Goal: Task Accomplishment & Management: Manage account settings

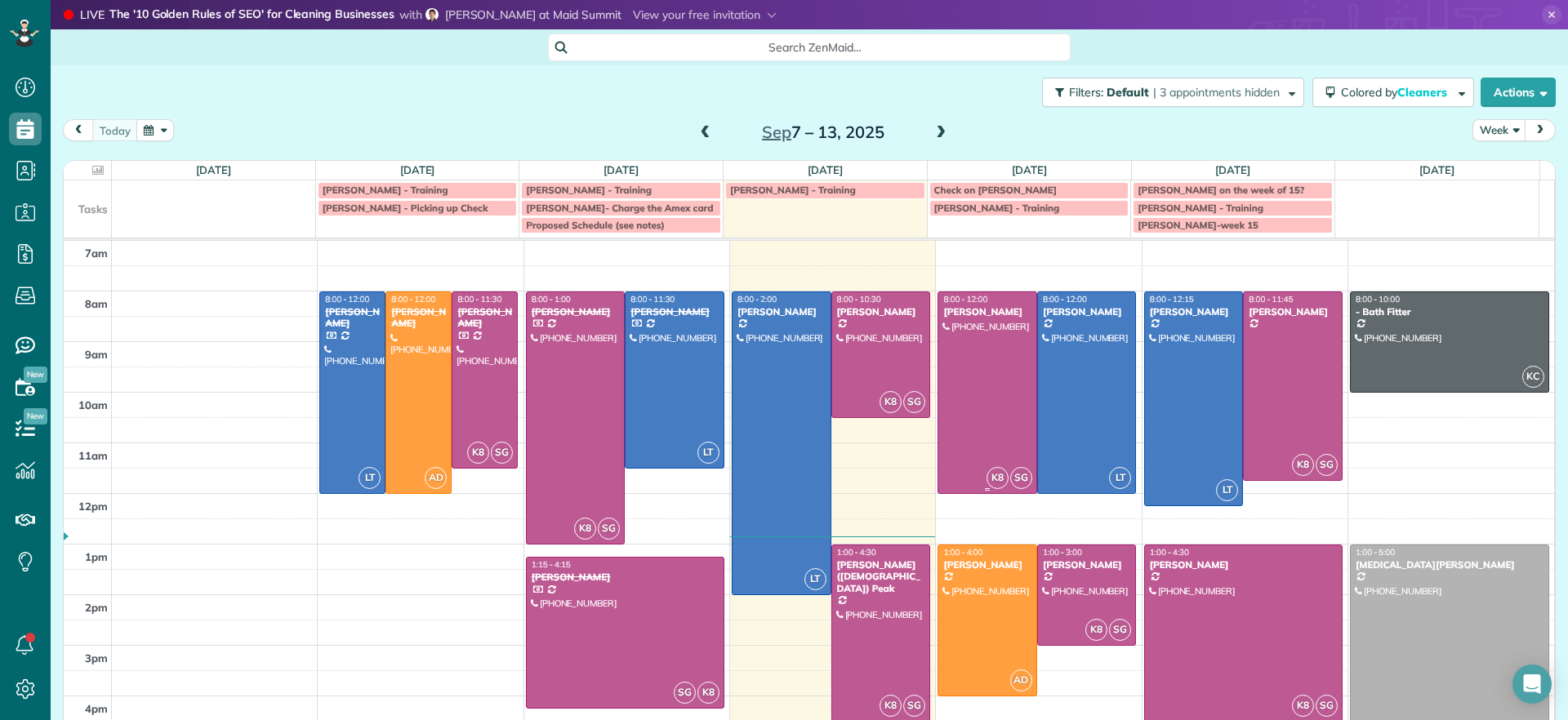
scroll to position [7, 7]
click at [878, 340] on div at bounding box center [881, 355] width 98 height 125
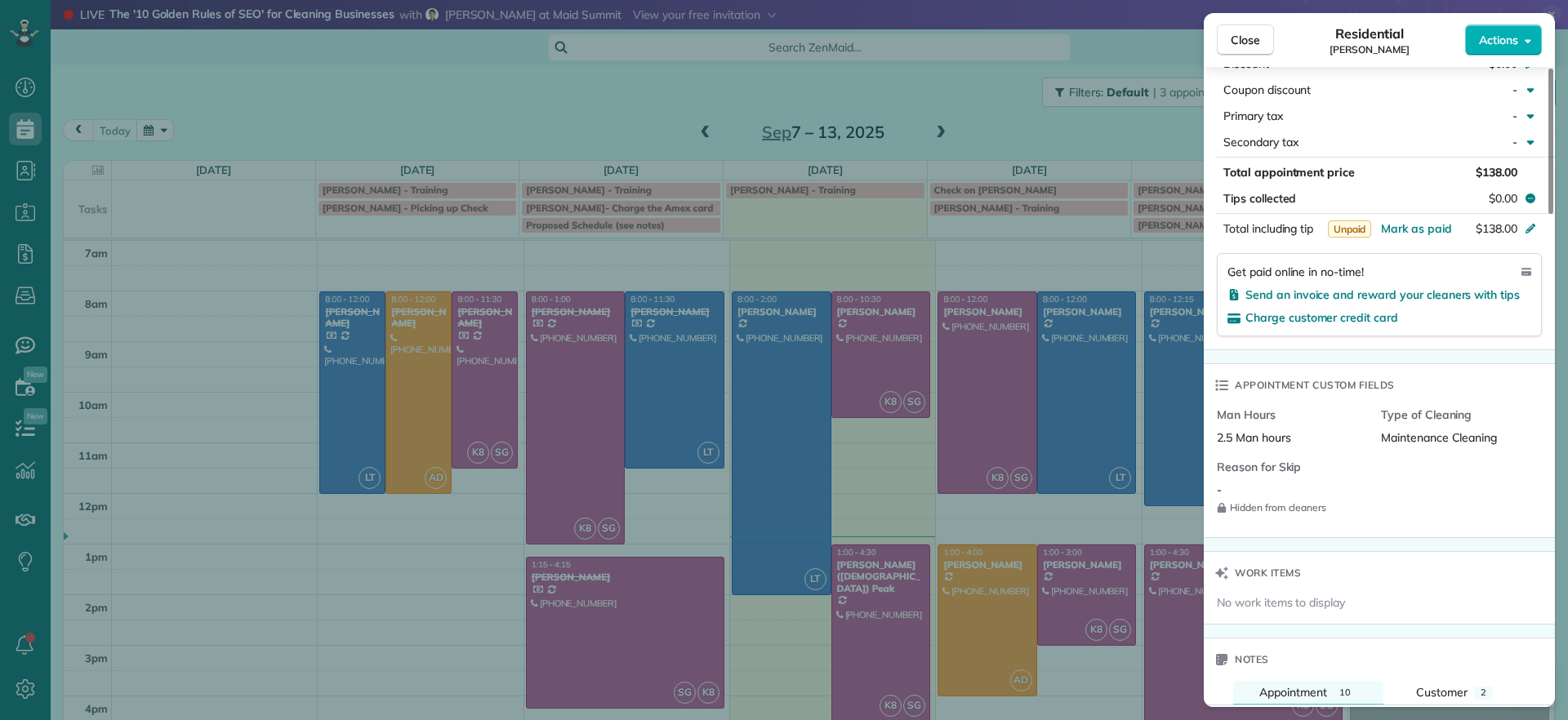
scroll to position [923, 0]
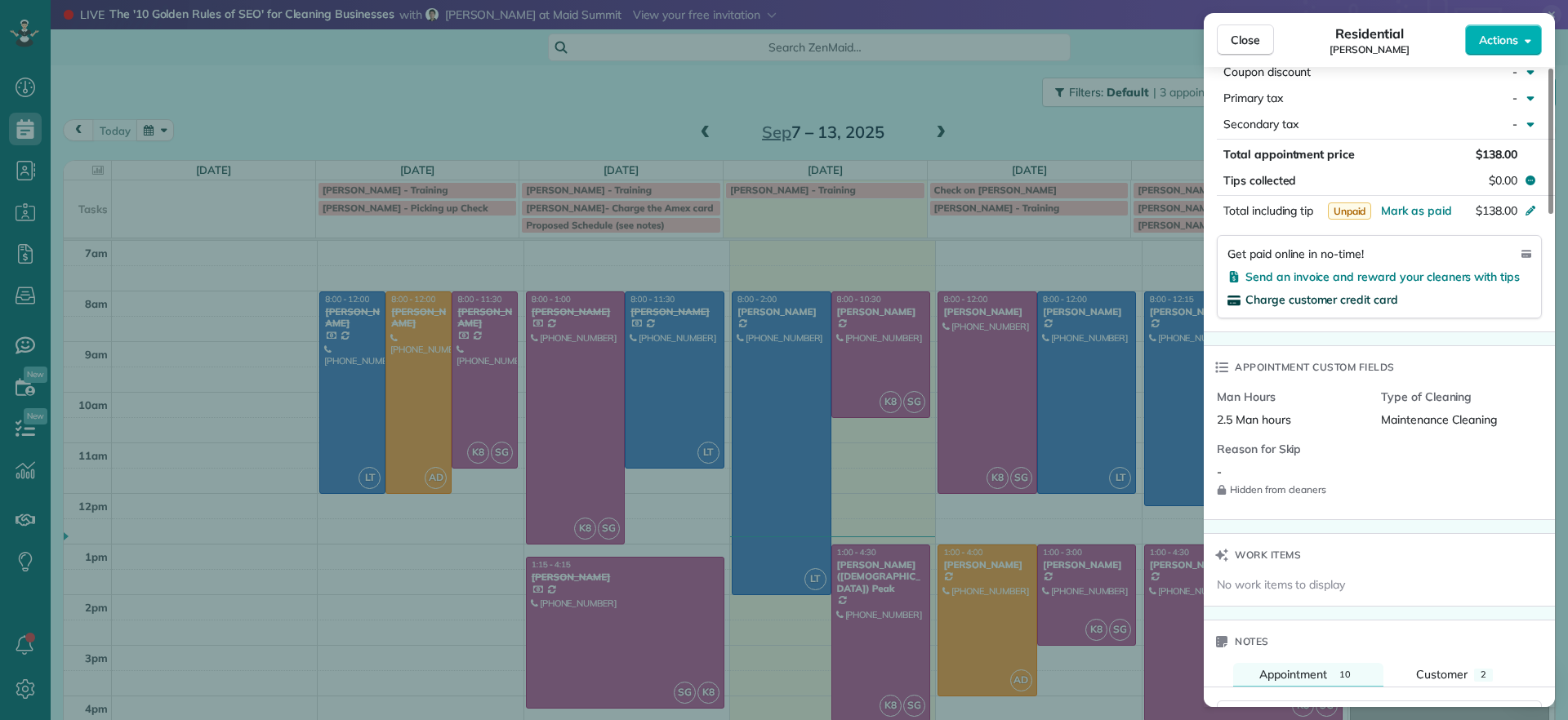
click at [1354, 301] on span "Charge customer credit card" at bounding box center [1322, 300] width 152 height 15
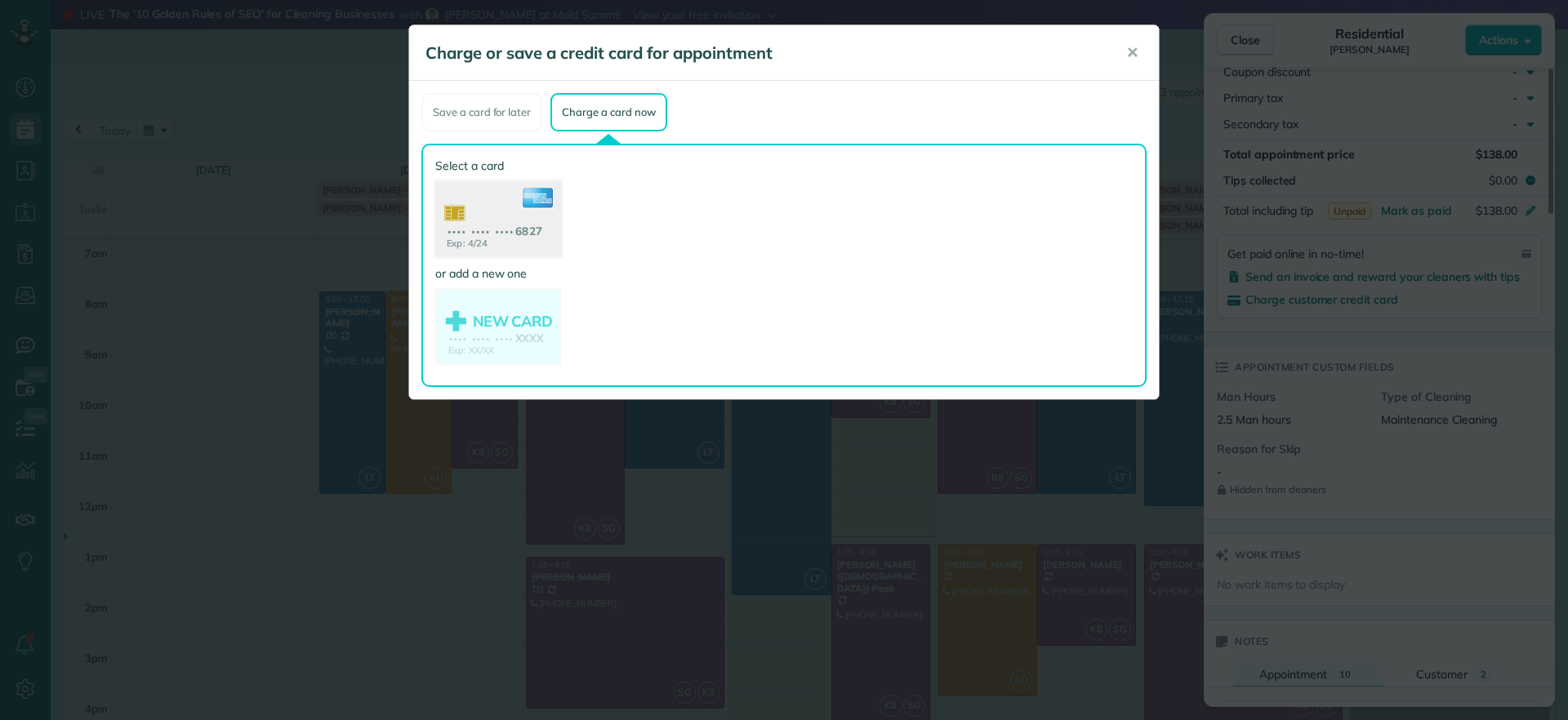
click at [490, 216] on use at bounding box center [498, 221] width 126 height 79
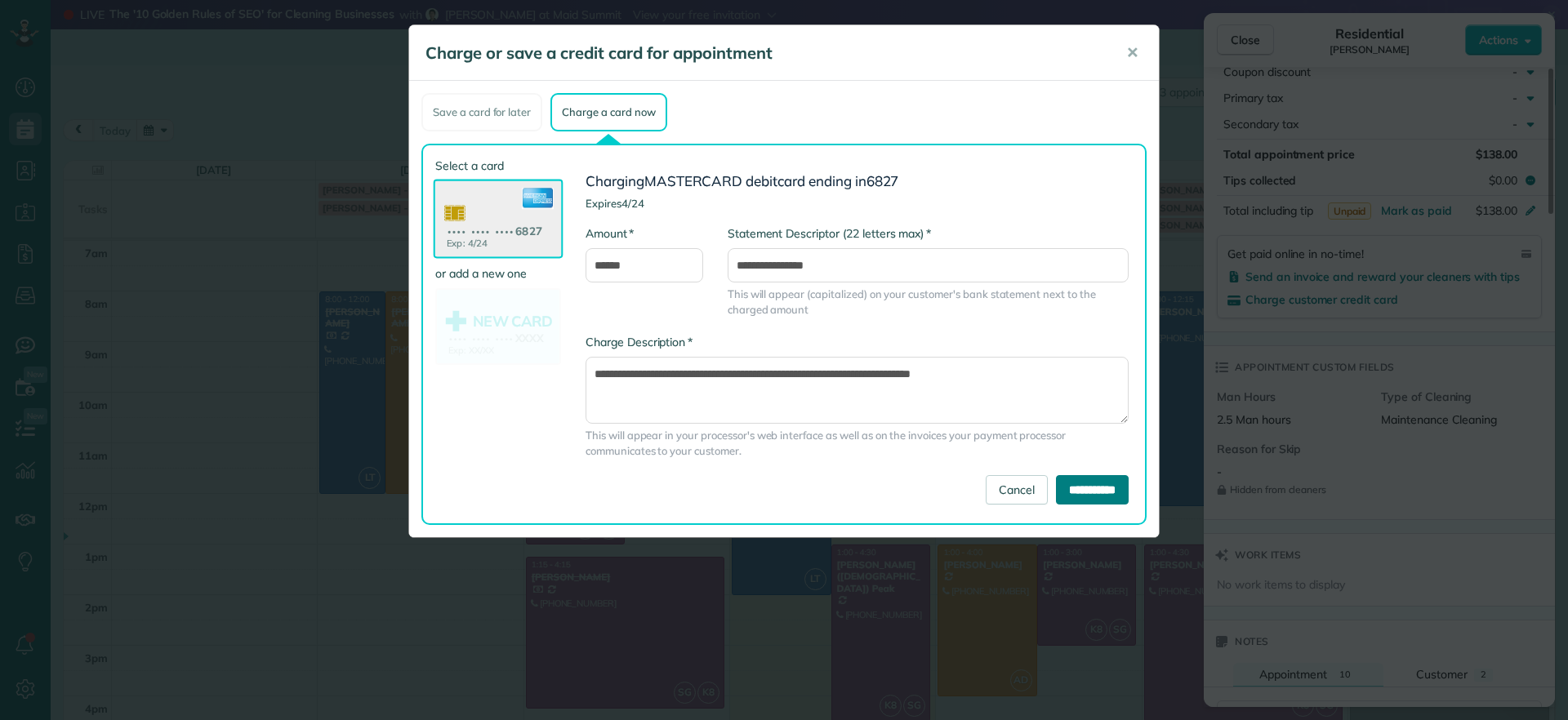
click at [1068, 496] on input "**********" at bounding box center [1093, 490] width 73 height 30
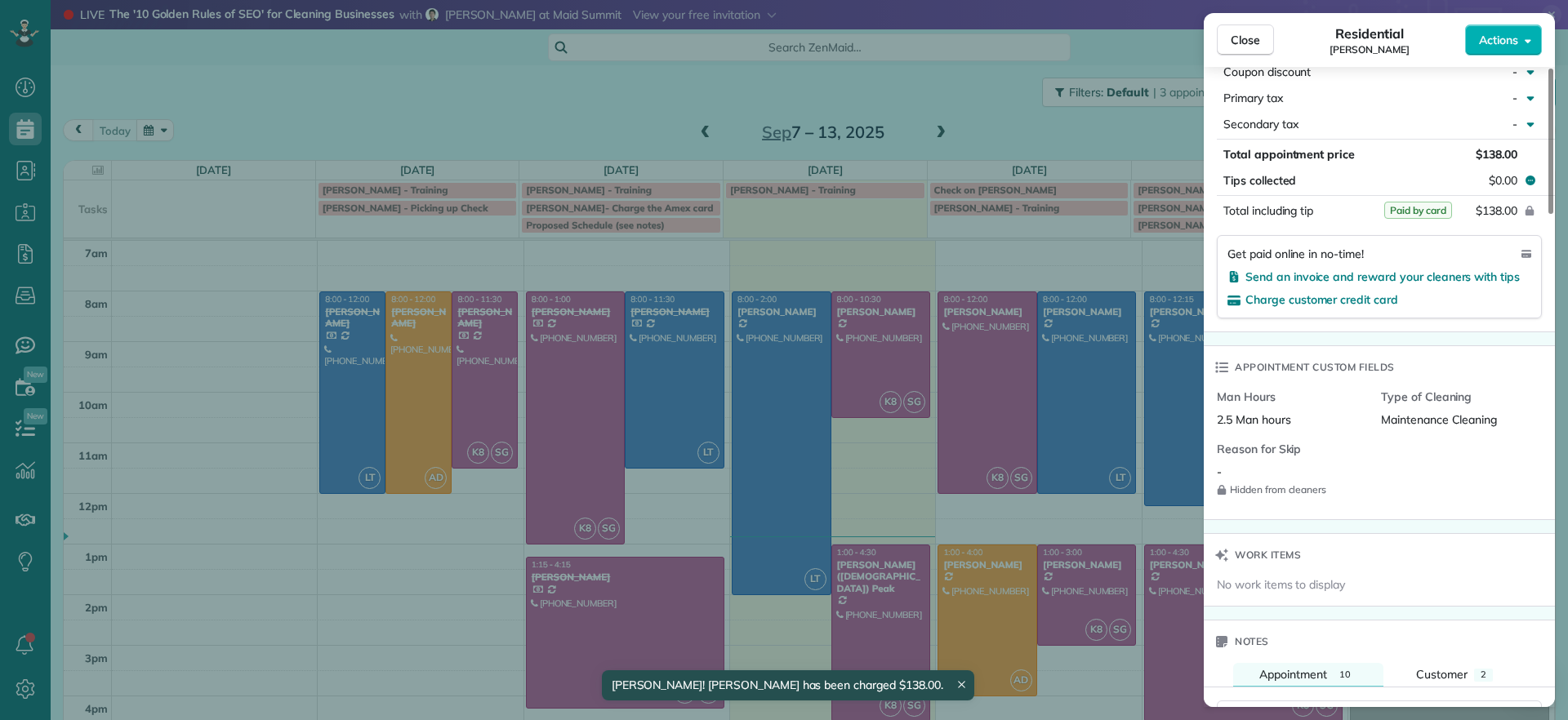
scroll to position [917, 0]
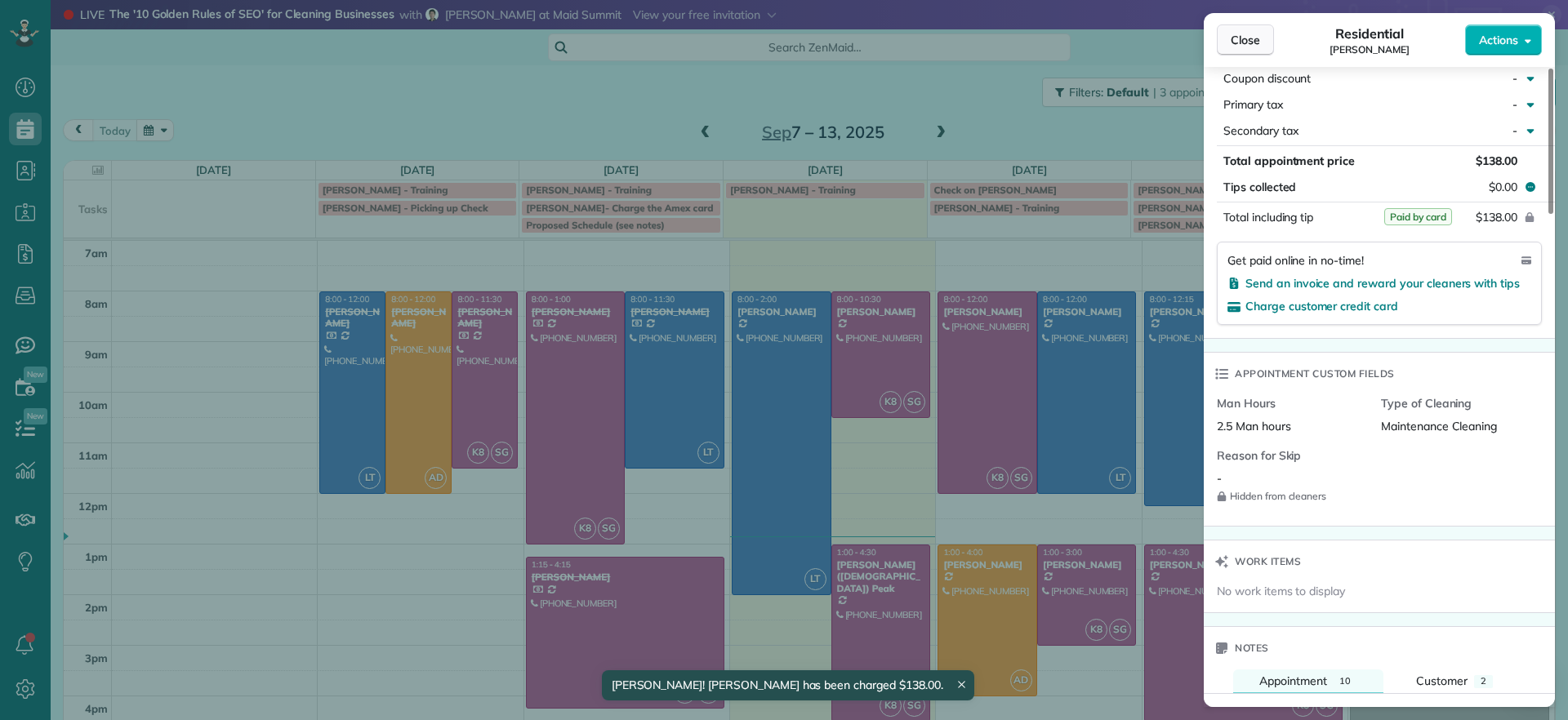
click at [1252, 35] on span "Close" at bounding box center [1246, 40] width 30 height 16
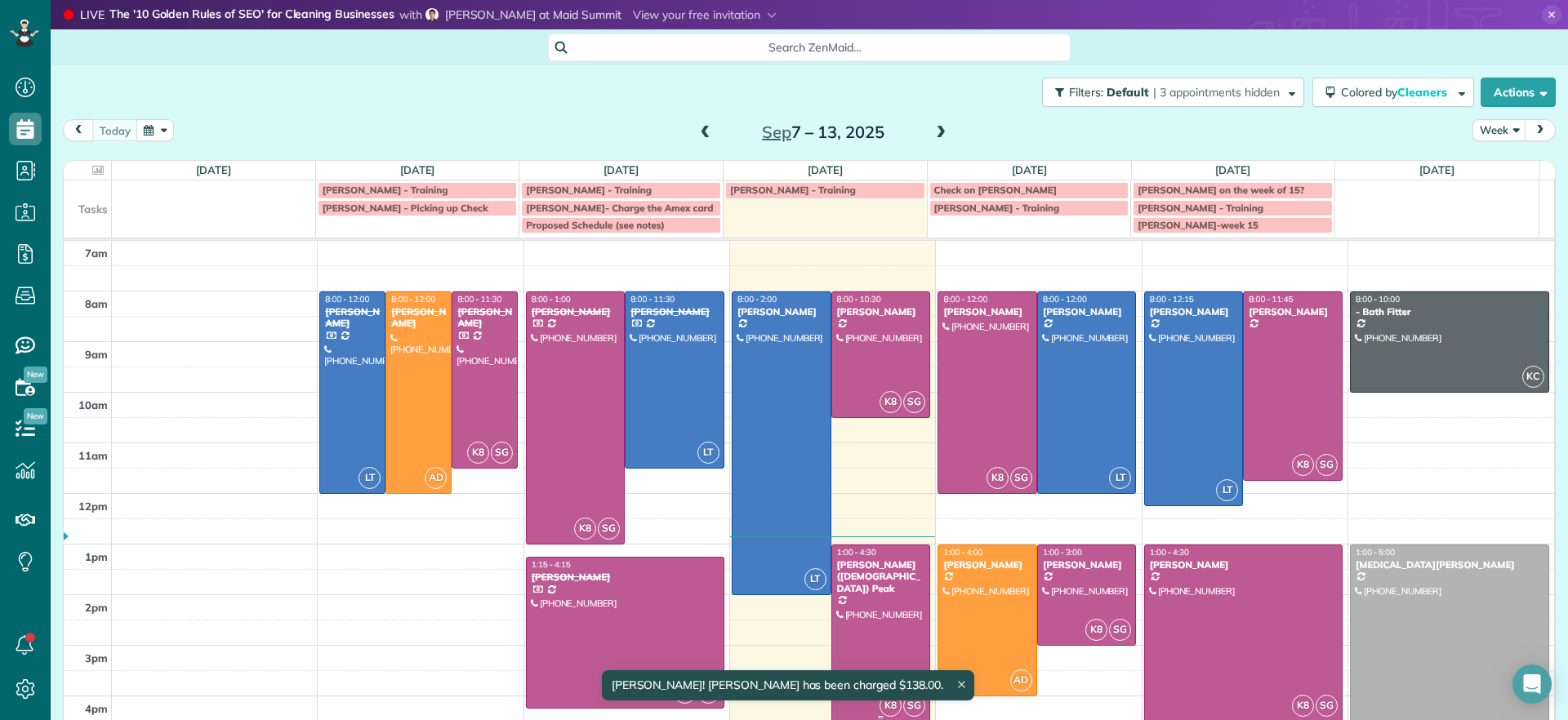
click at [872, 592] on div at bounding box center [881, 633] width 98 height 175
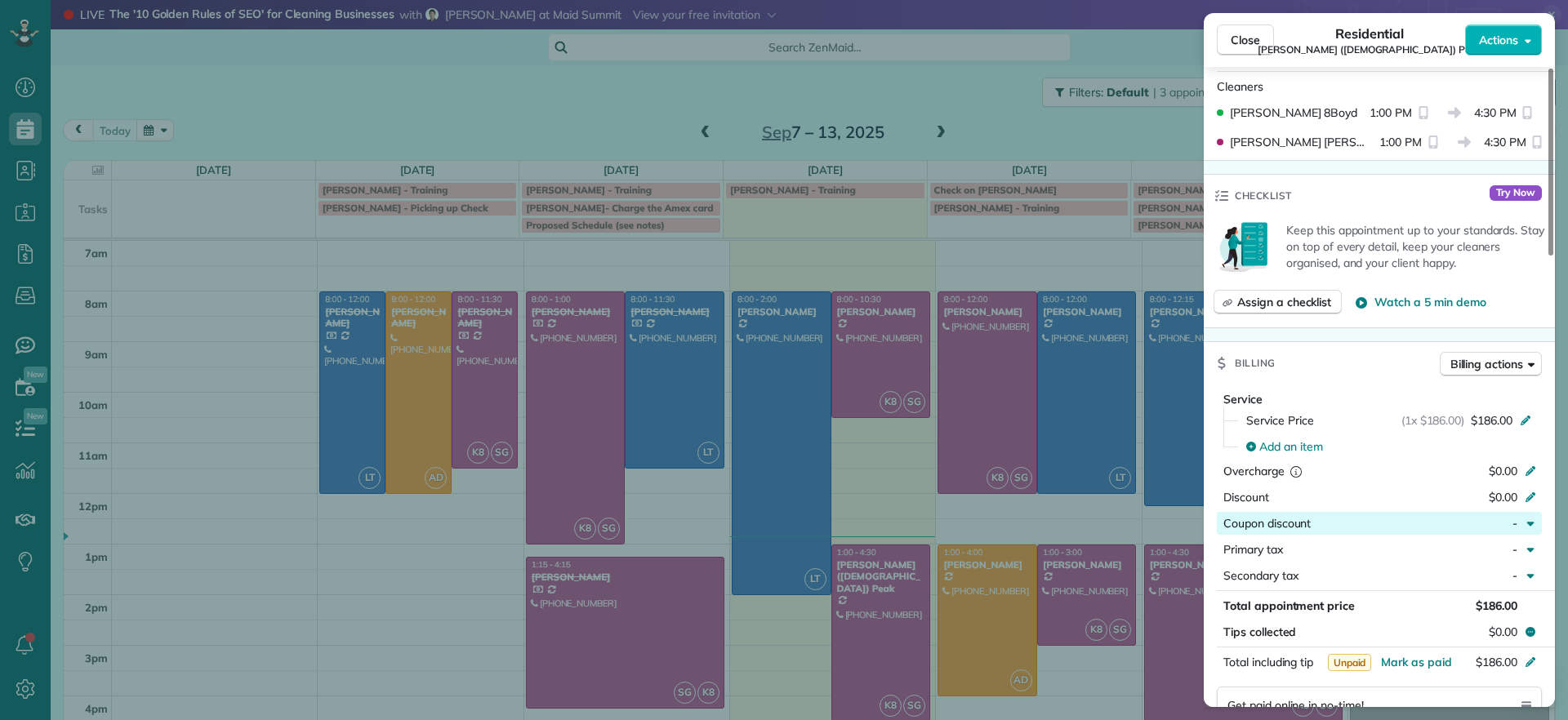
scroll to position [619, 0]
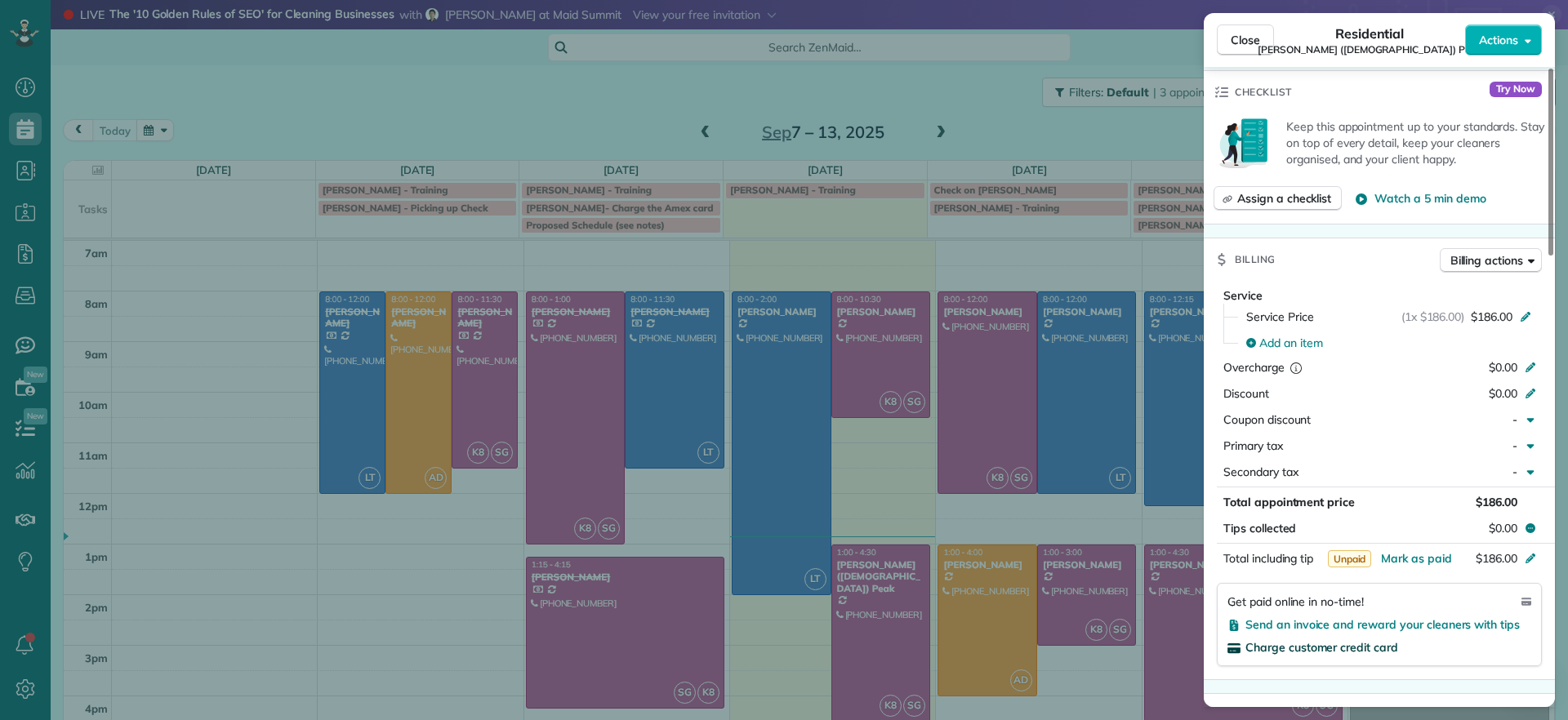
click at [1361, 640] on span "Charge customer credit card" at bounding box center [1322, 648] width 152 height 15
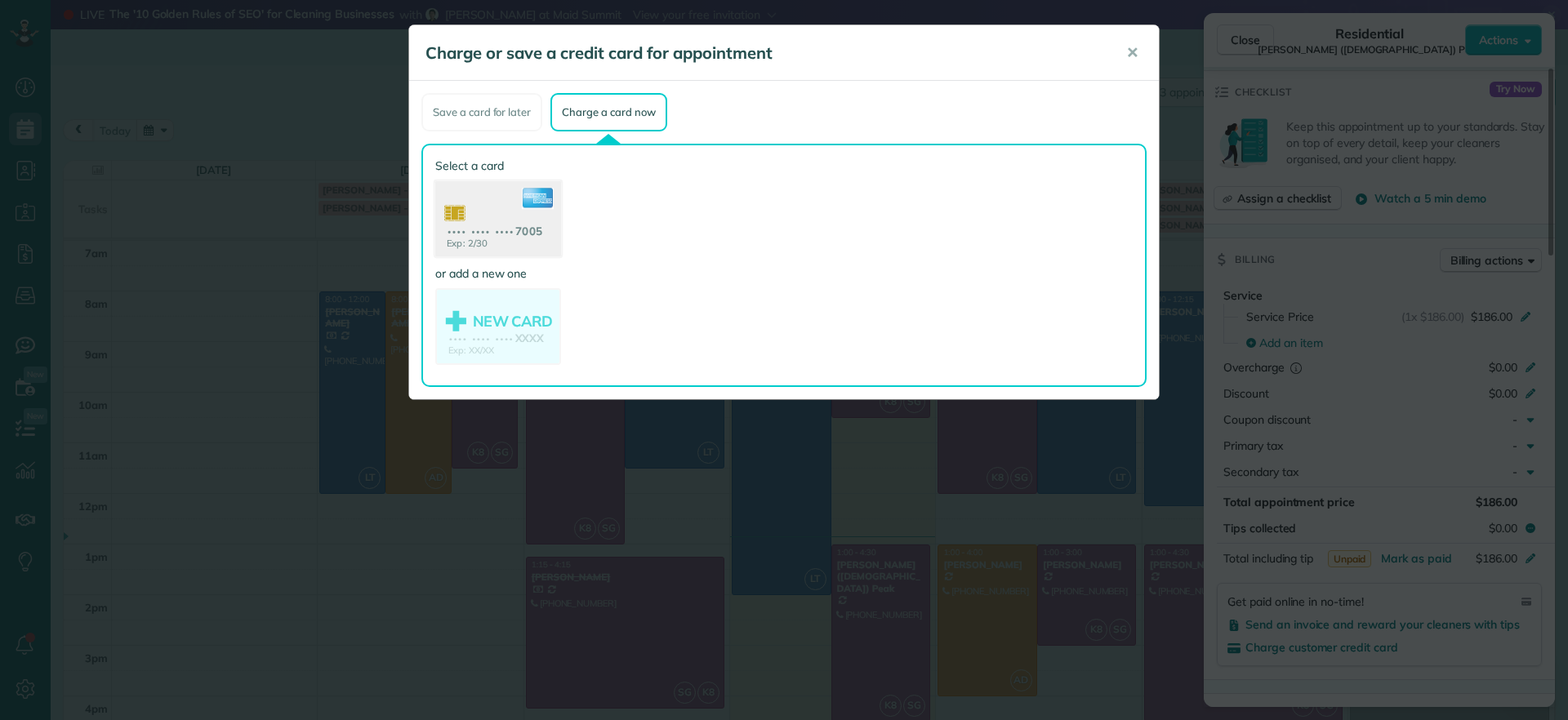
click at [515, 235] on use at bounding box center [498, 221] width 126 height 79
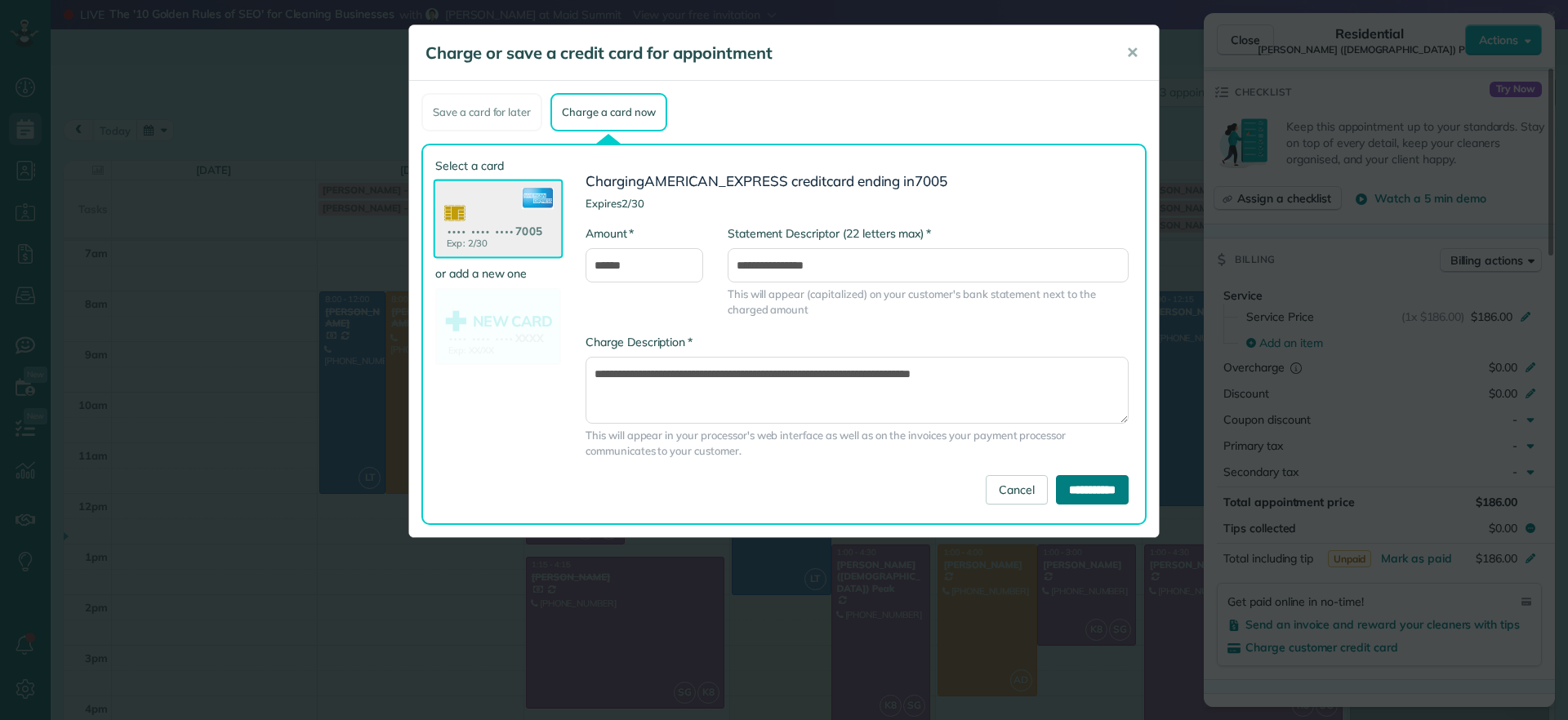
click at [1094, 492] on input "**********" at bounding box center [1093, 490] width 73 height 30
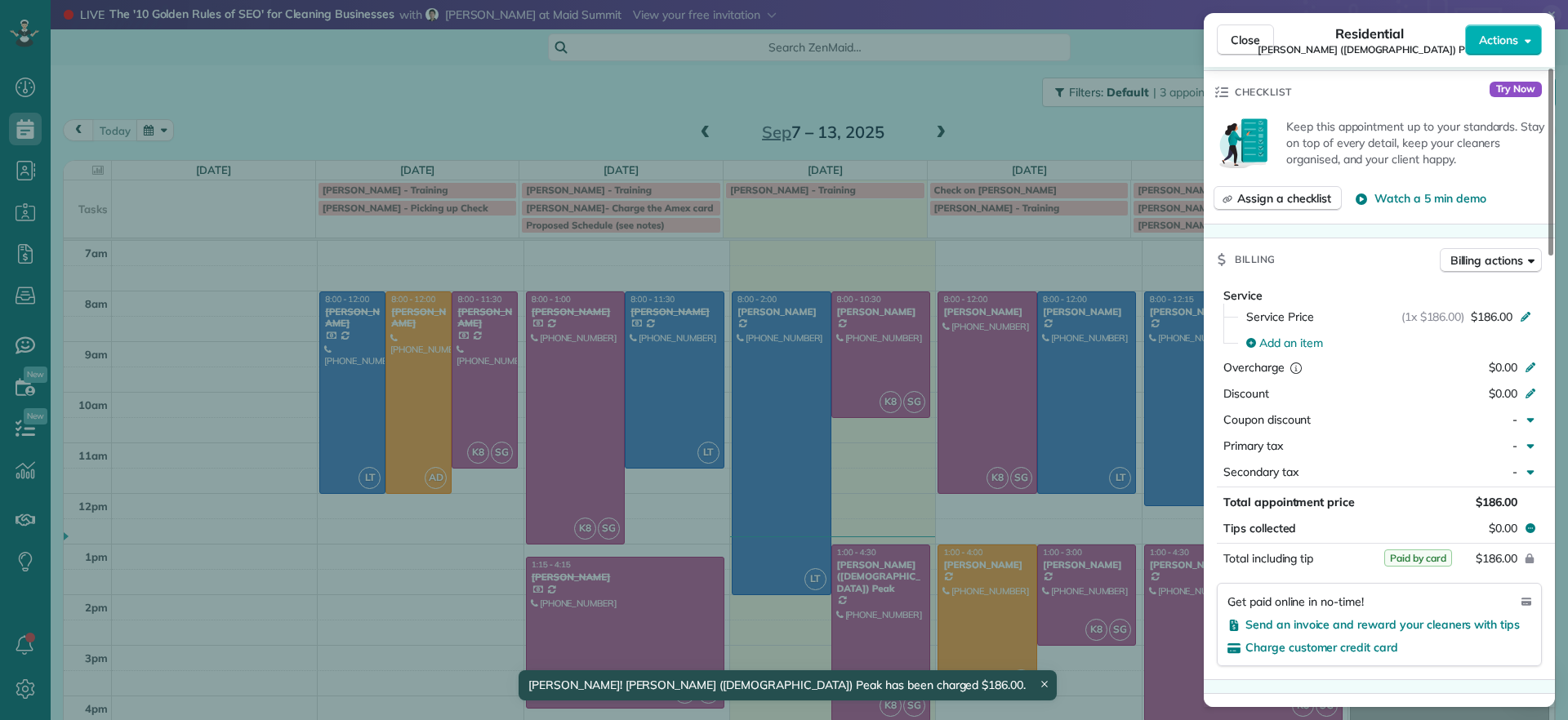
drag, startPoint x: 436, startPoint y: 85, endPoint x: 372, endPoint y: 57, distance: 69.9
click at [438, 79] on div "Close Residential Paige (Gay) Peak Actions Status Active Paige (Gay) Peak · Ope…" at bounding box center [784, 360] width 1568 height 720
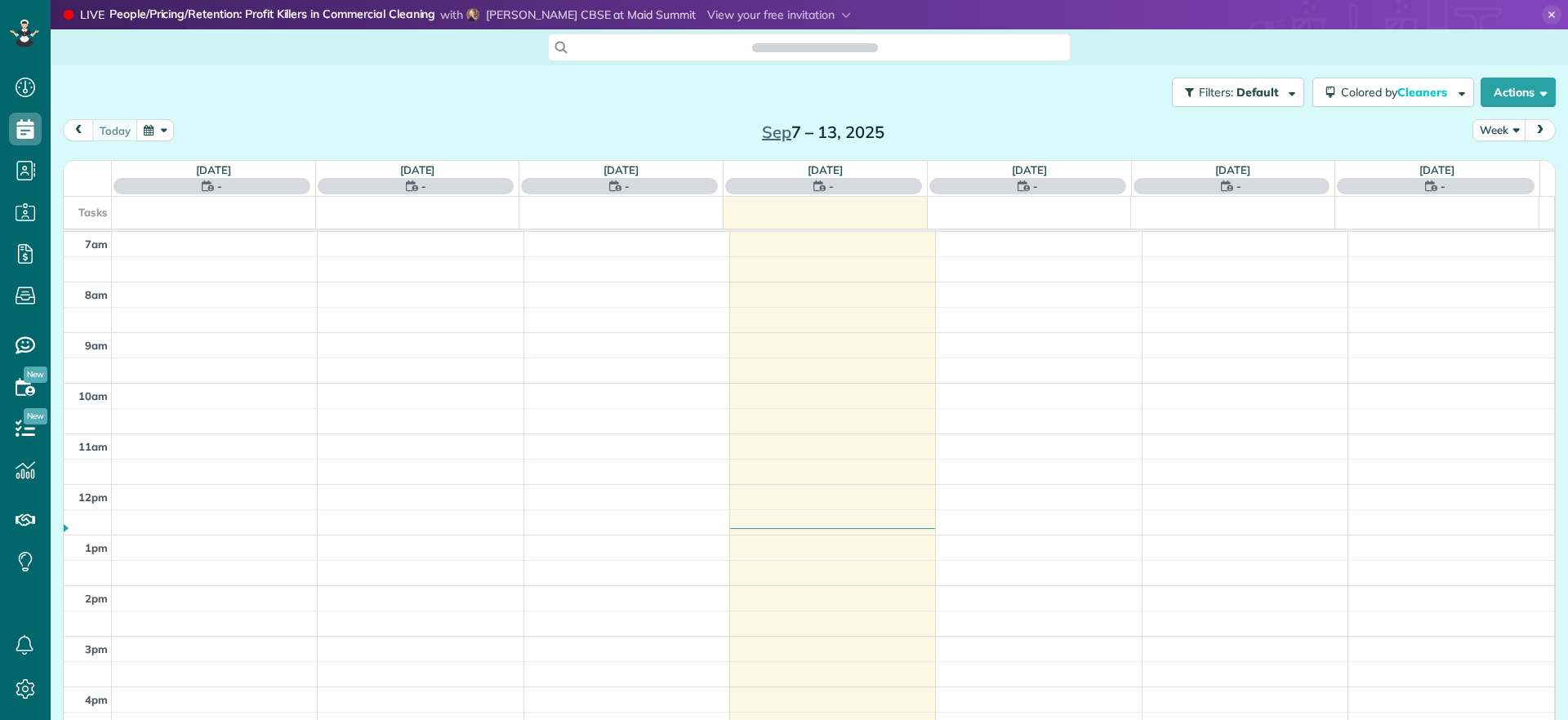
scroll to position [7, 7]
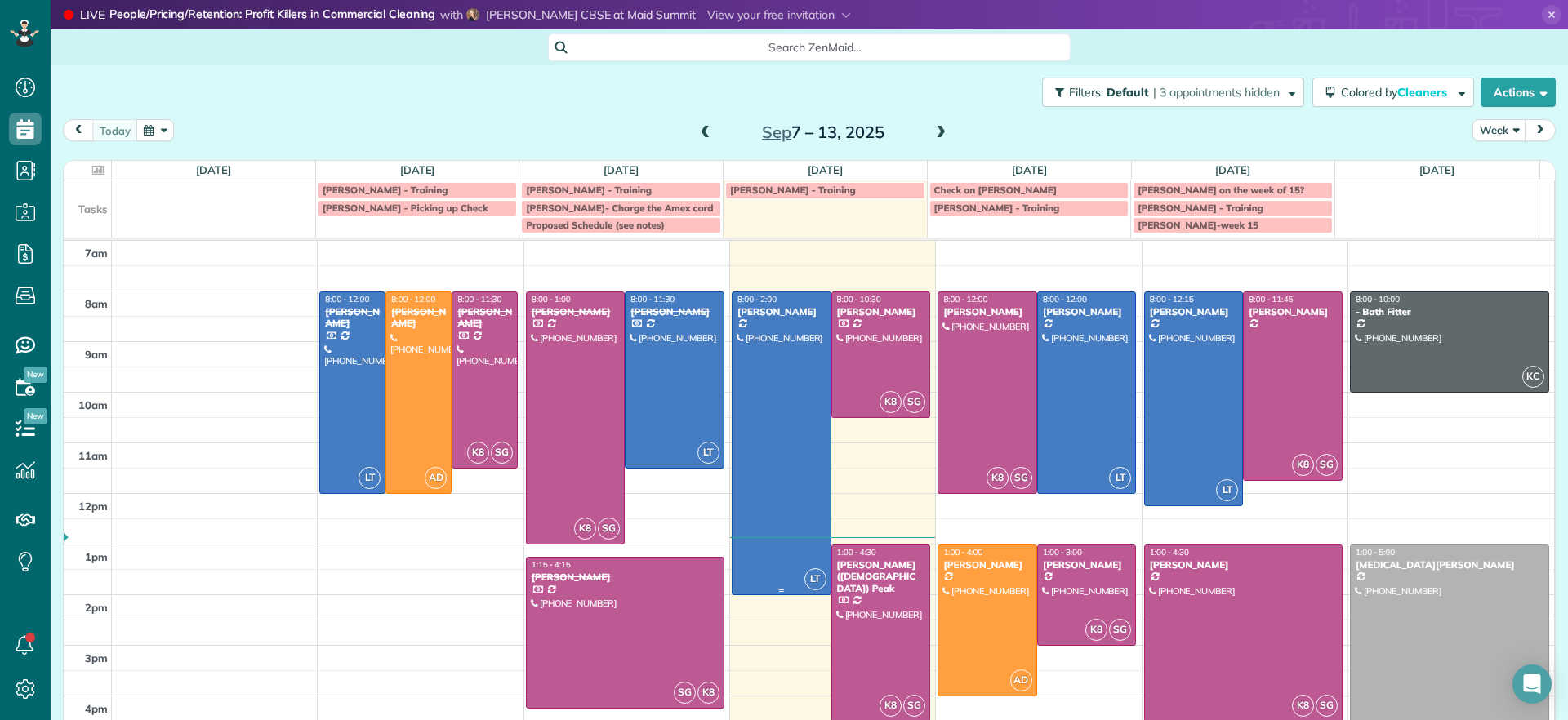
click at [746, 390] on div at bounding box center [781, 443] width 98 height 302
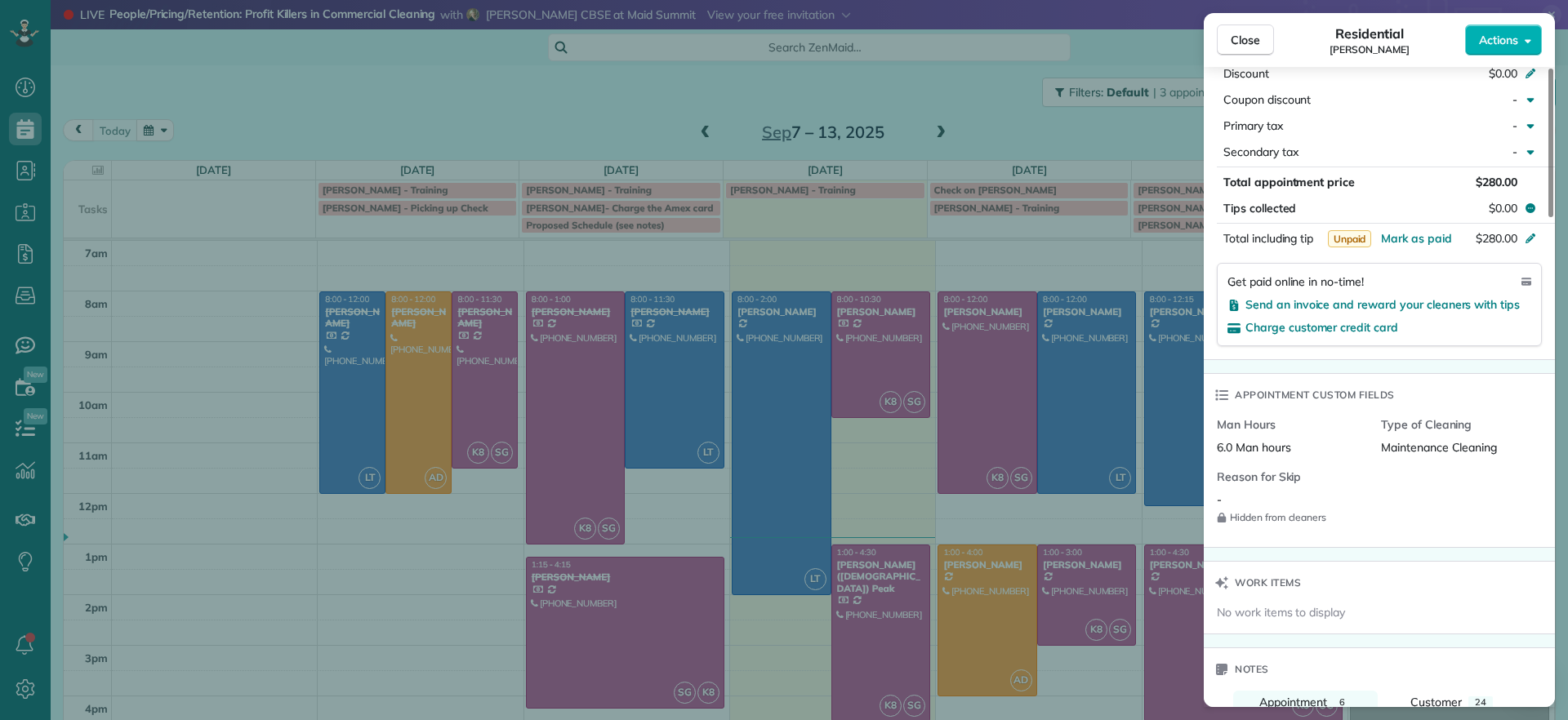
scroll to position [919, 0]
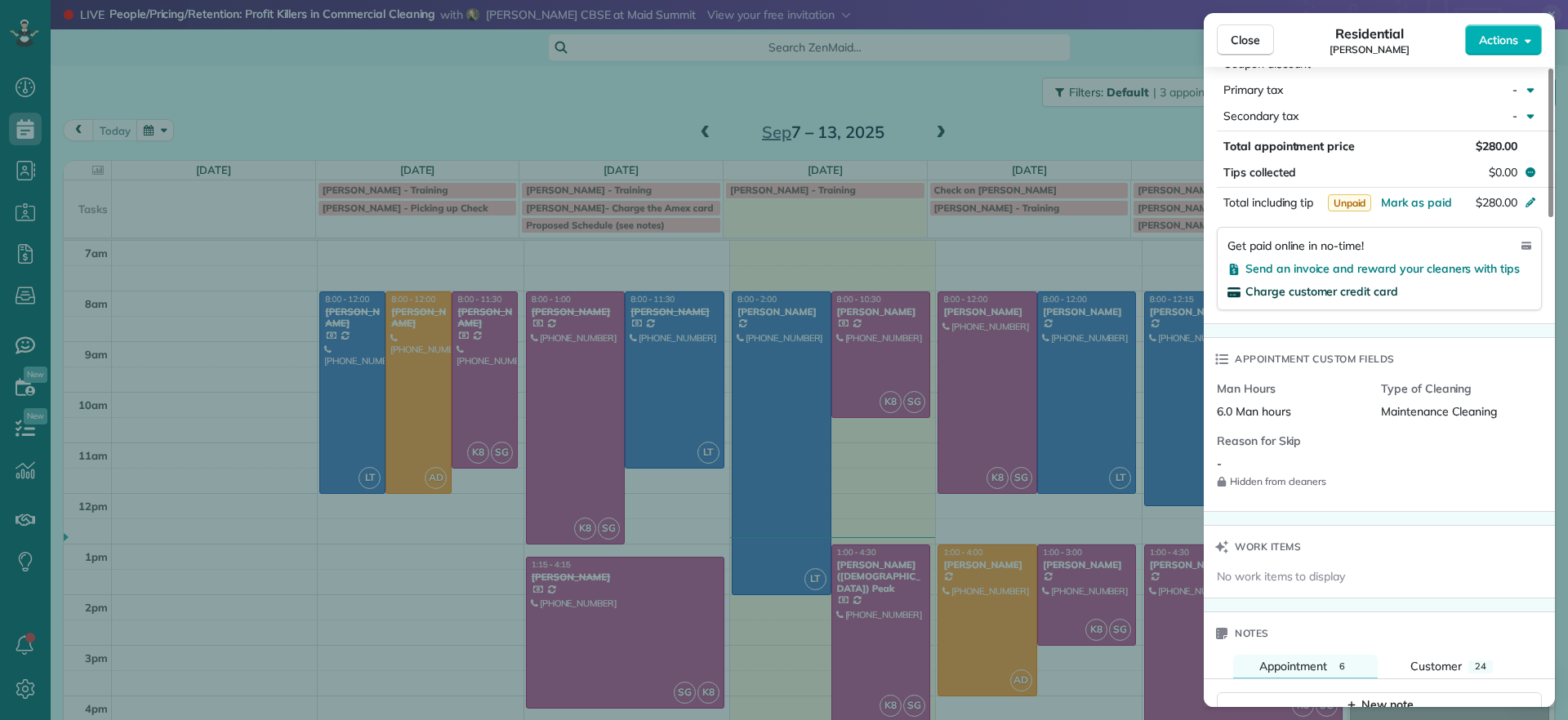
click at [1360, 284] on span "Charge customer credit card" at bounding box center [1322, 292] width 152 height 15
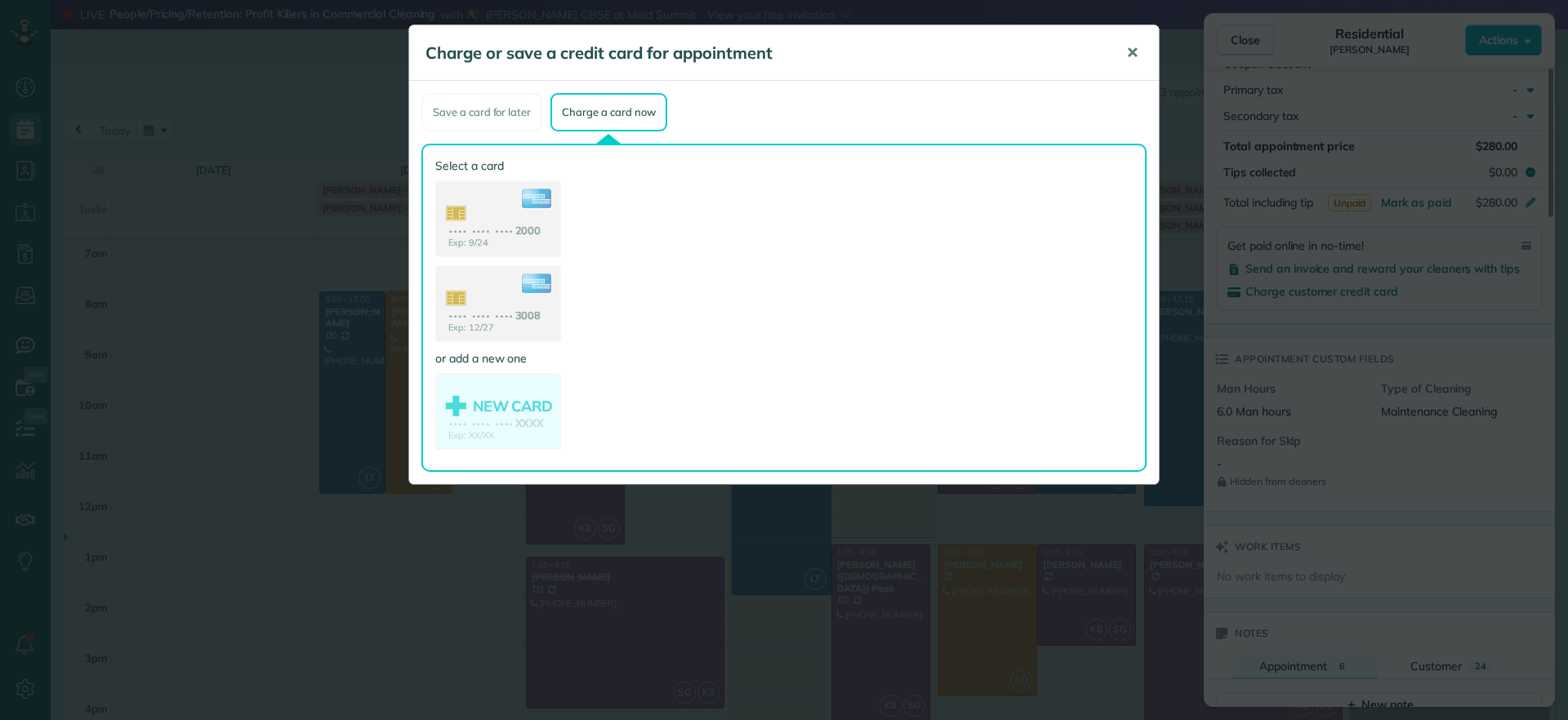
click at [1126, 53] on span "✕" at bounding box center [1132, 53] width 12 height 19
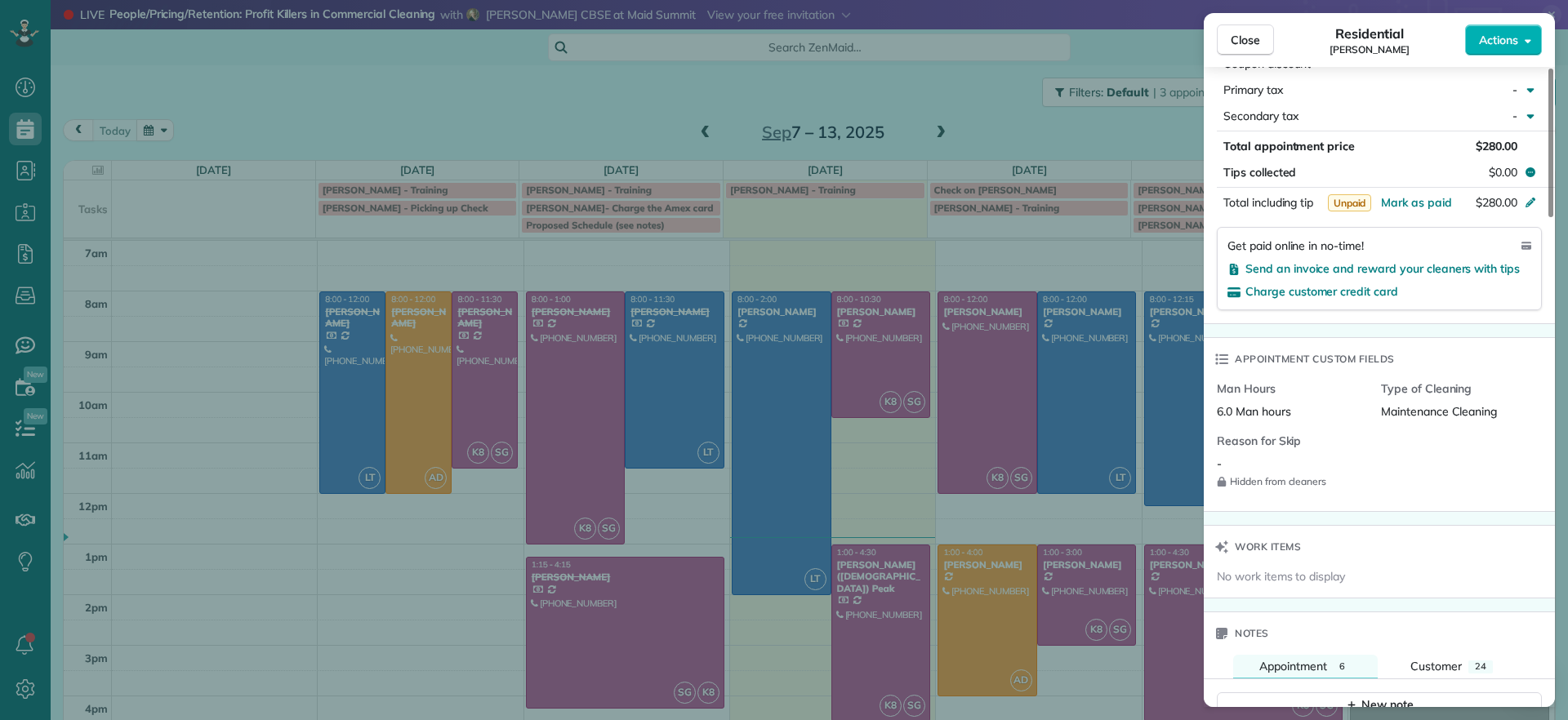
click at [47, 173] on div "Close Residential Julie Weissend Actions Status Active Julie Weissend · Open pr…" at bounding box center [784, 360] width 1568 height 720
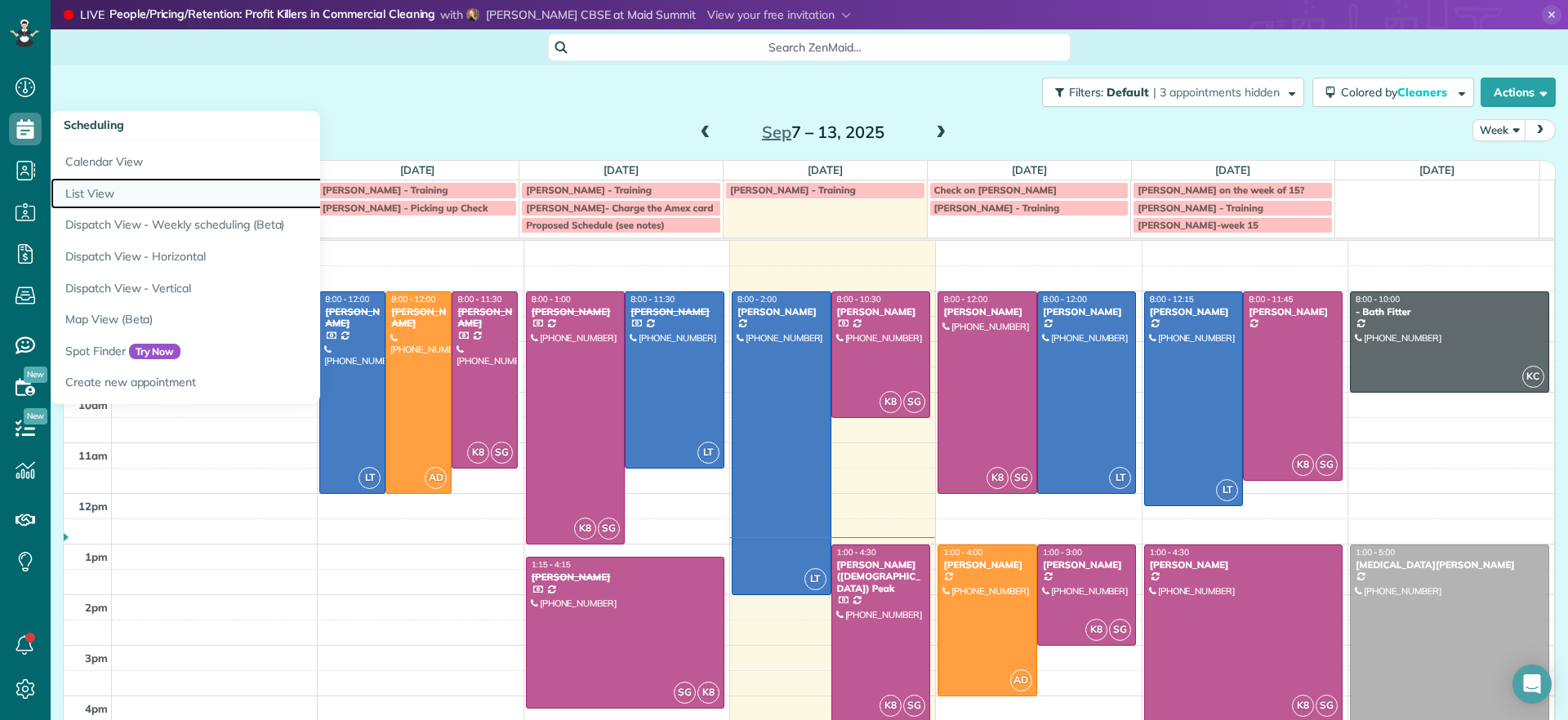
click at [129, 191] on link "List View" at bounding box center [255, 194] width 409 height 32
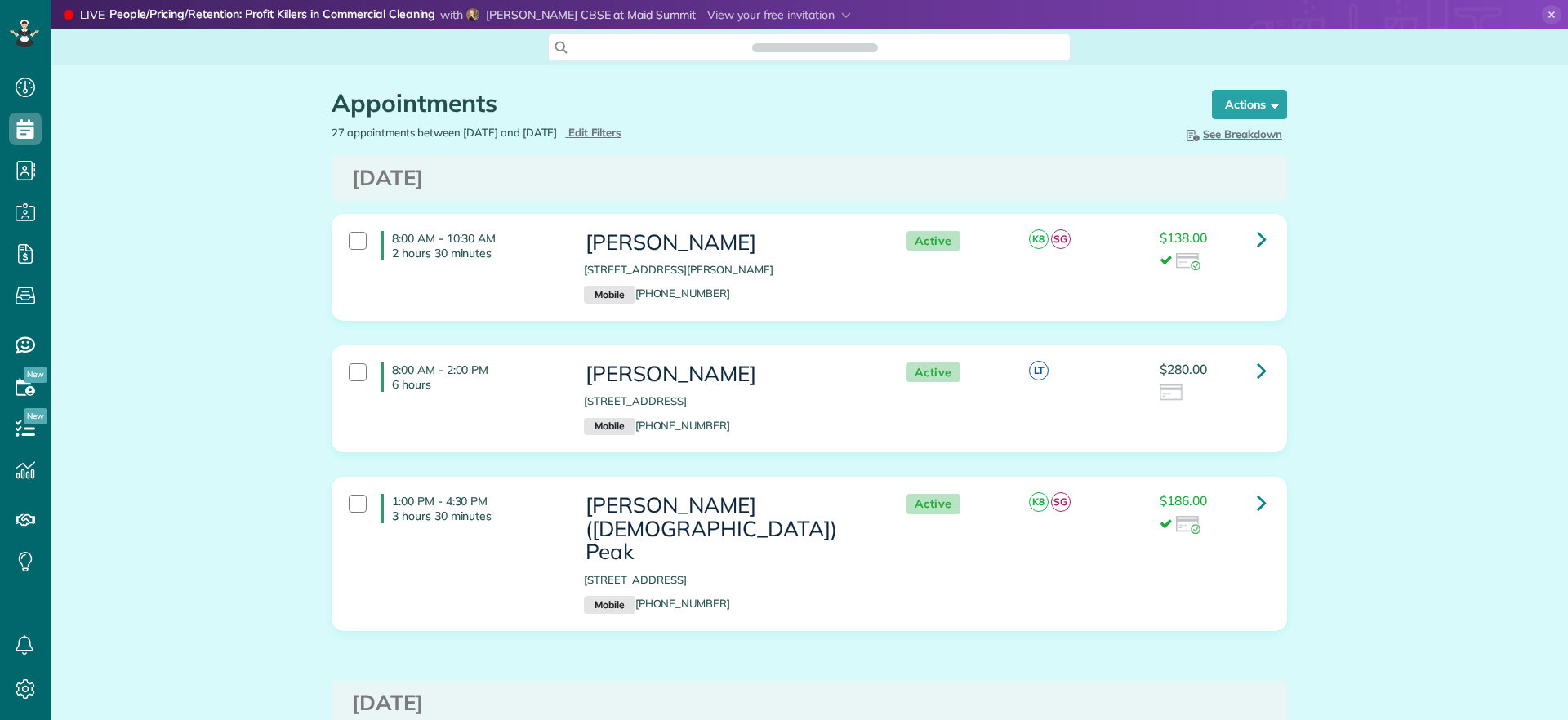
scroll to position [7, 7]
click at [357, 370] on div at bounding box center [358, 372] width 18 height 18
click at [1268, 108] on span at bounding box center [1272, 104] width 12 height 12
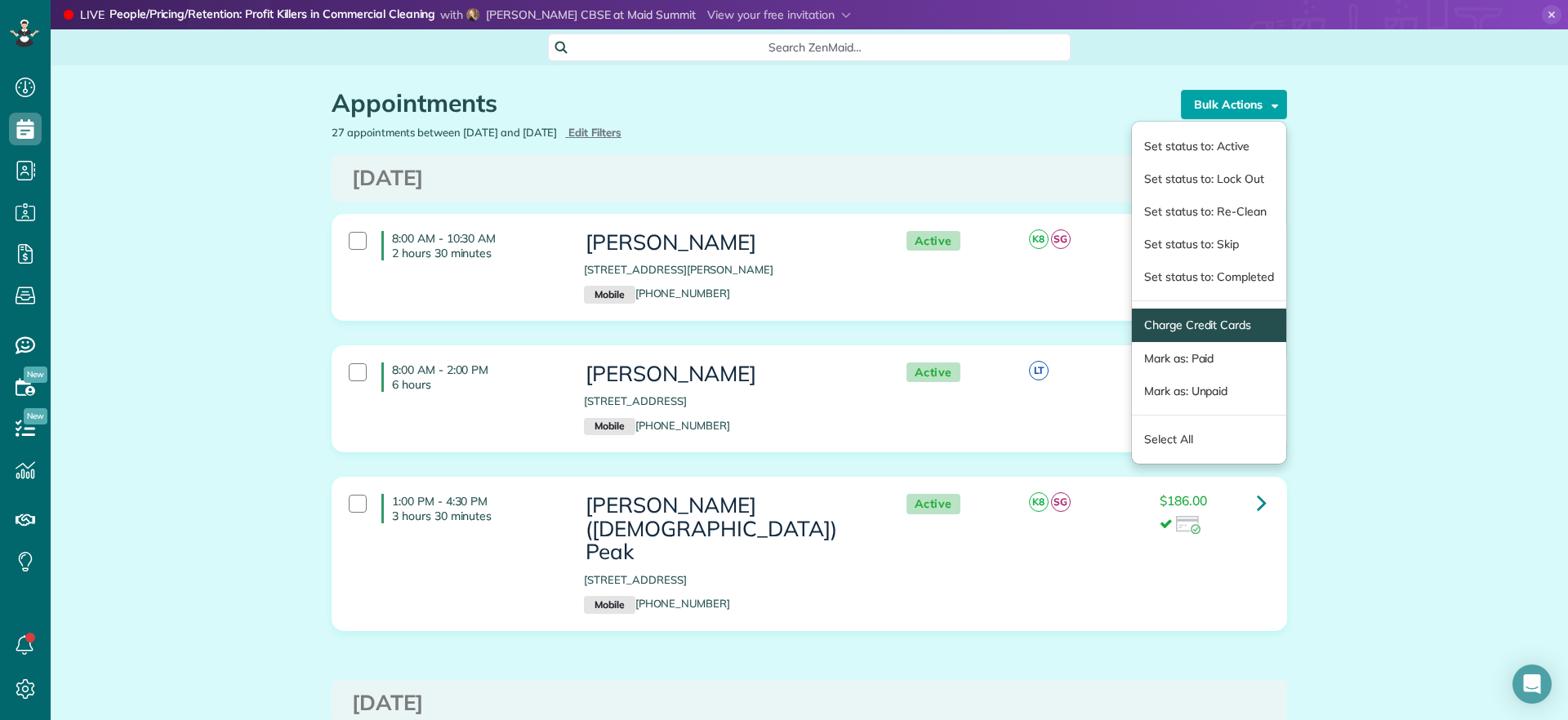
click at [1194, 335] on span "Charge Credit Cards" at bounding box center [1209, 325] width 154 height 34
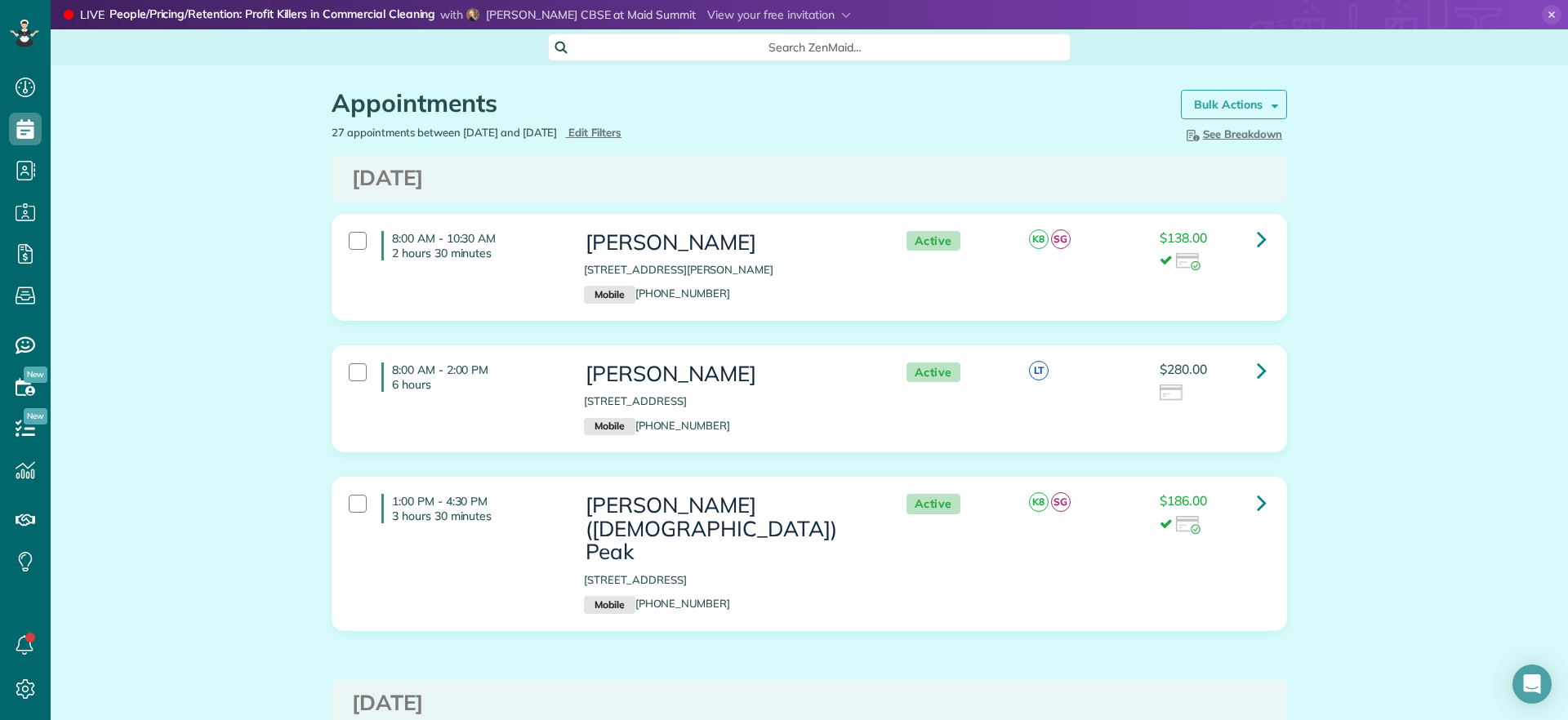
click at [1206, 110] on strong "Bulk Actions" at bounding box center [1228, 105] width 68 height 15
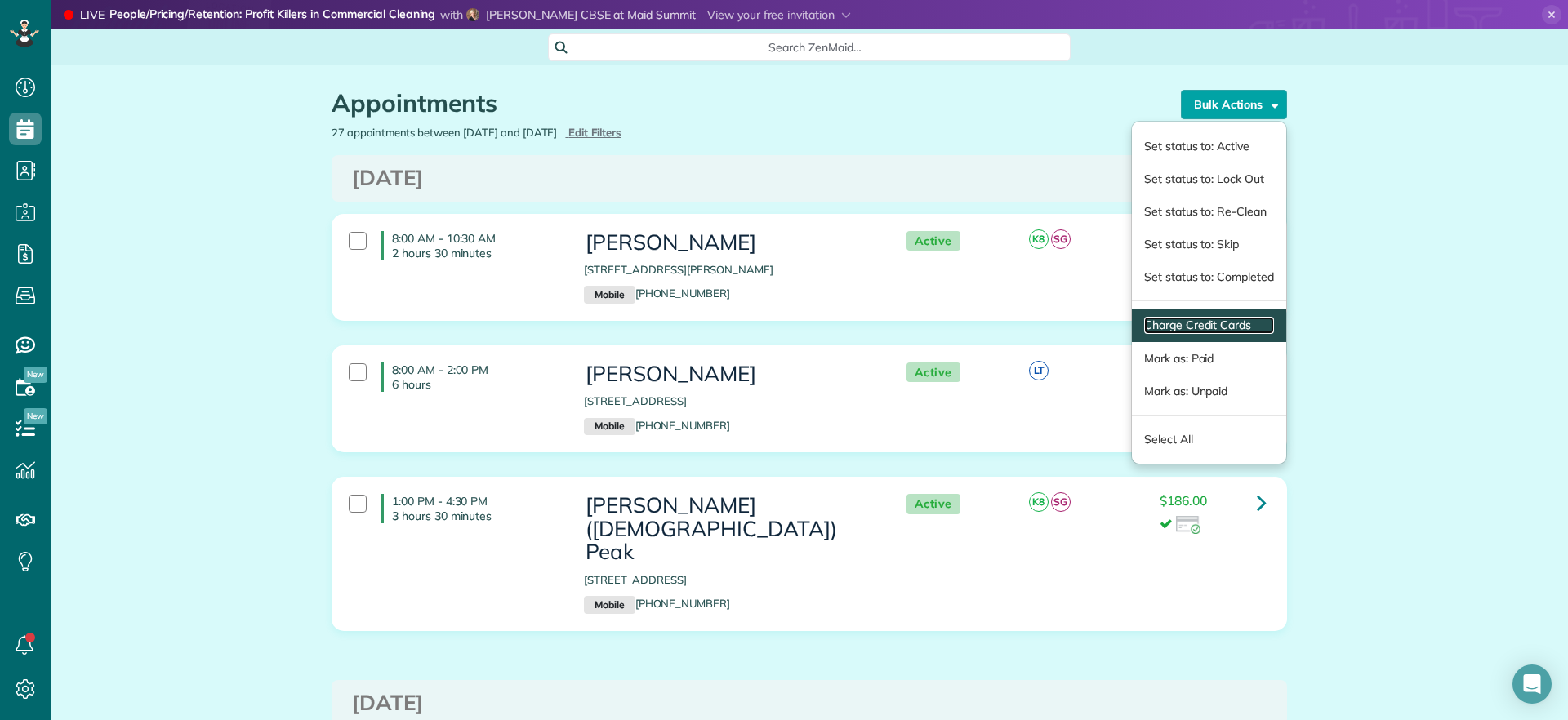
click at [1173, 327] on link "Charge Credit Cards" at bounding box center [1210, 325] width 130 height 17
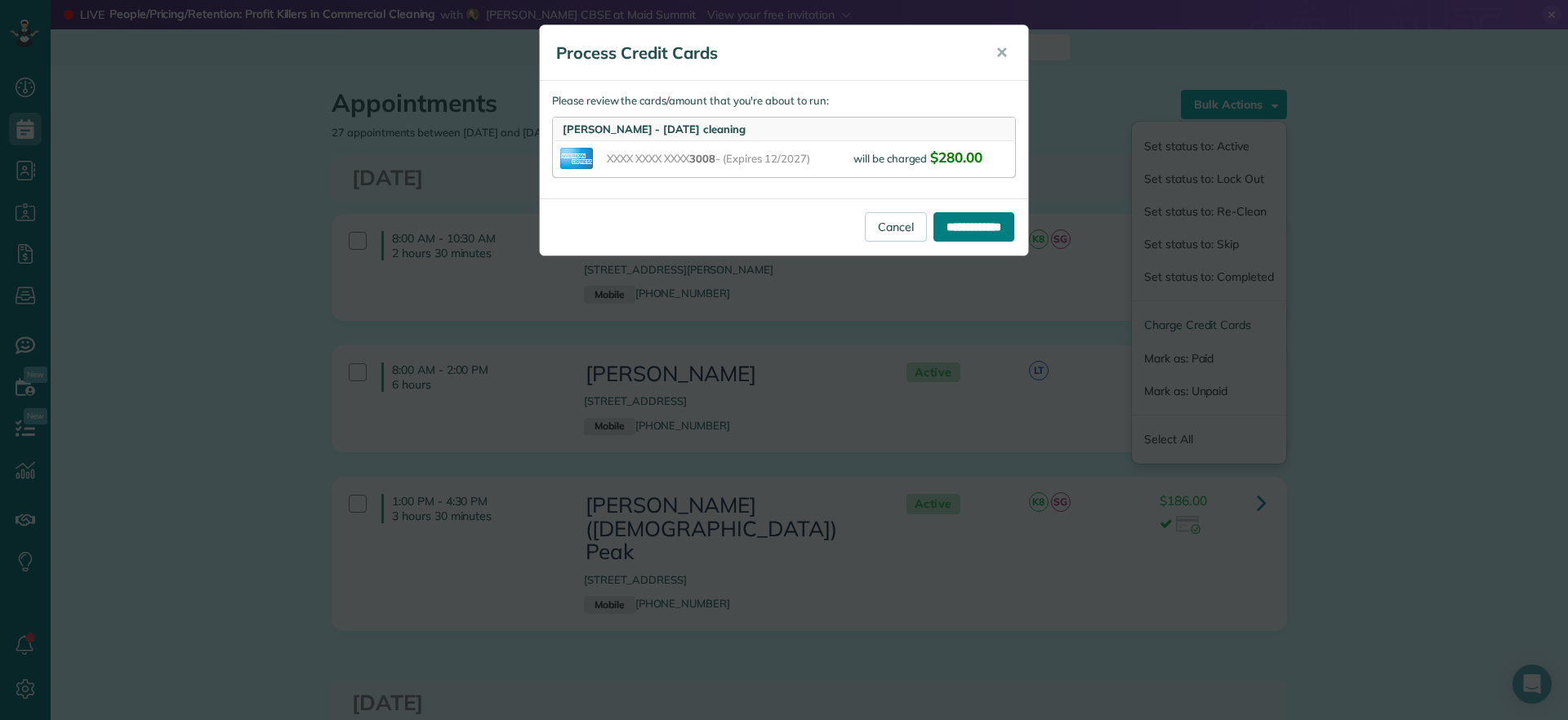
click at [963, 225] on input "**********" at bounding box center [974, 227] width 81 height 30
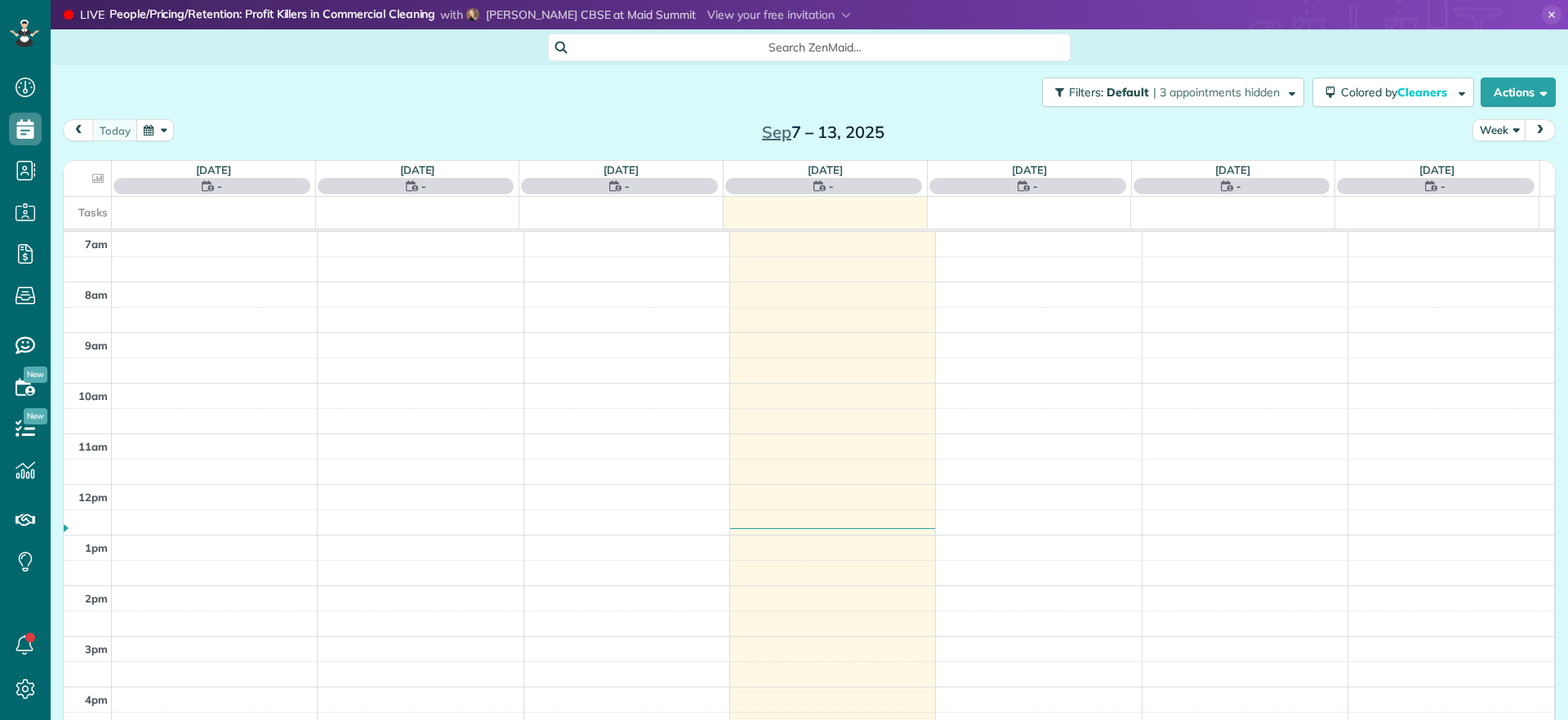
scroll to position [7, 7]
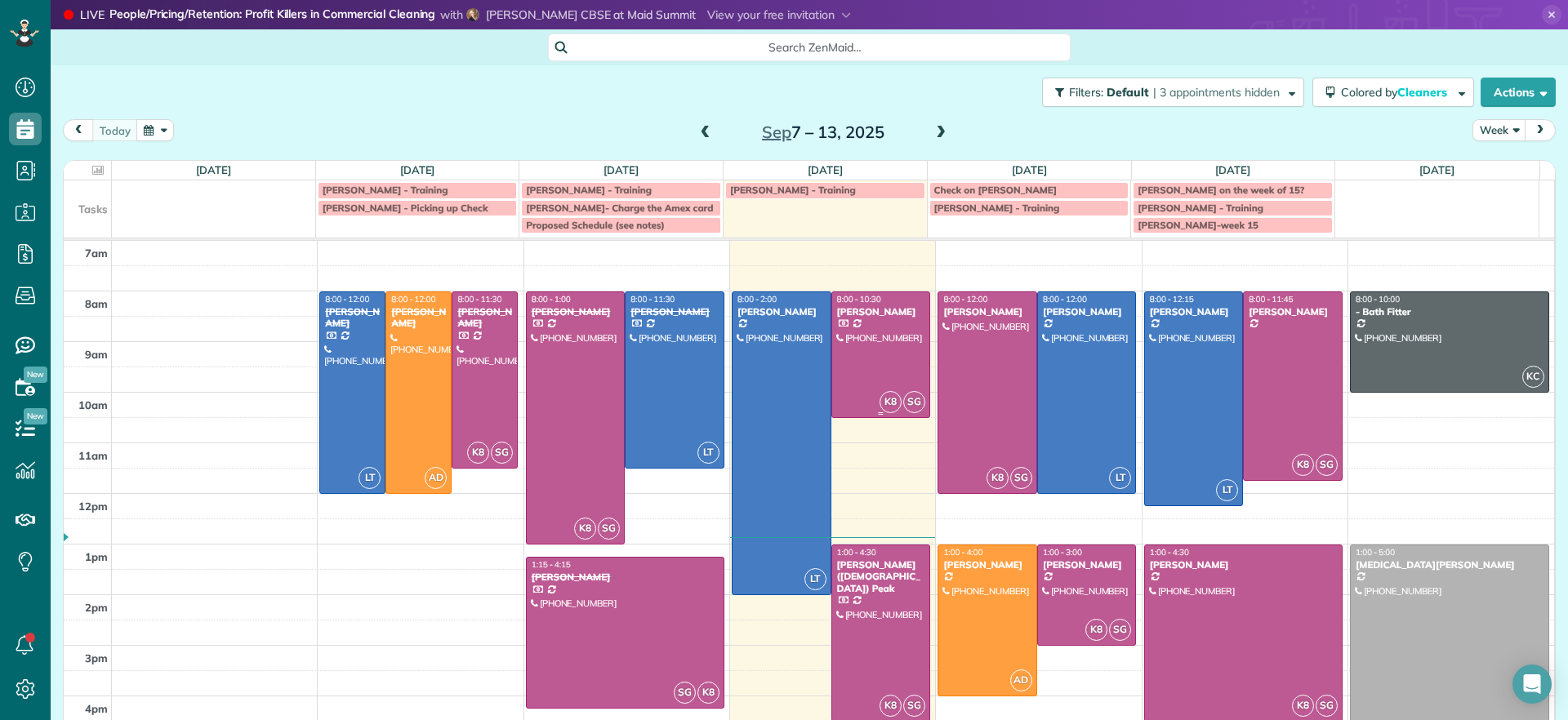
click at [875, 356] on div at bounding box center [881, 355] width 98 height 125
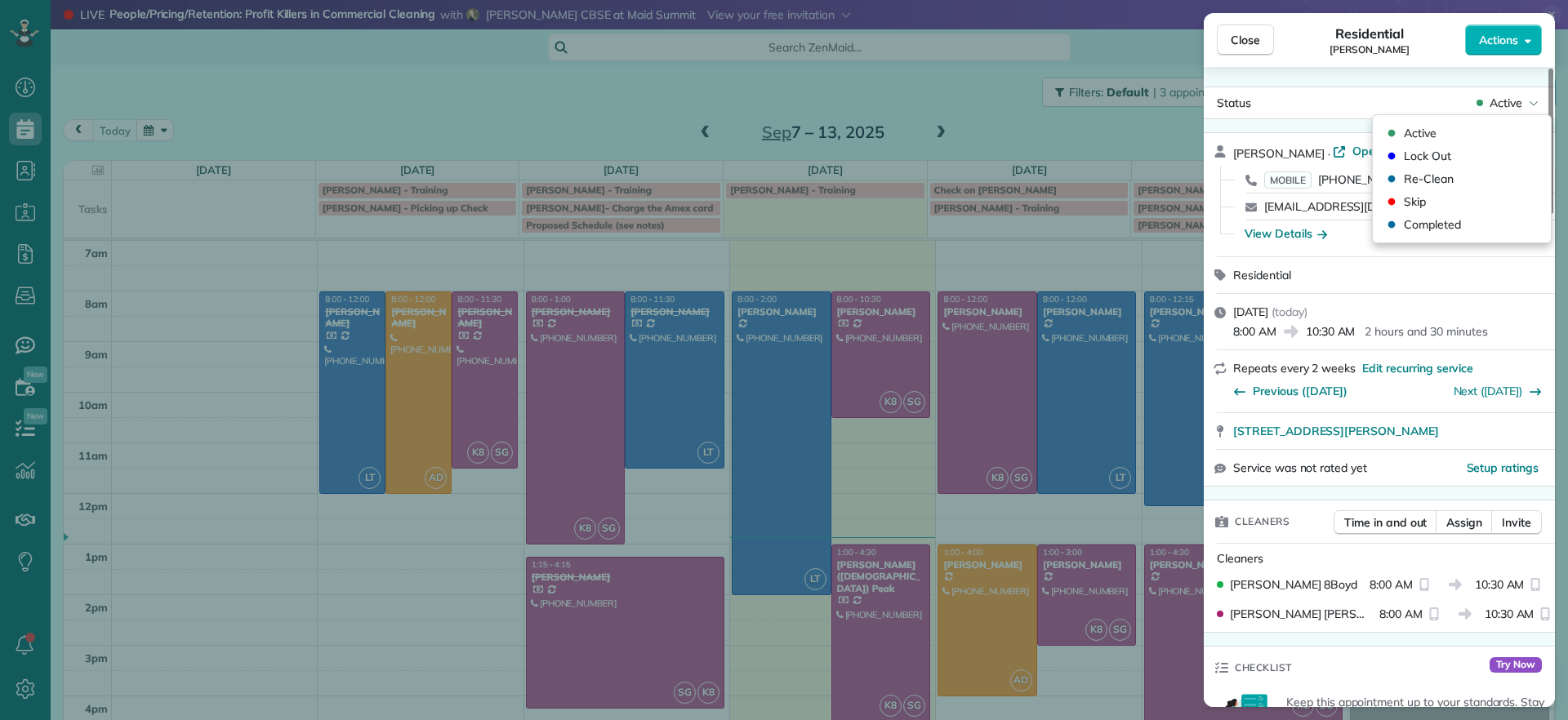
click at [1523, 107] on div "Active" at bounding box center [1507, 103] width 68 height 16
click at [1422, 231] on span "Completed" at bounding box center [1432, 225] width 57 height 16
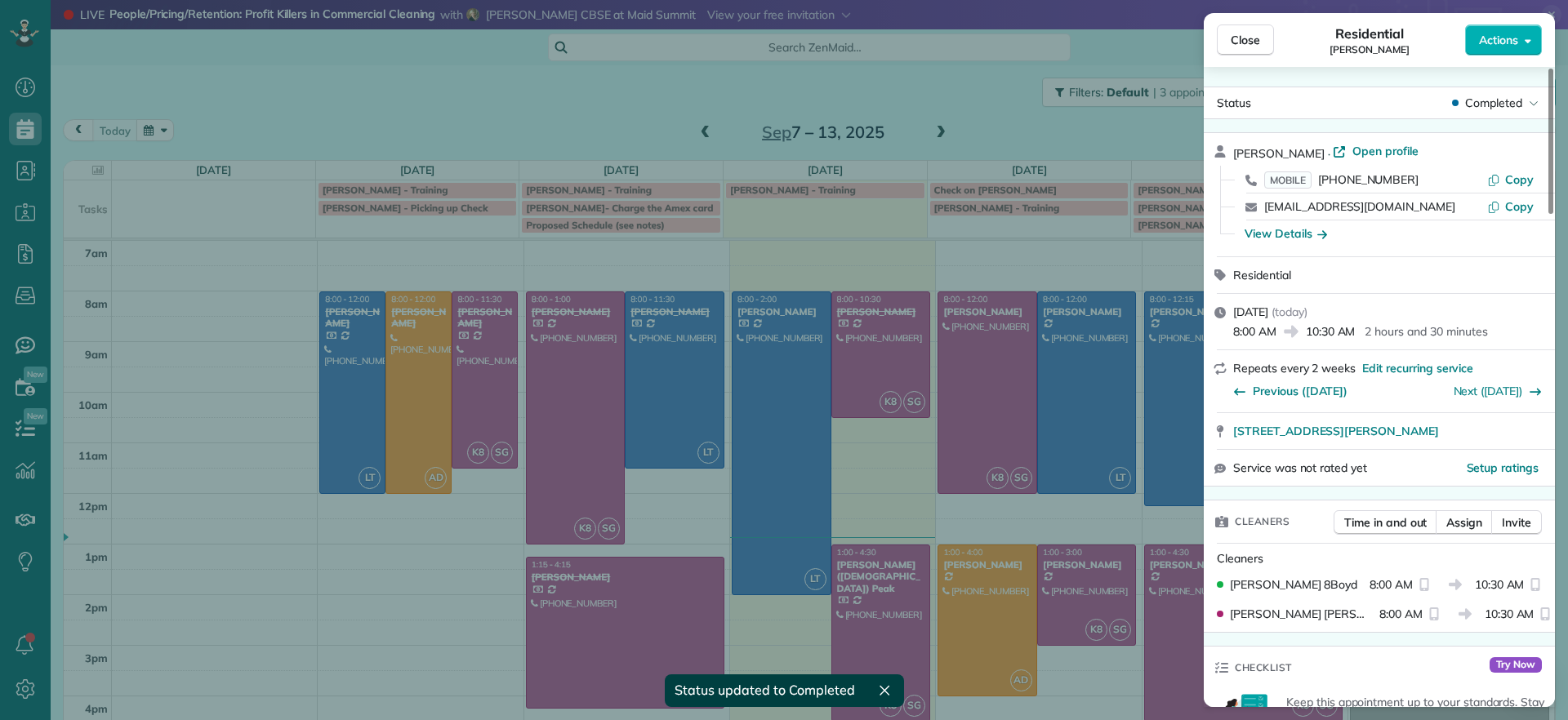
click at [476, 101] on div "Close Residential Tiffany Stark Actions Status Completed Tiffany Stark · Open p…" at bounding box center [784, 360] width 1568 height 720
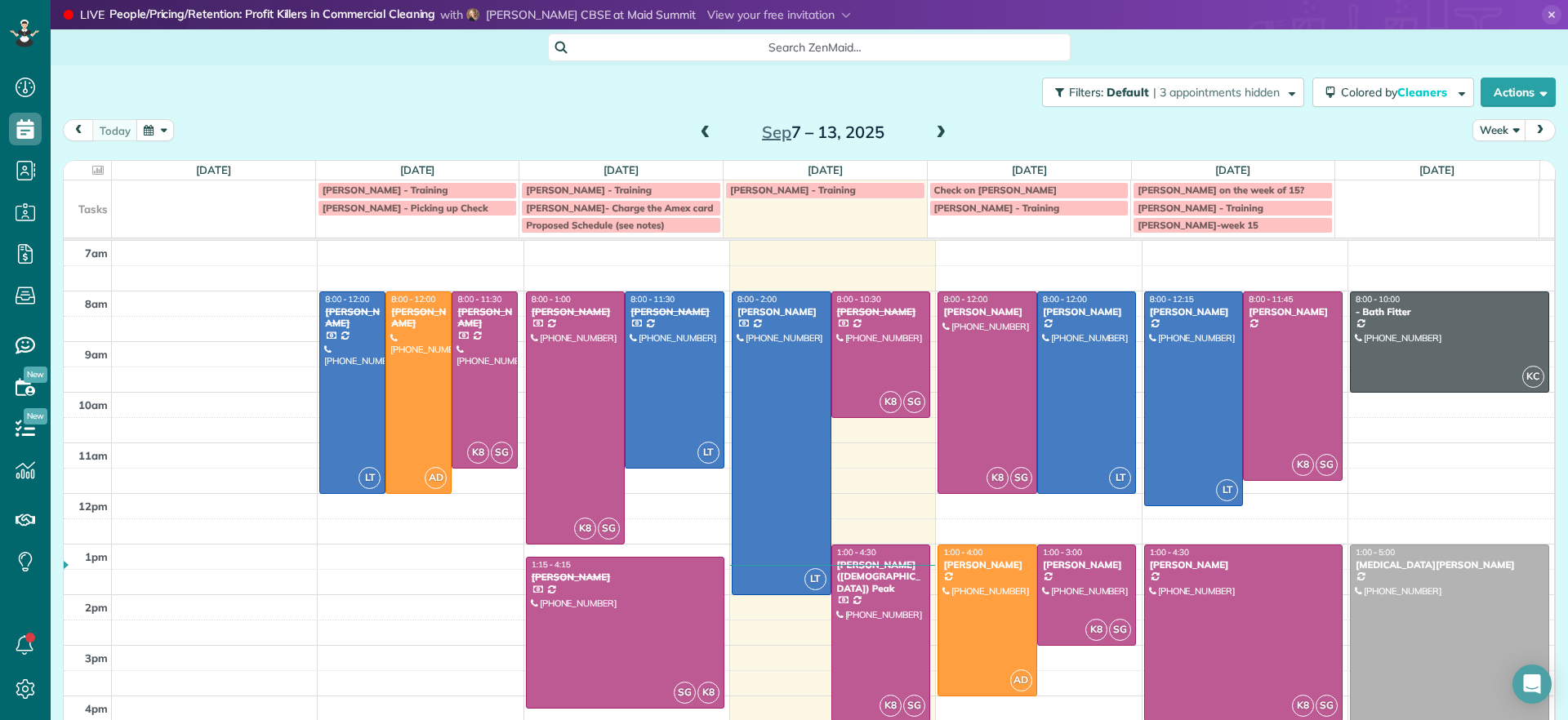
click at [934, 133] on span at bounding box center [941, 133] width 18 height 15
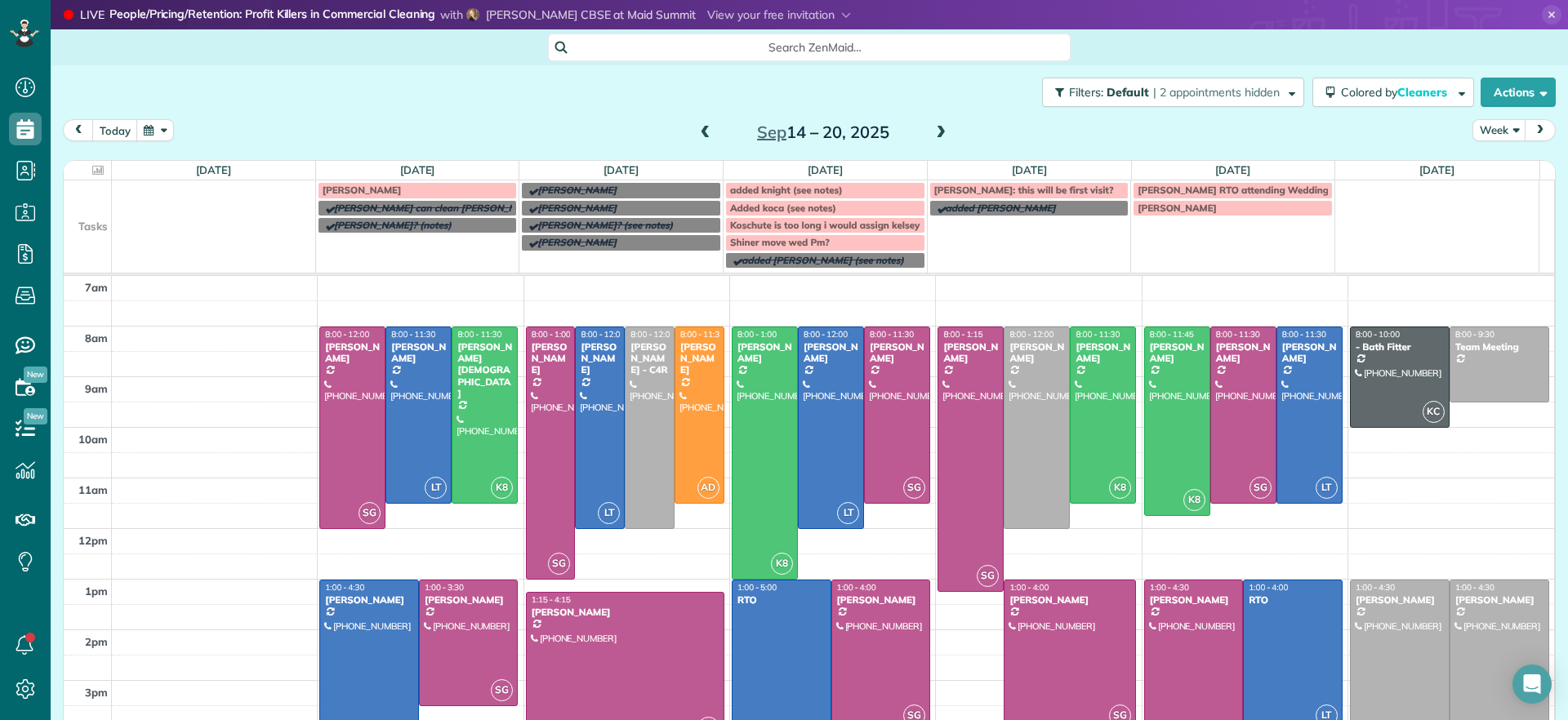
click at [792, 209] on span "Added koca (see notes)" at bounding box center [783, 208] width 106 height 12
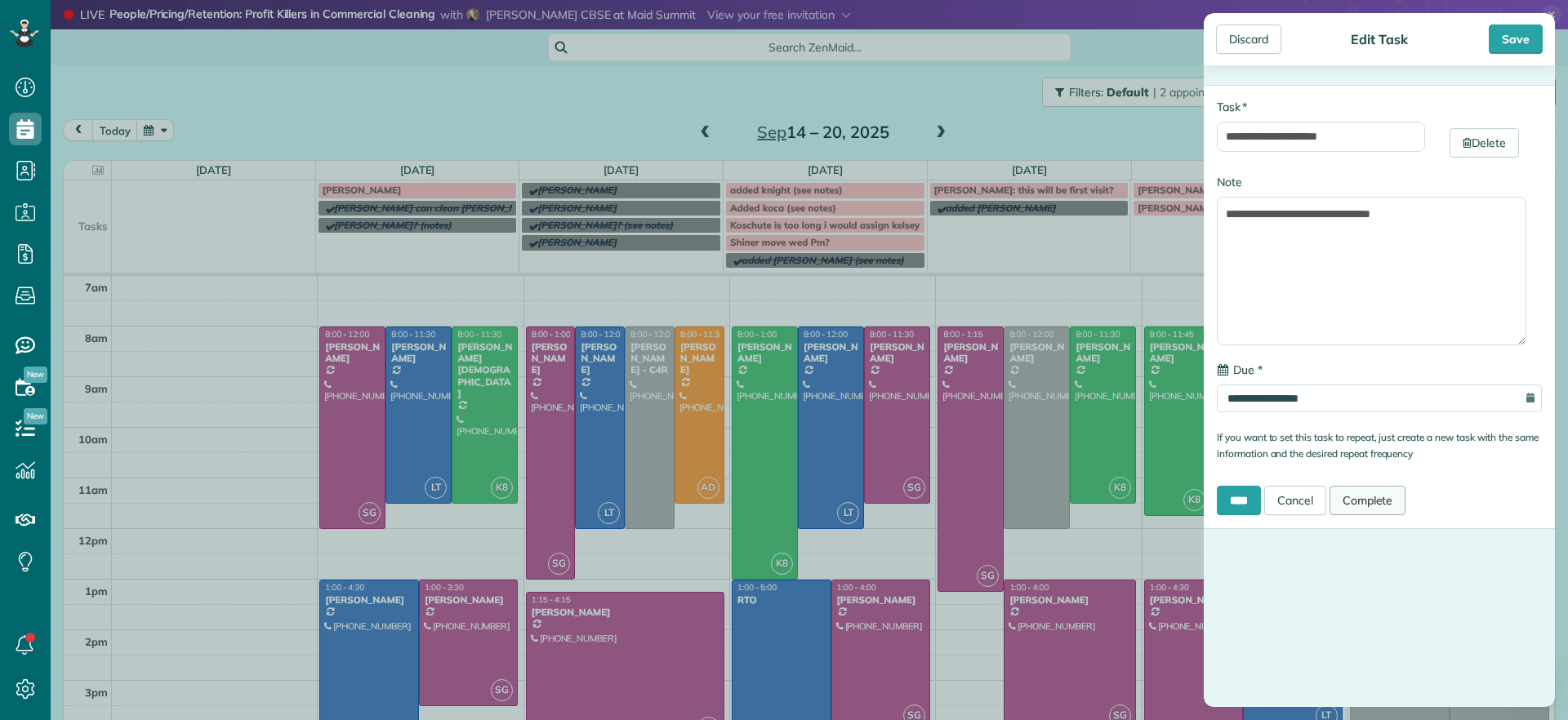
click at [1370, 503] on link "Complete" at bounding box center [1368, 501] width 77 height 30
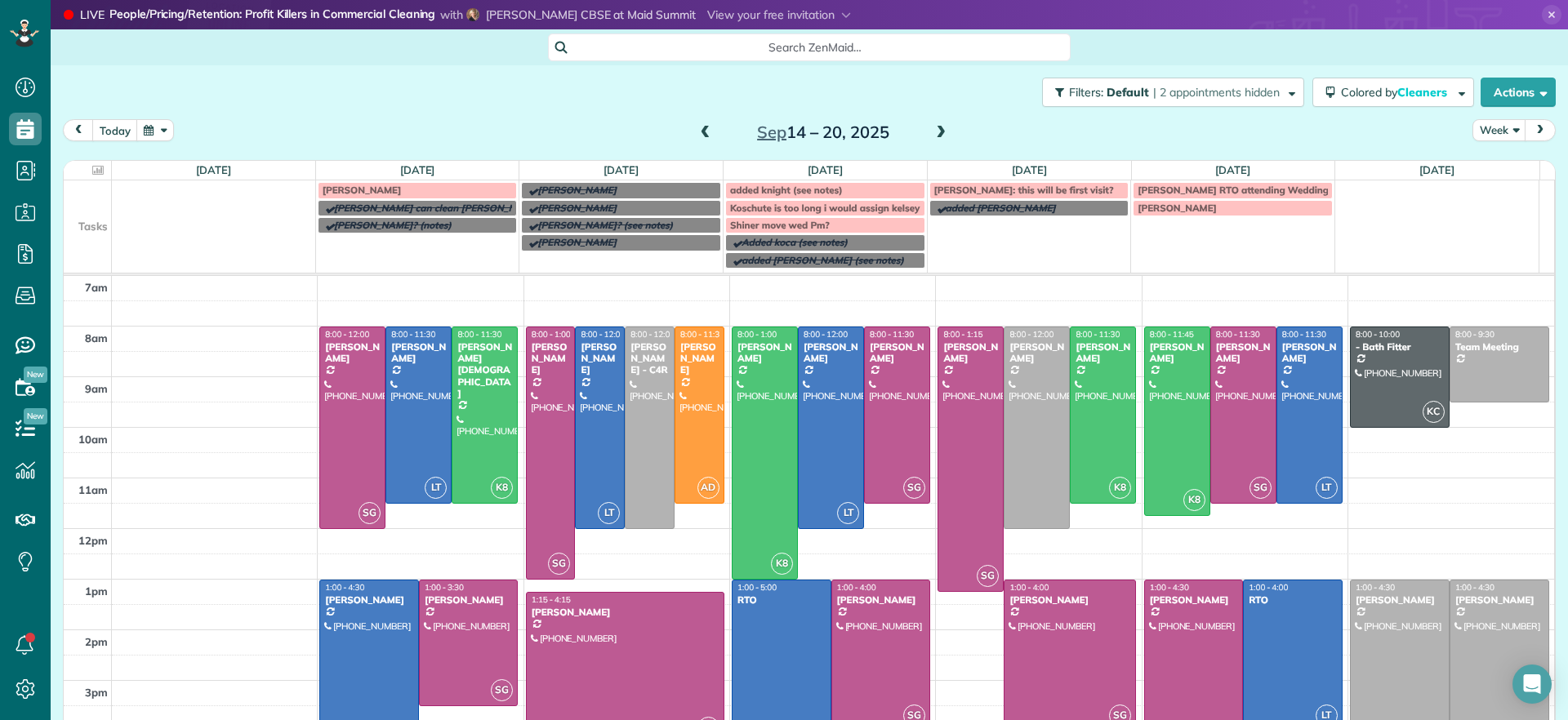
click at [862, 202] on span "Koschute is too long i would assign kelsey" at bounding box center [825, 208] width 190 height 12
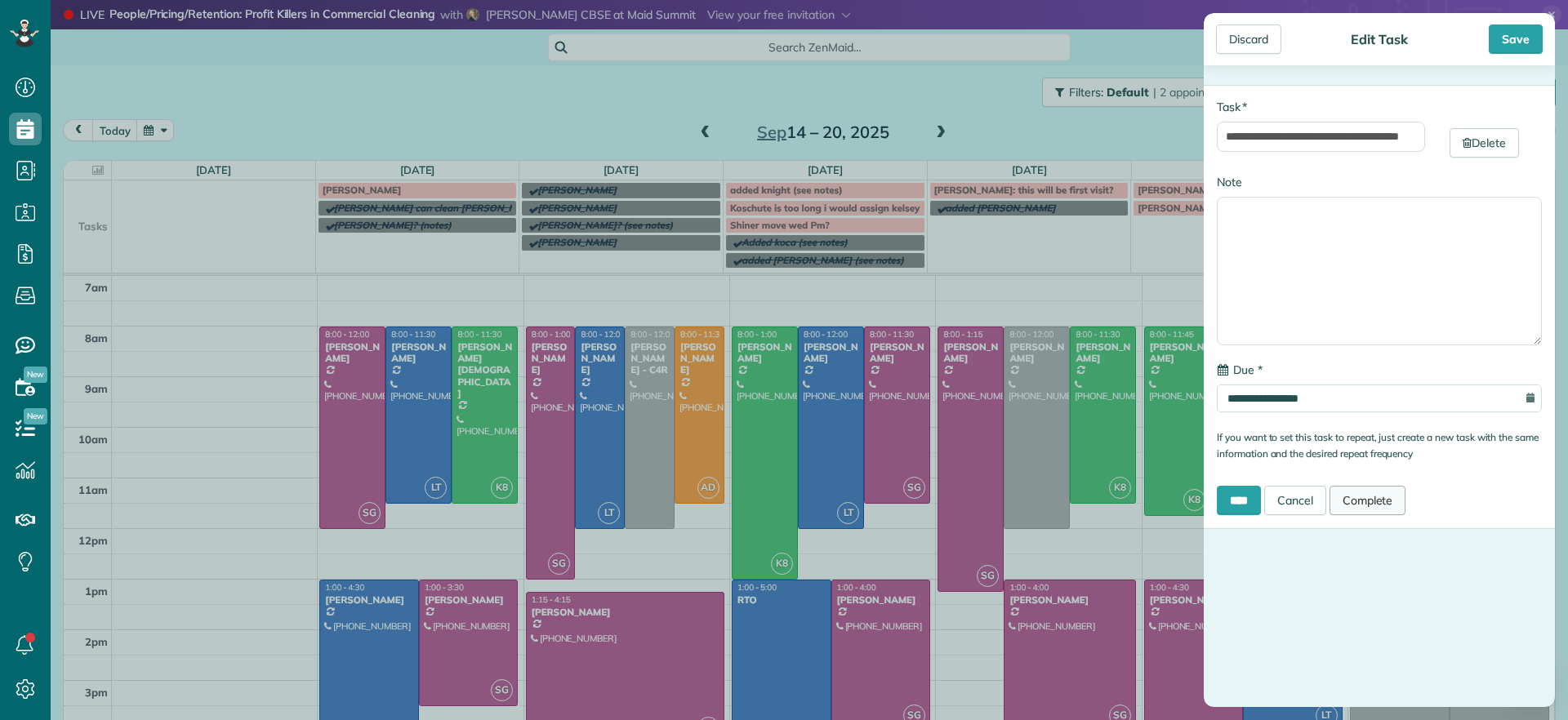
click at [1387, 507] on link "Complete" at bounding box center [1368, 501] width 77 height 30
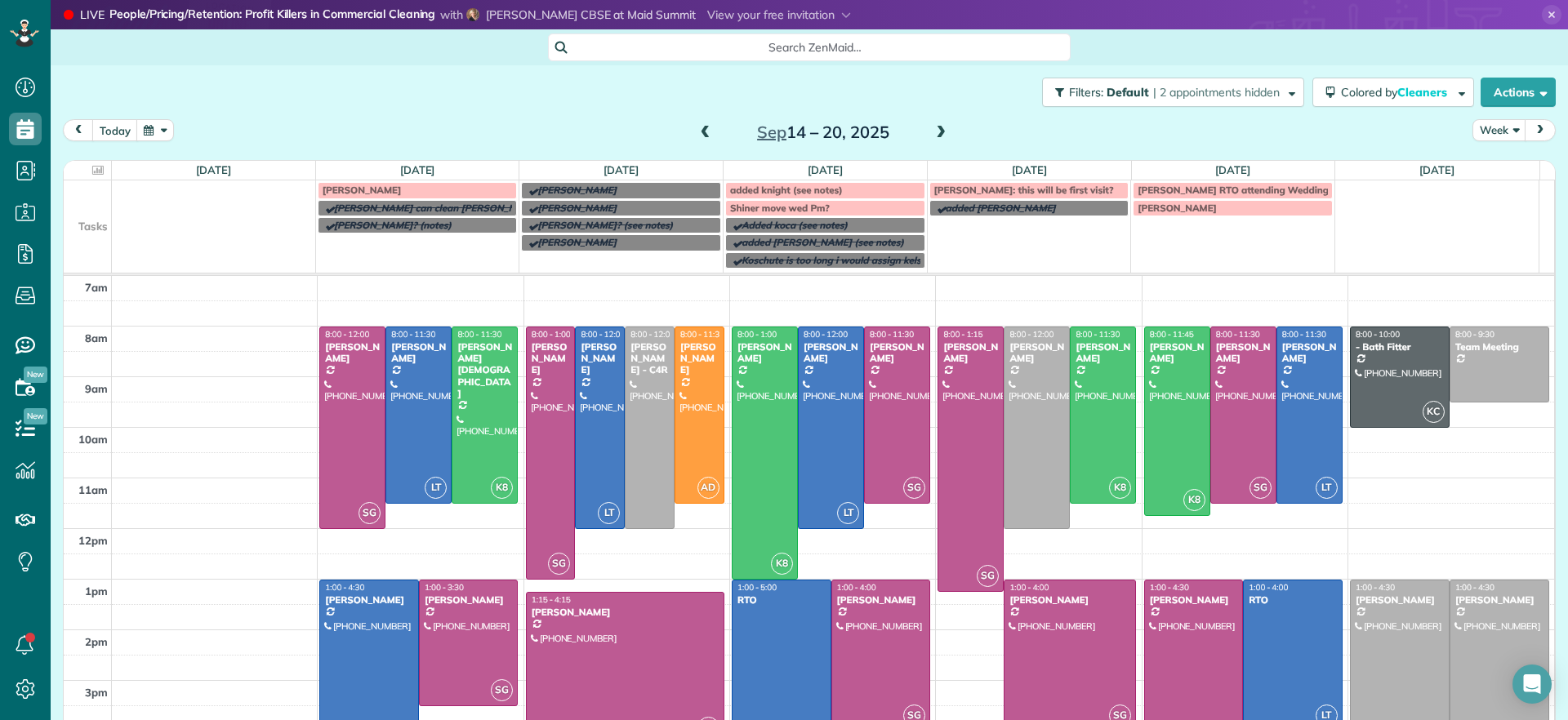
click at [1070, 192] on div "bruno: this will be first visit?" at bounding box center [1029, 190] width 190 height 12
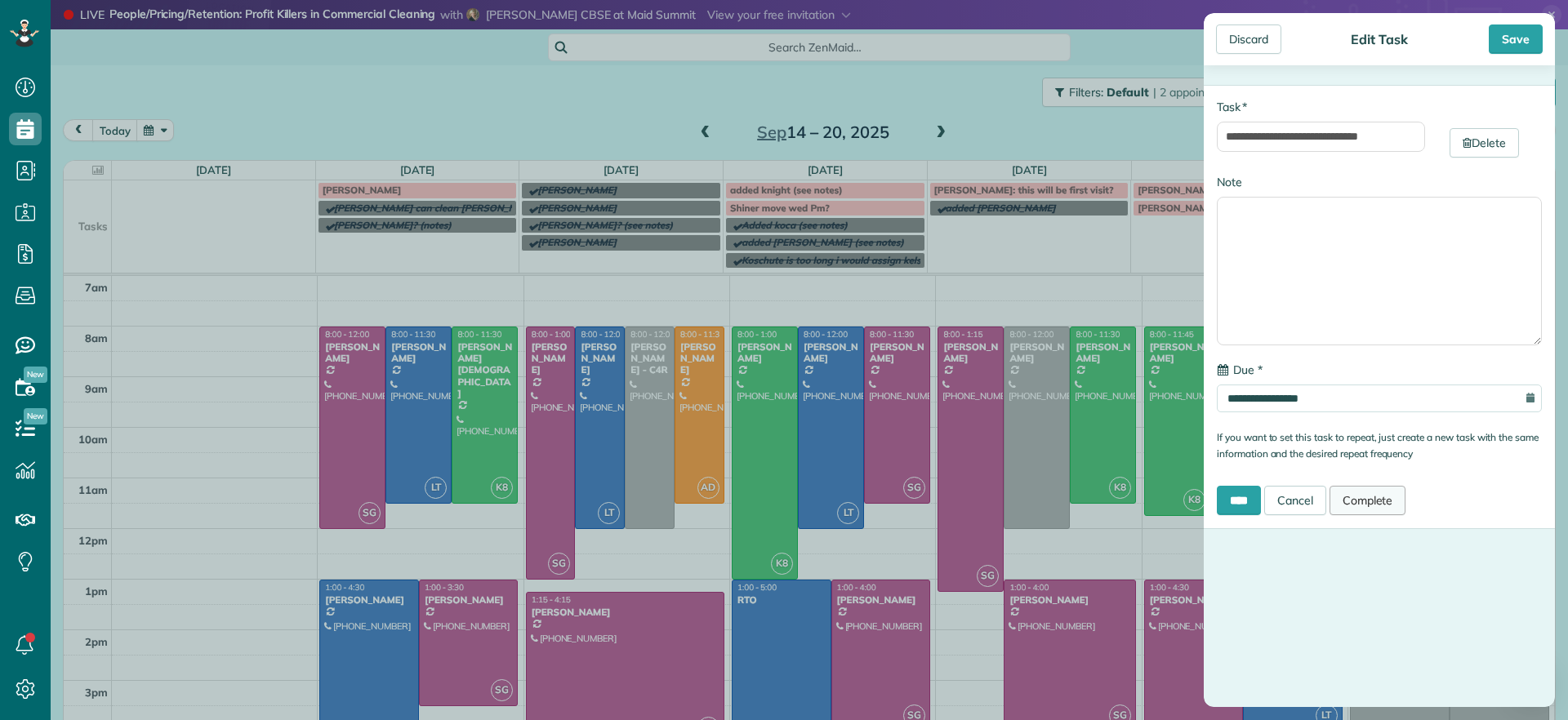
click at [1383, 492] on link "Complete" at bounding box center [1368, 501] width 77 height 30
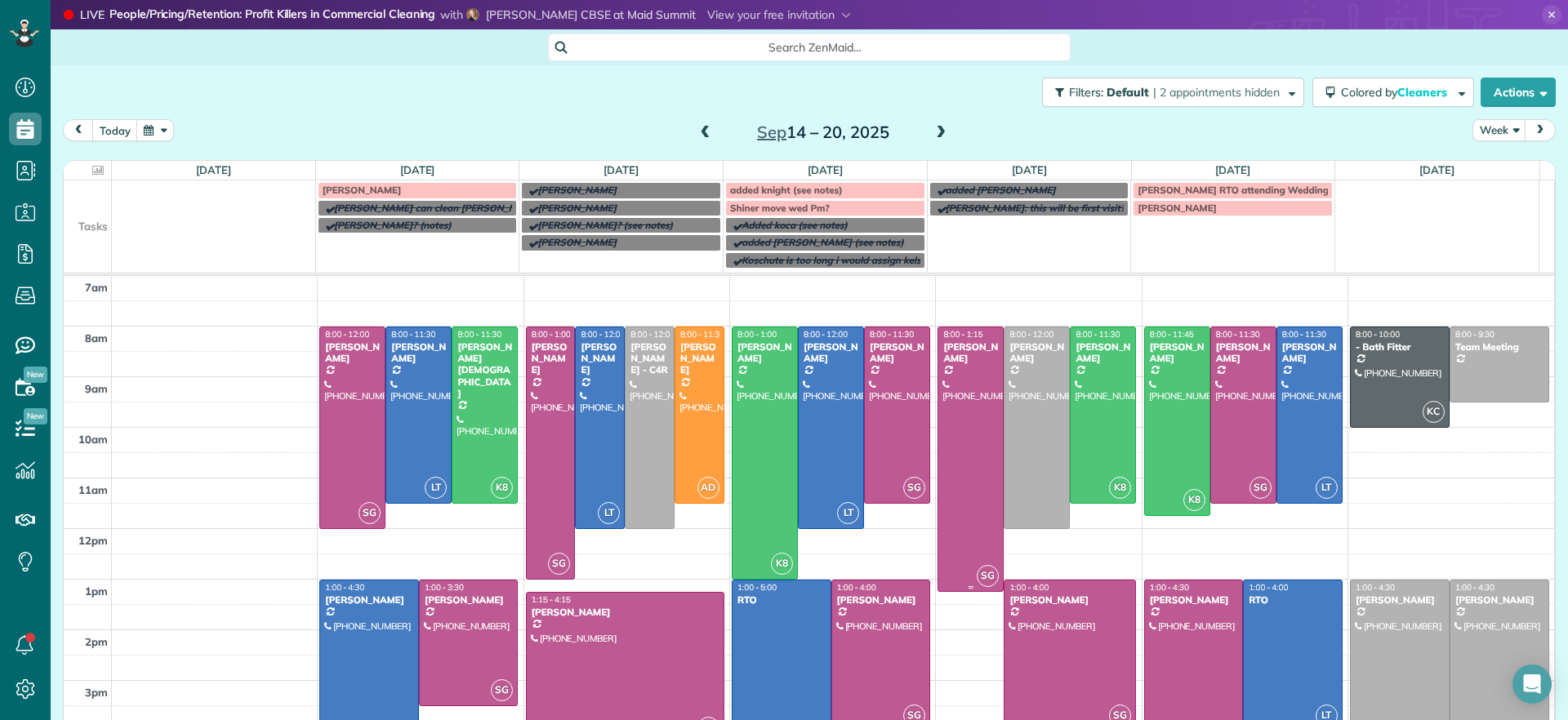
click at [969, 538] on div at bounding box center [971, 460] width 64 height 264
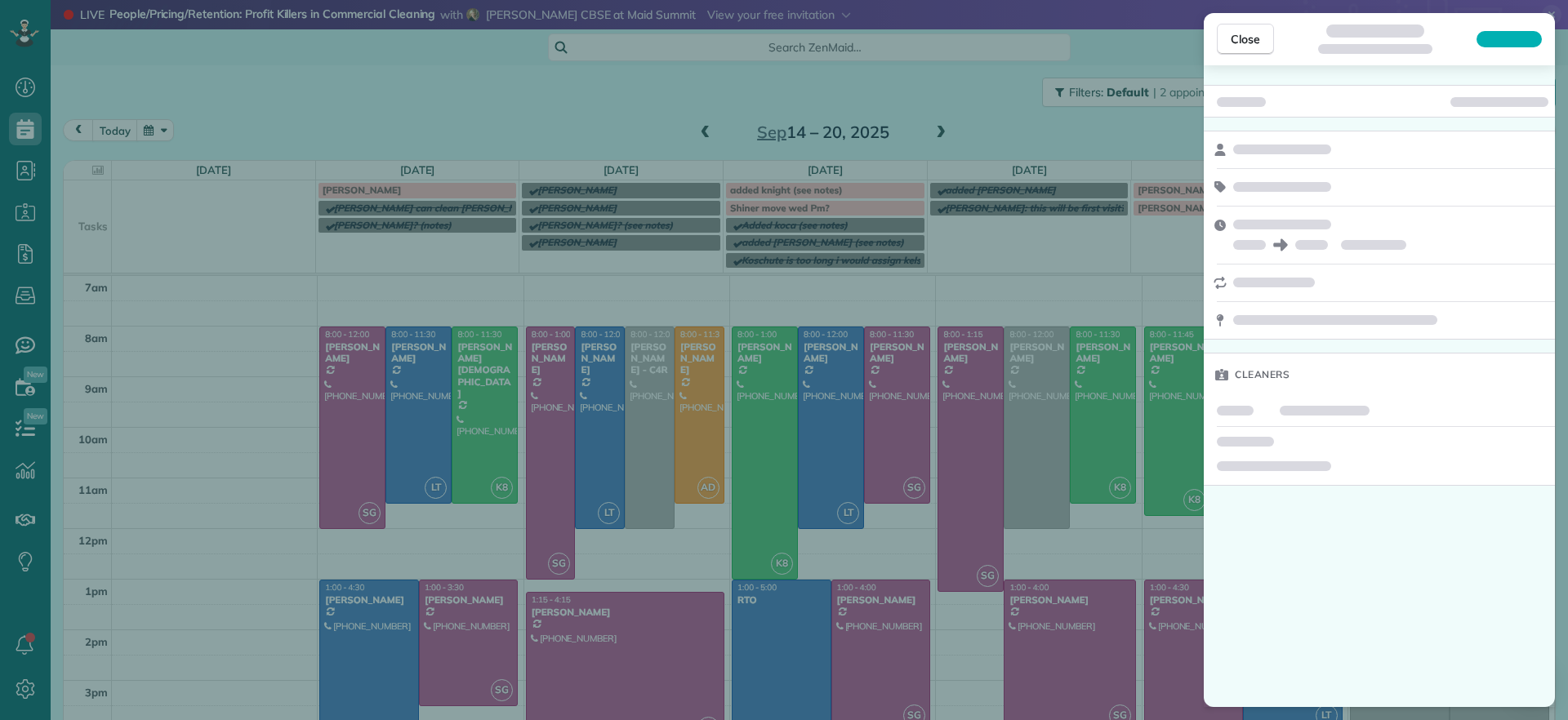
click at [1051, 597] on div "Close Cleaners" at bounding box center [784, 360] width 1568 height 720
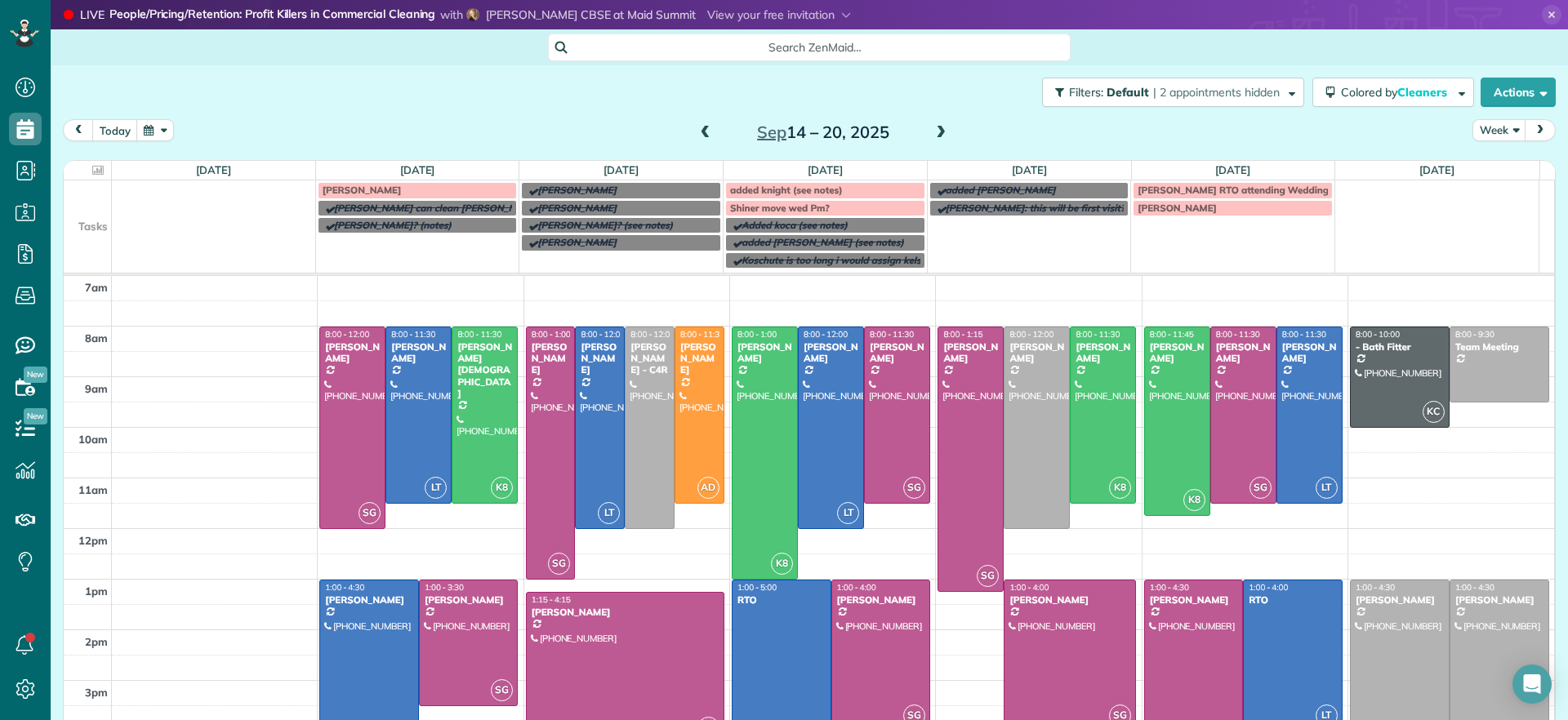
click at [1055, 621] on div at bounding box center [1070, 656] width 131 height 150
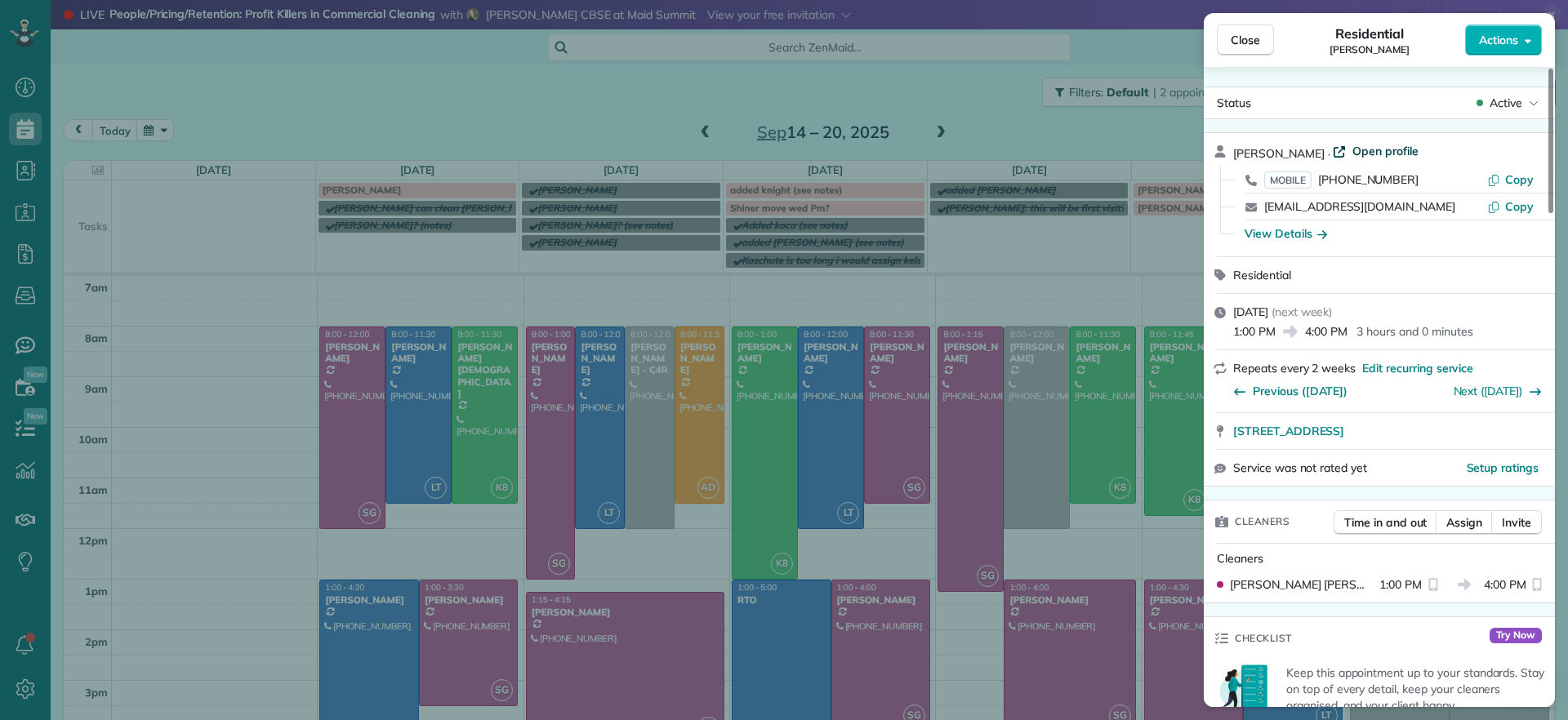
click at [1392, 157] on span "Open profile" at bounding box center [1386, 151] width 66 height 16
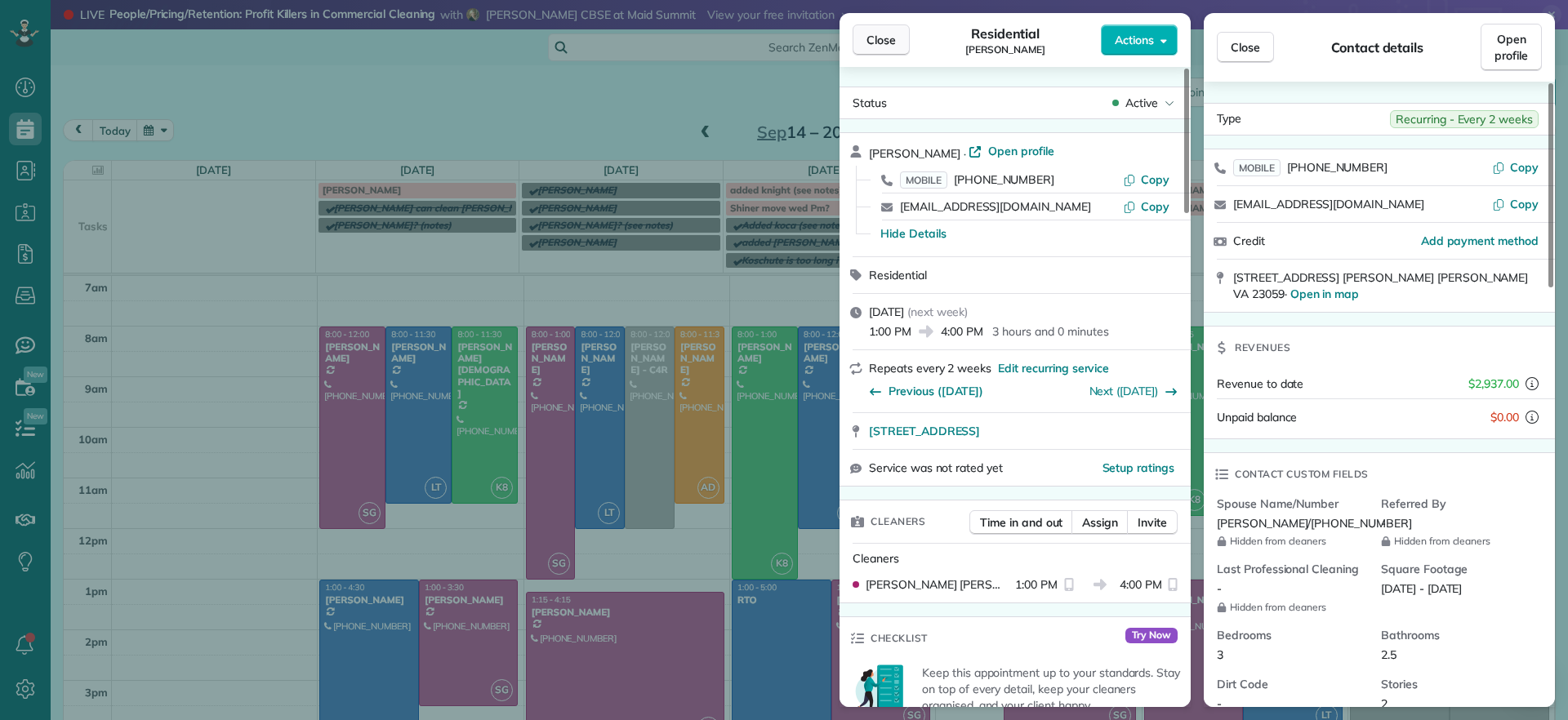
drag, startPoint x: 890, startPoint y: 39, endPoint x: 899, endPoint y: 45, distance: 10.8
click at [889, 38] on span "Close" at bounding box center [882, 40] width 30 height 16
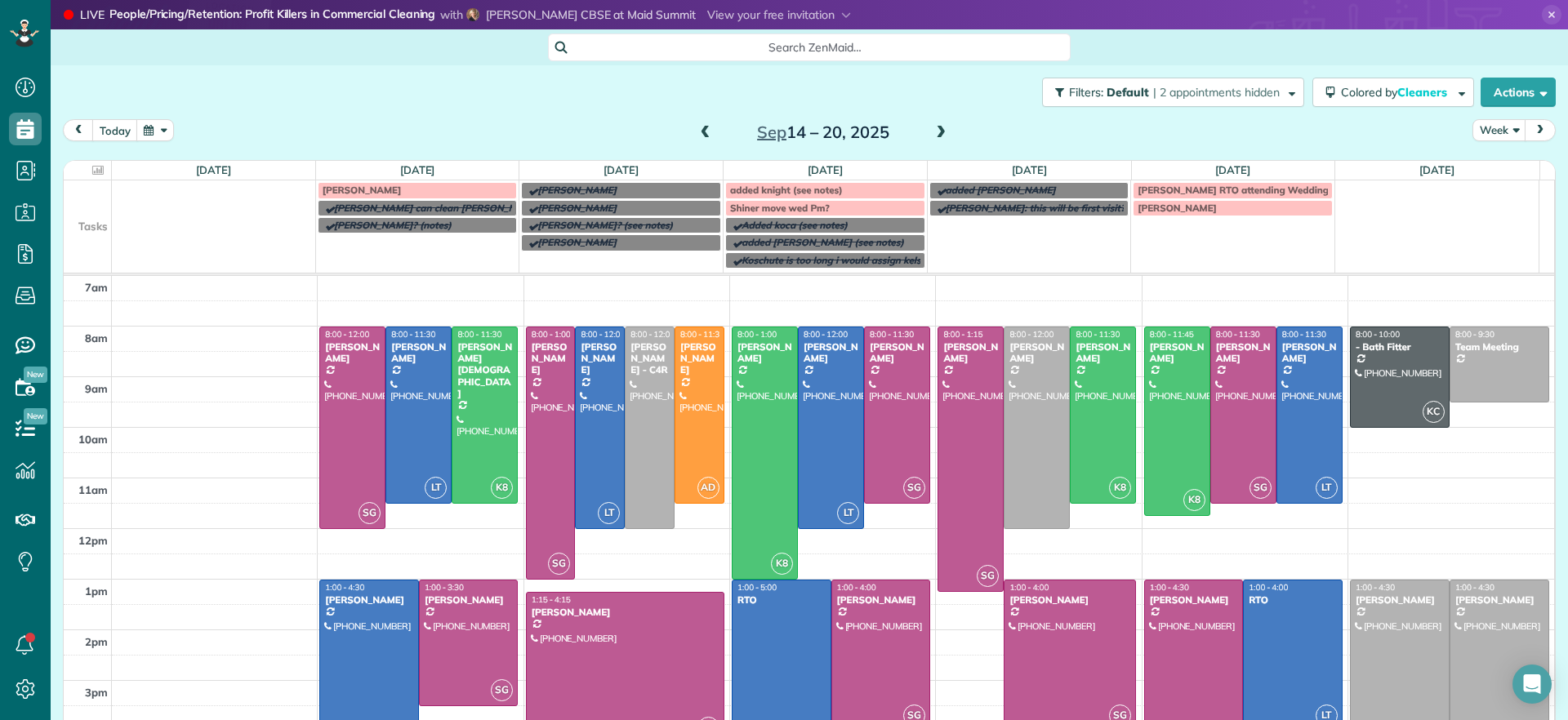
click at [1275, 191] on div "Laura RTO attending Wedding" at bounding box center [1233, 190] width 190 height 12
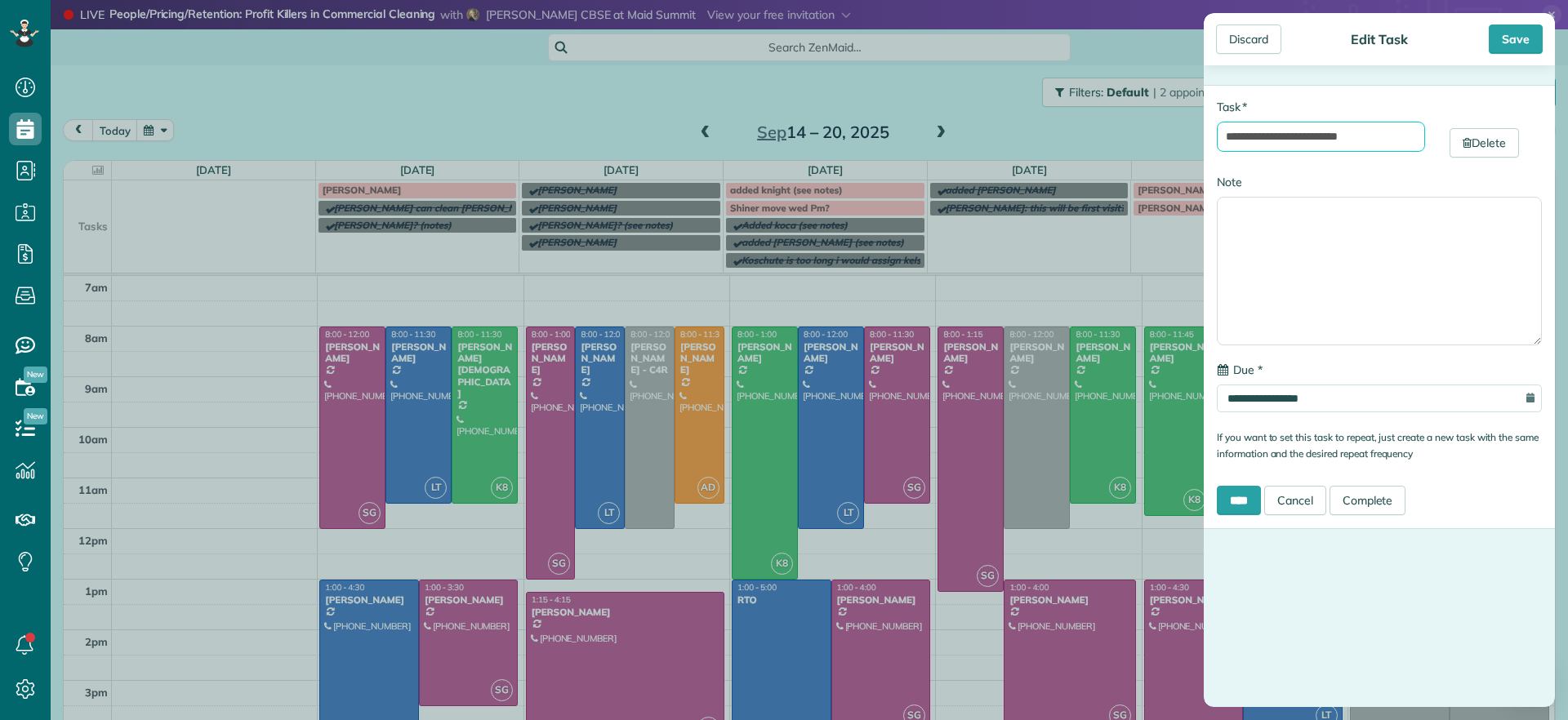
click at [1285, 140] on input "**********" at bounding box center [1321, 137] width 208 height 30
click at [1259, 213] on textarea "Note" at bounding box center [1379, 271] width 325 height 148
type textarea "*******"
click at [1254, 497] on input "****" at bounding box center [1239, 501] width 44 height 30
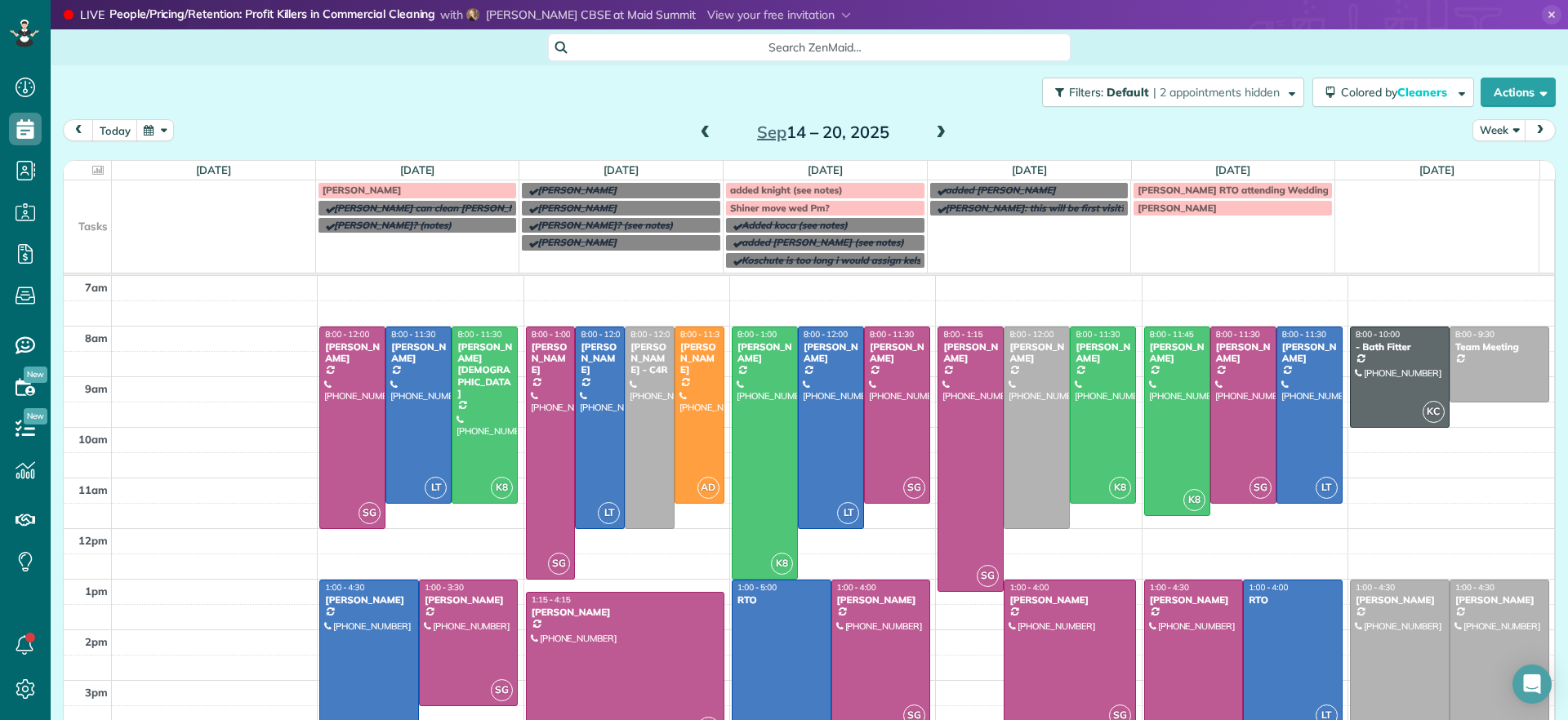
click at [704, 131] on span at bounding box center [706, 133] width 18 height 15
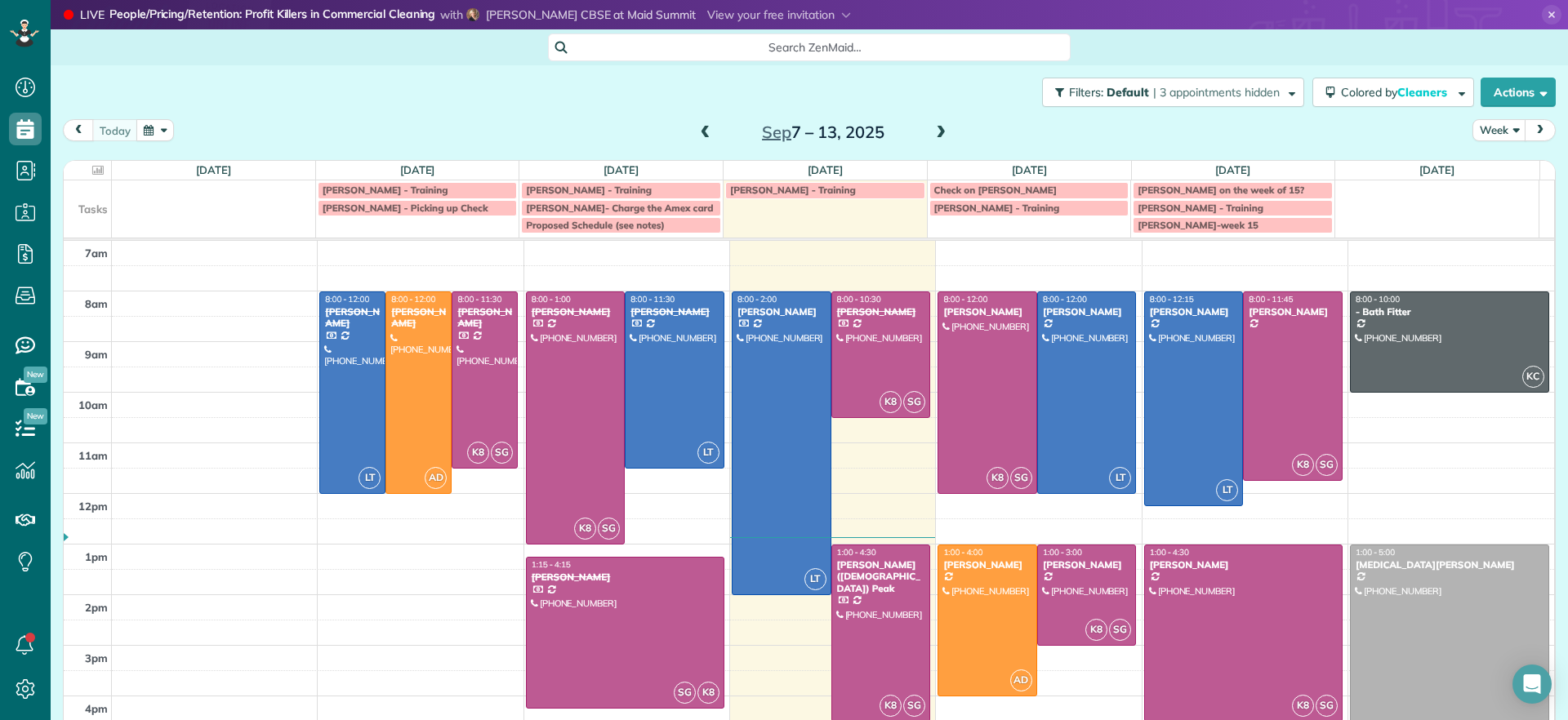
click at [704, 131] on span at bounding box center [706, 133] width 18 height 15
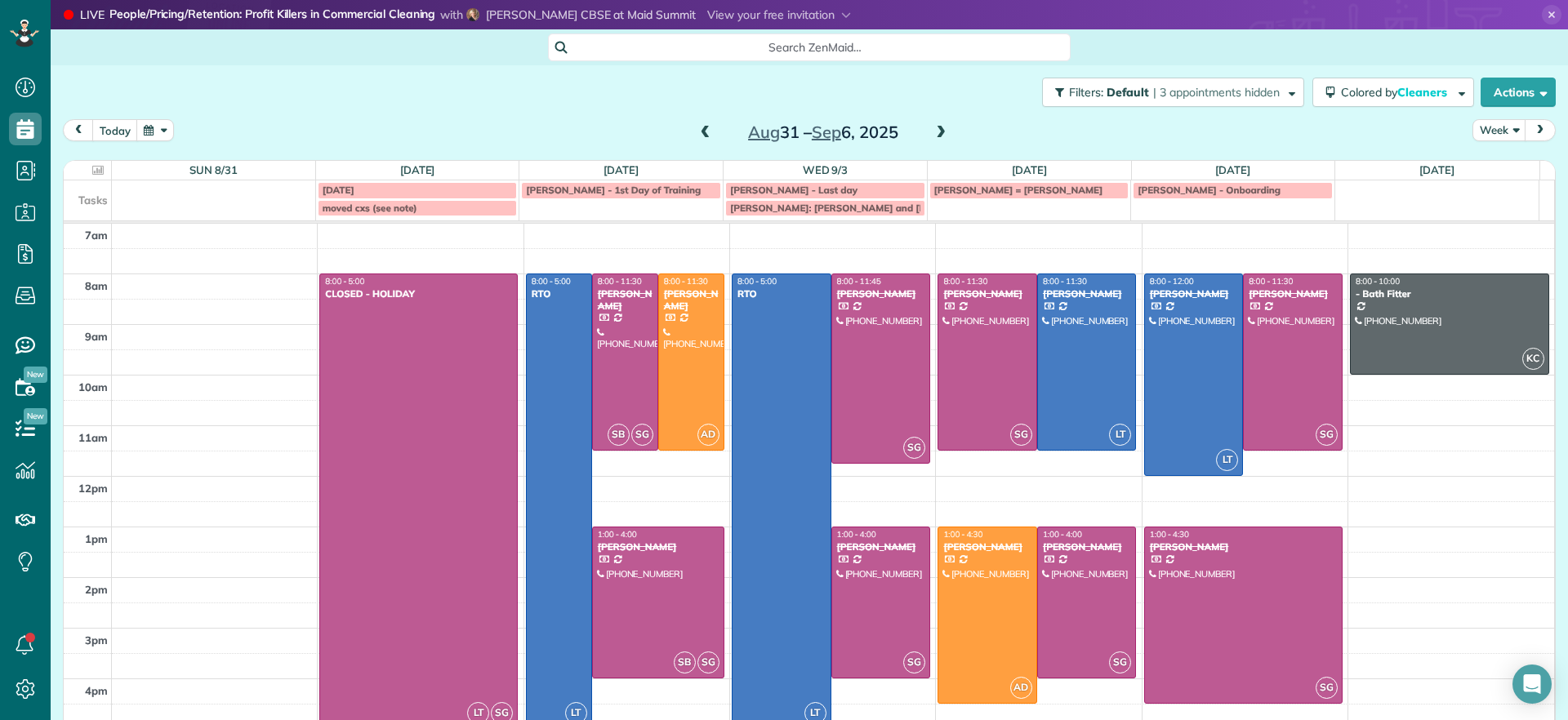
click at [942, 129] on span at bounding box center [941, 133] width 18 height 15
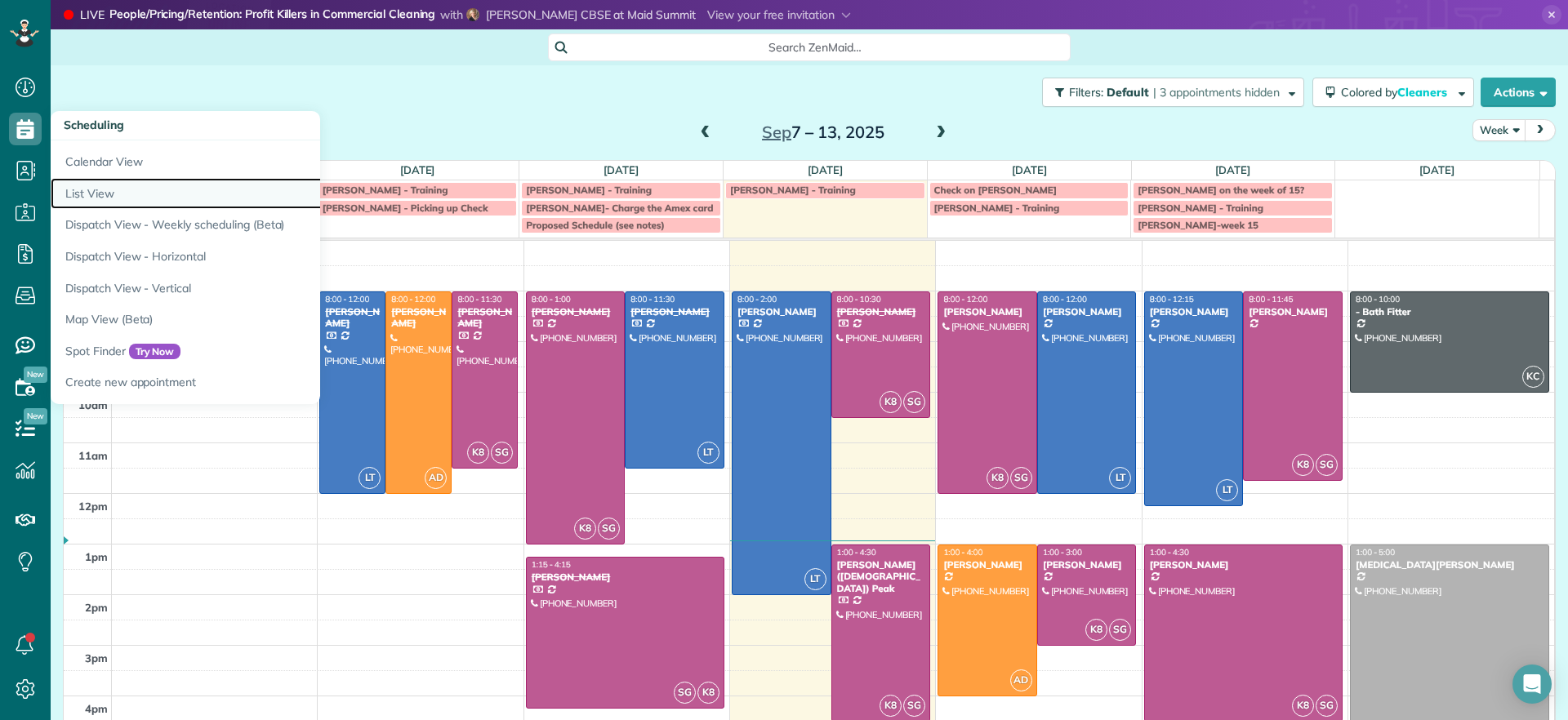
click at [114, 189] on link "List View" at bounding box center [255, 194] width 409 height 32
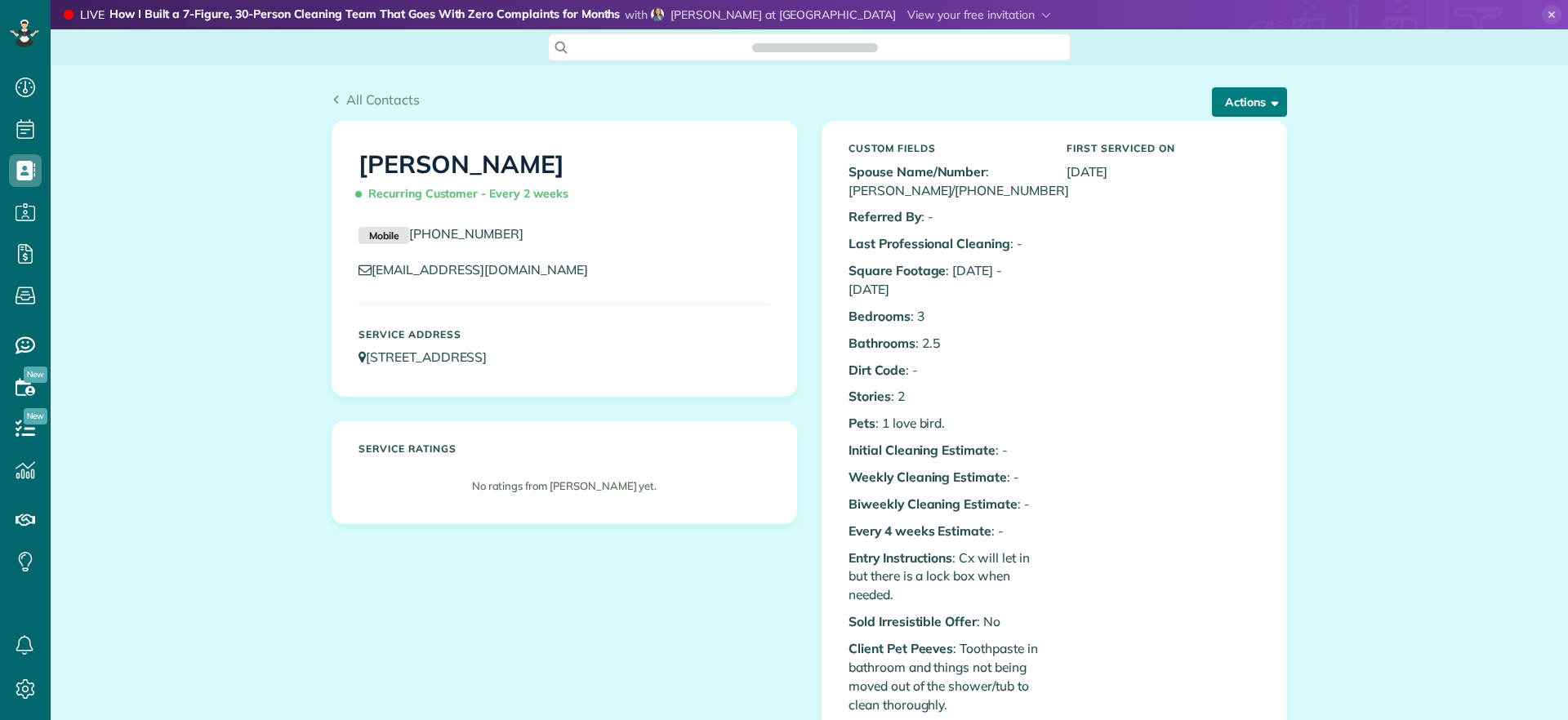
scroll to position [7, 7]
click at [1273, 110] on button "Actions" at bounding box center [1249, 102] width 75 height 30
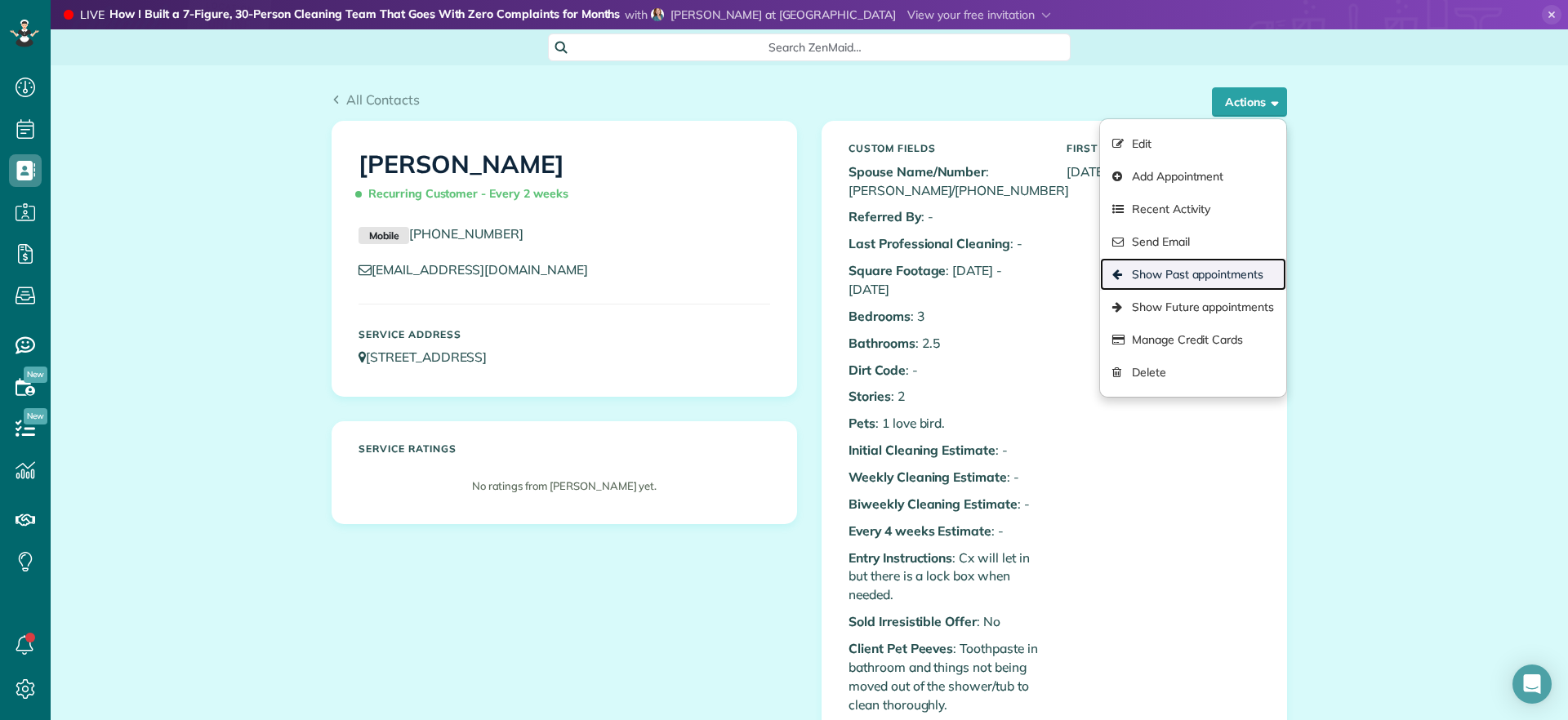
click at [1216, 269] on link "Show Past appointments" at bounding box center [1193, 274] width 186 height 33
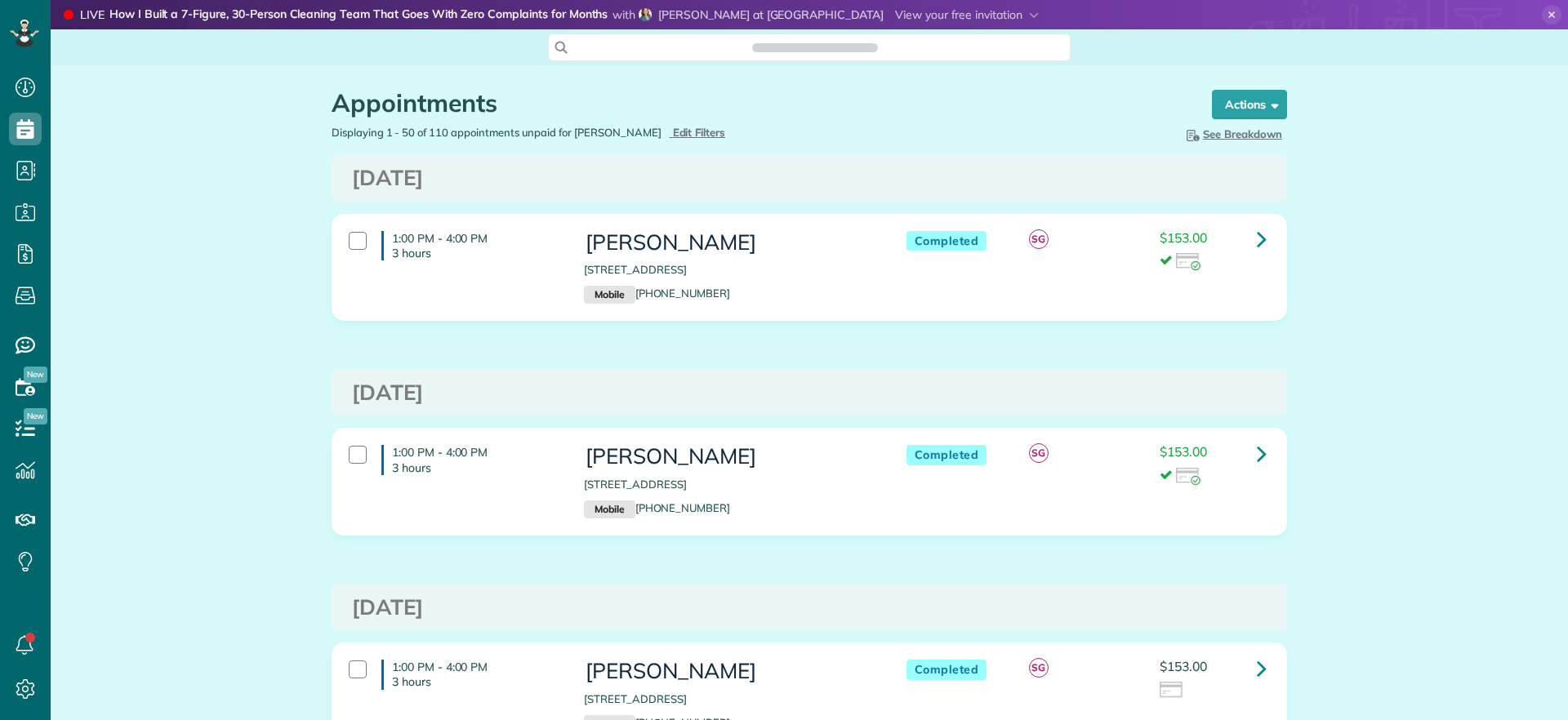
scroll to position [7, 7]
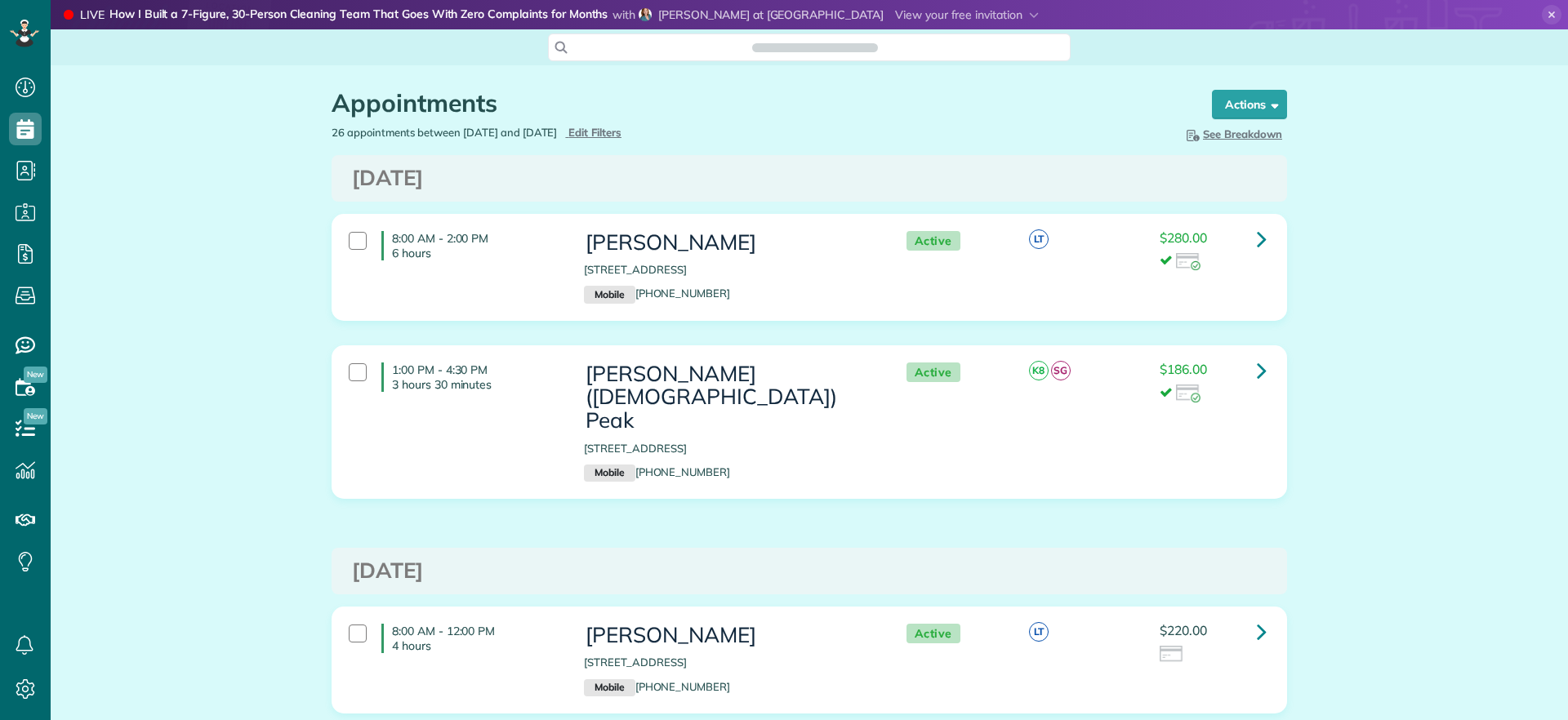
scroll to position [720, 50]
click at [621, 133] on span "Edit Filters" at bounding box center [595, 133] width 53 height 13
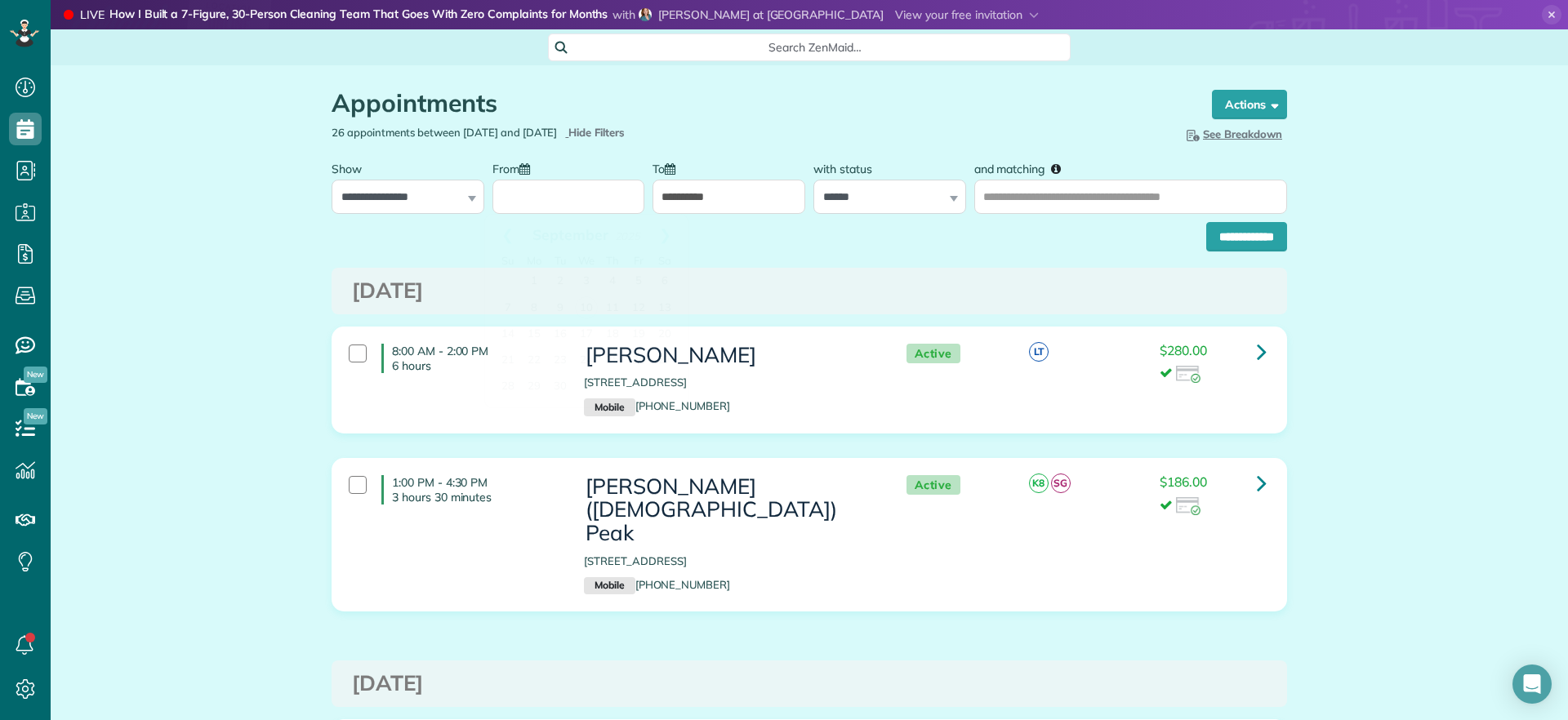
click at [593, 199] on input "From" at bounding box center [569, 197] width 152 height 35
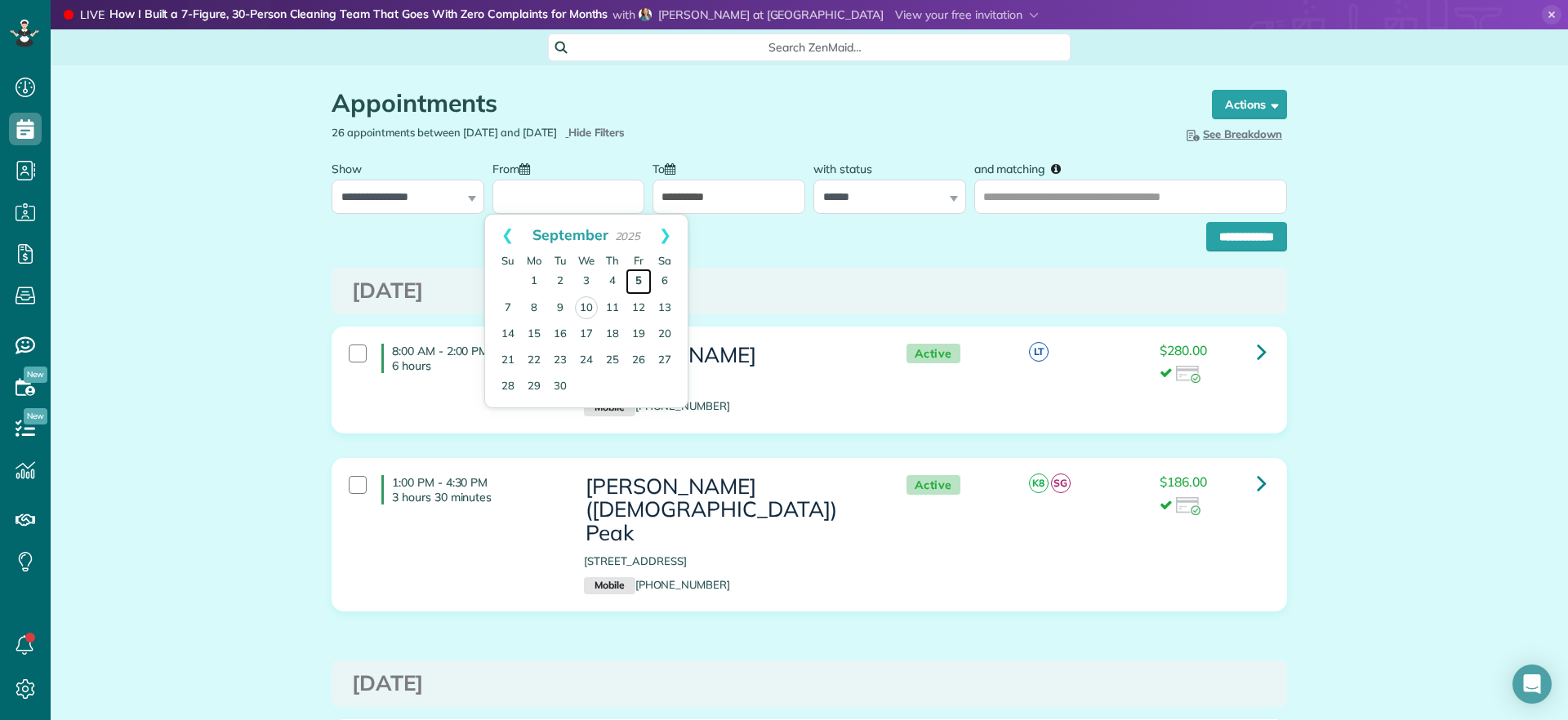
click at [641, 278] on link "5" at bounding box center [639, 282] width 26 height 26
type input "**********"
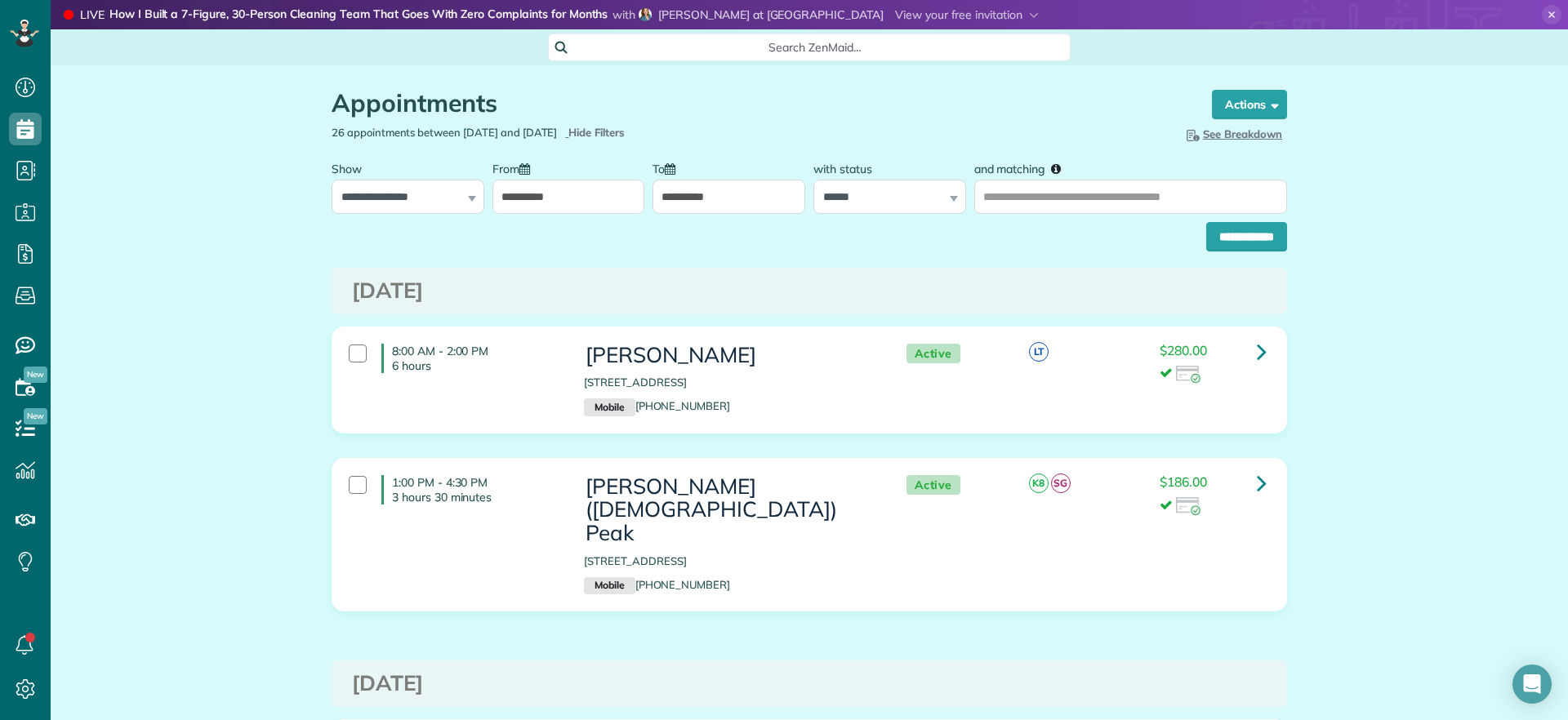
click at [711, 204] on input "**********" at bounding box center [728, 197] width 152 height 35
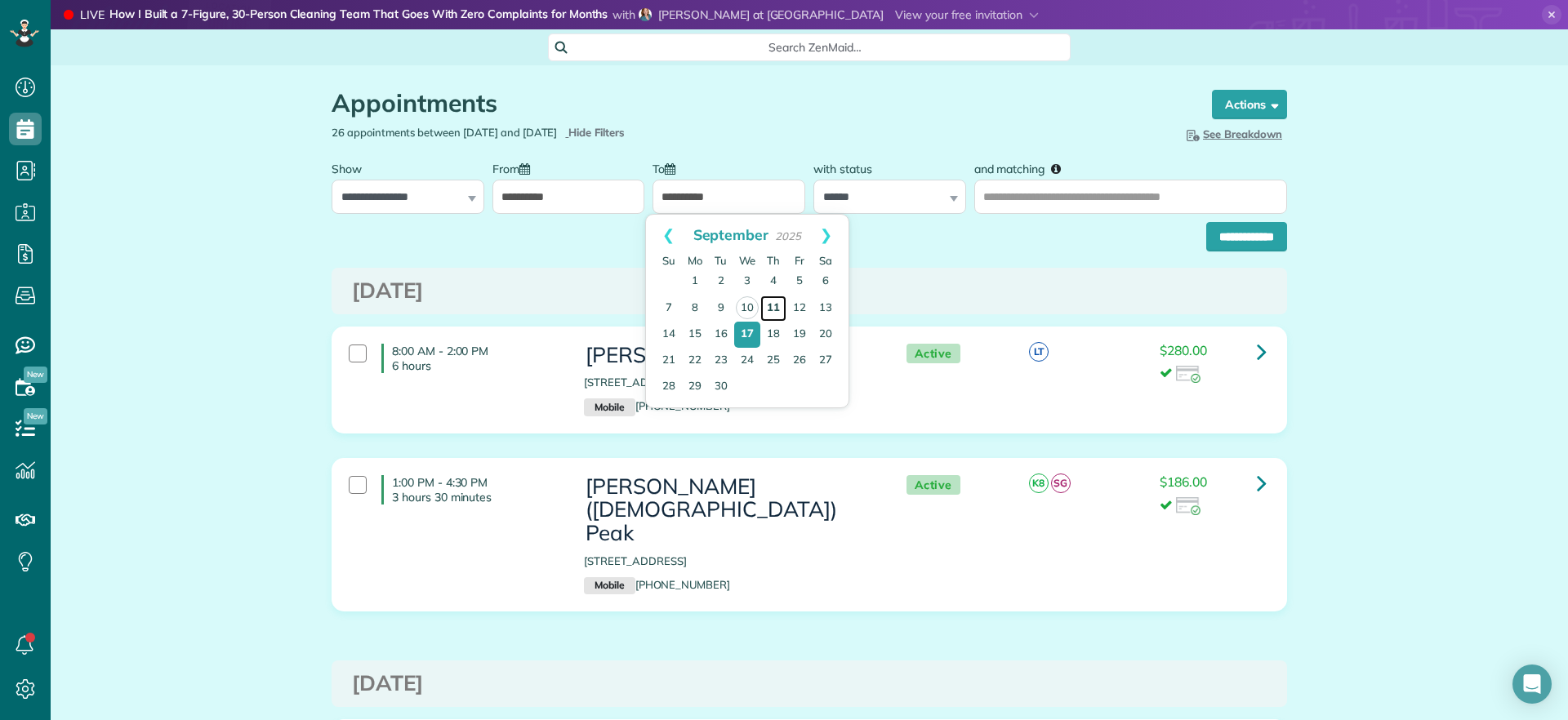
click at [777, 311] on link "11" at bounding box center [774, 309] width 26 height 26
type input "**********"
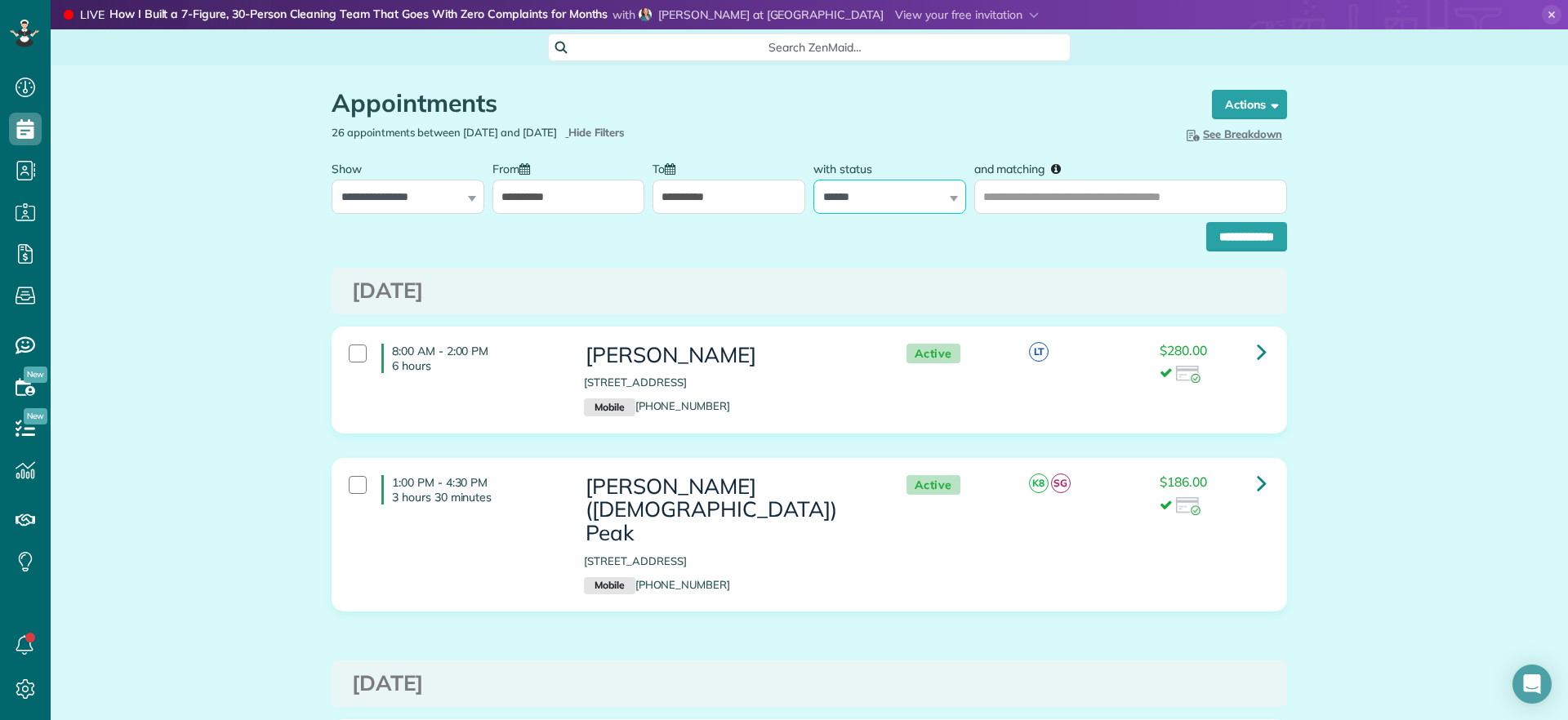
click at [929, 203] on select "**********" at bounding box center [889, 197] width 152 height 35
select select
click at [813, 180] on select "**********" at bounding box center [889, 197] width 152 height 35
click at [1067, 193] on input "and matching" at bounding box center [1131, 197] width 313 height 35
type input "******"
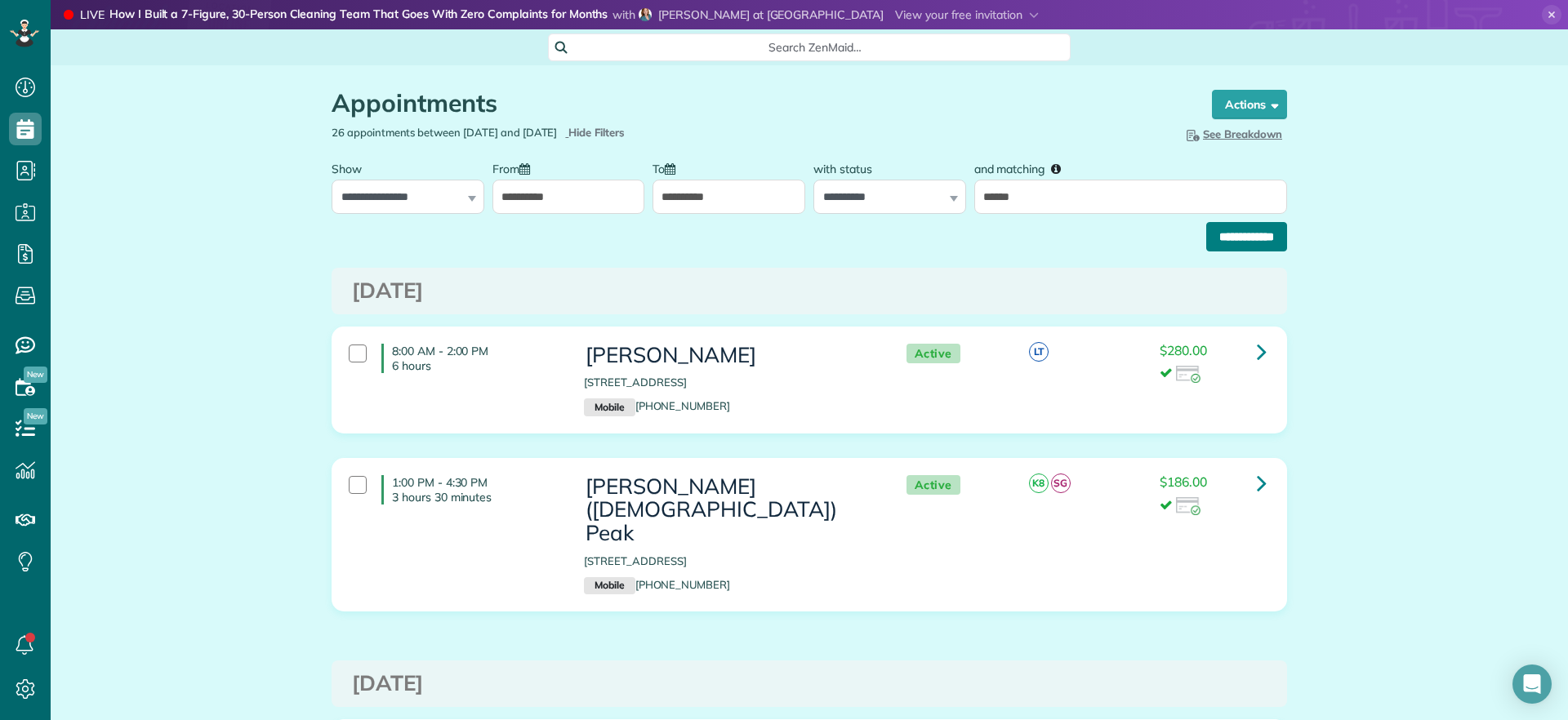
click at [1252, 238] on input "**********" at bounding box center [1247, 237] width 81 height 30
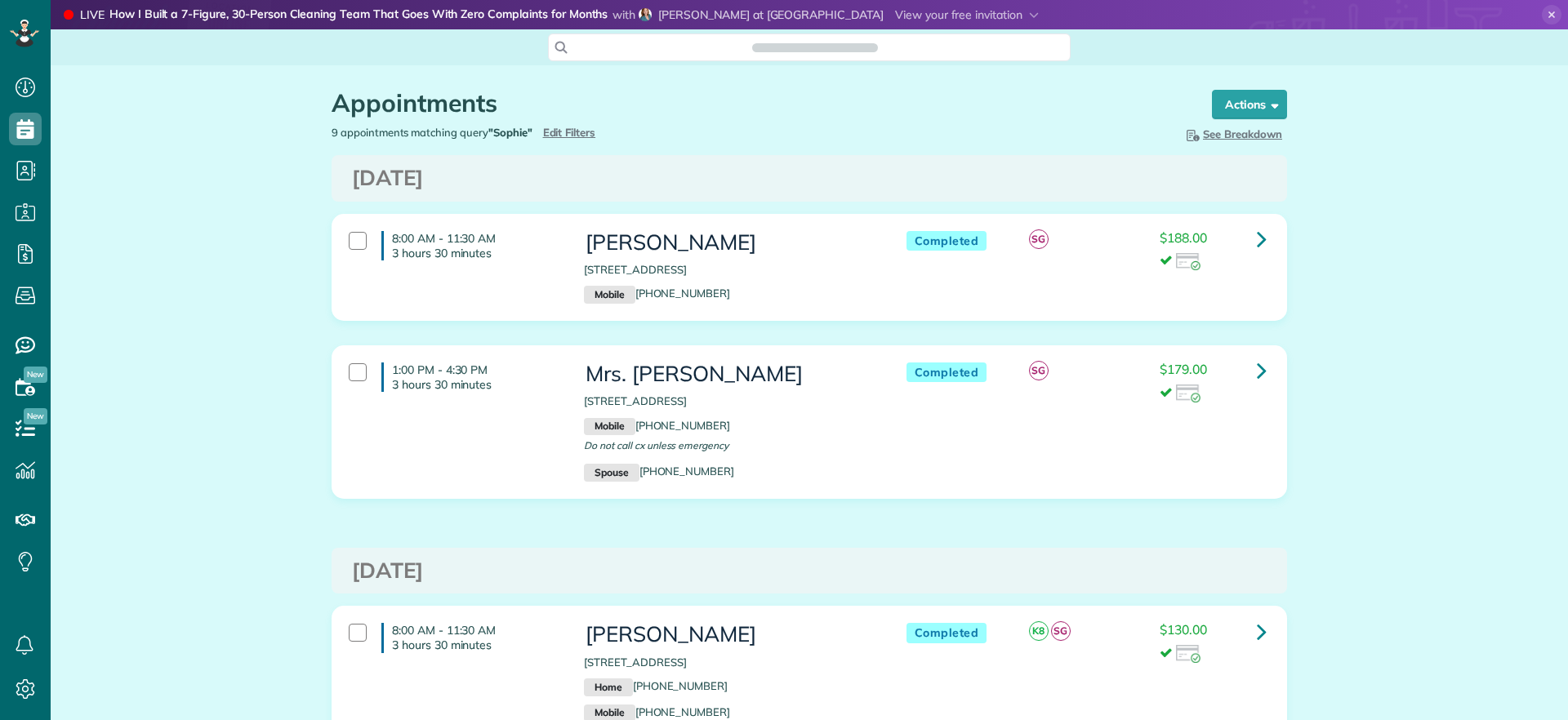
scroll to position [7, 7]
click at [349, 367] on div at bounding box center [358, 372] width 18 height 18
click at [349, 373] on div at bounding box center [358, 372] width 18 height 18
click at [352, 236] on div at bounding box center [358, 241] width 18 height 18
click at [352, 245] on div at bounding box center [358, 241] width 18 height 18
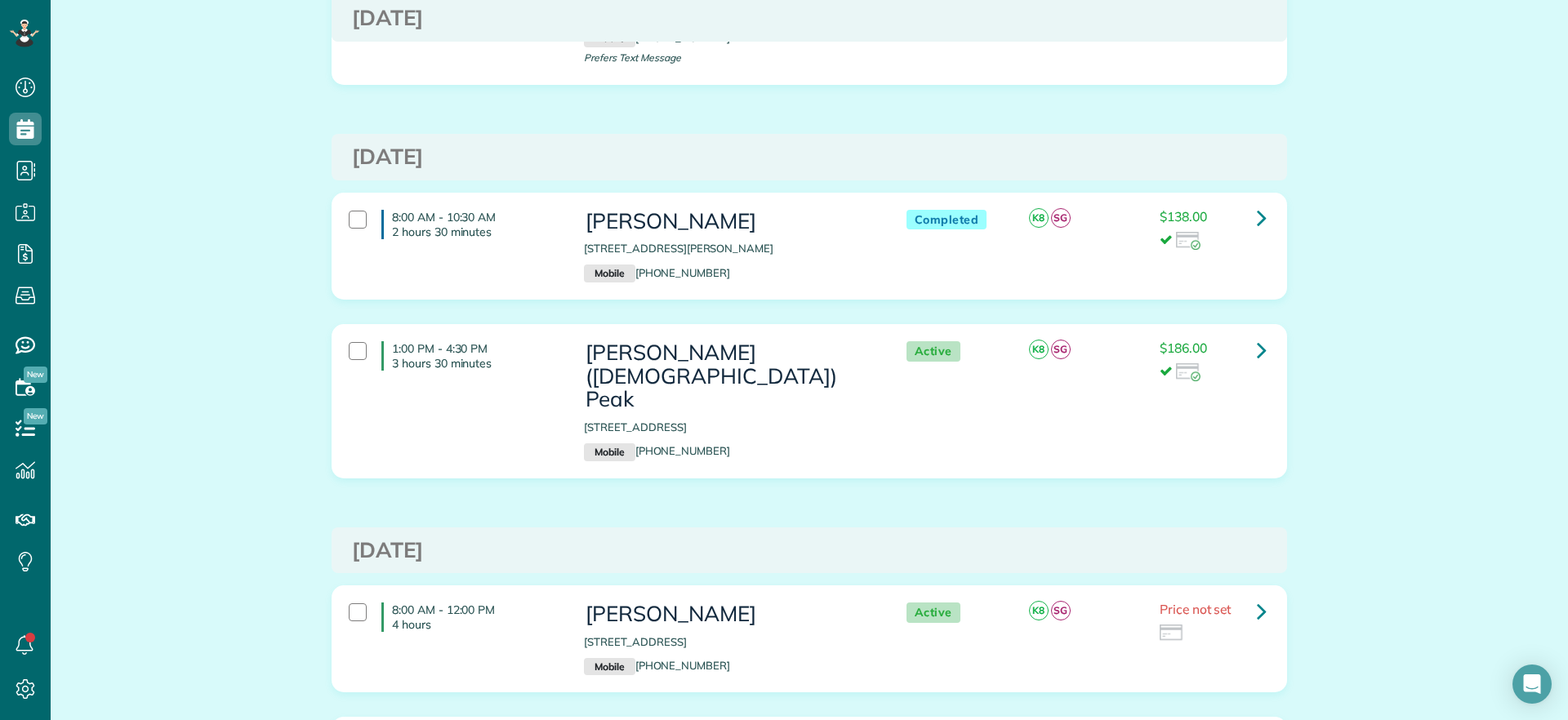
scroll to position [1123, 0]
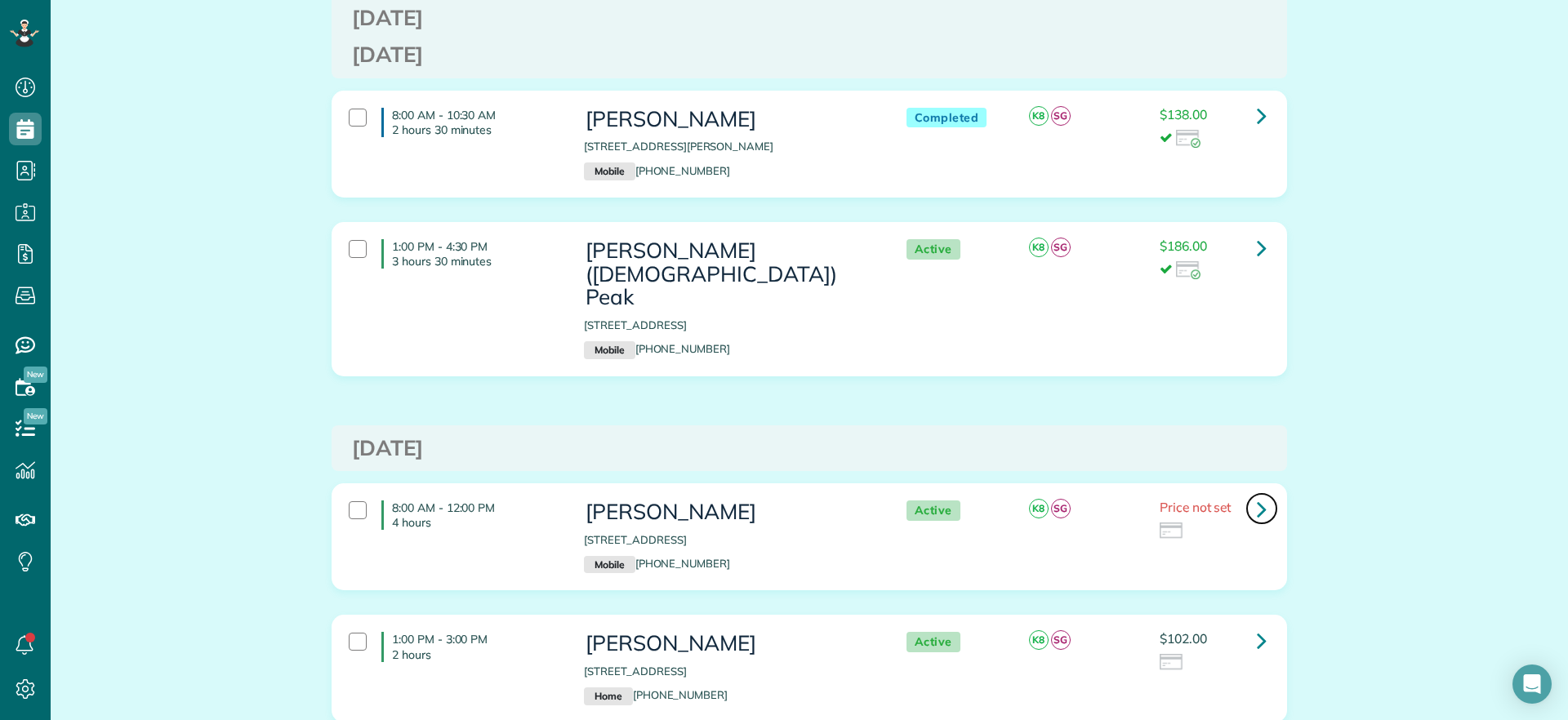
click at [1247, 493] on link at bounding box center [1262, 509] width 33 height 33
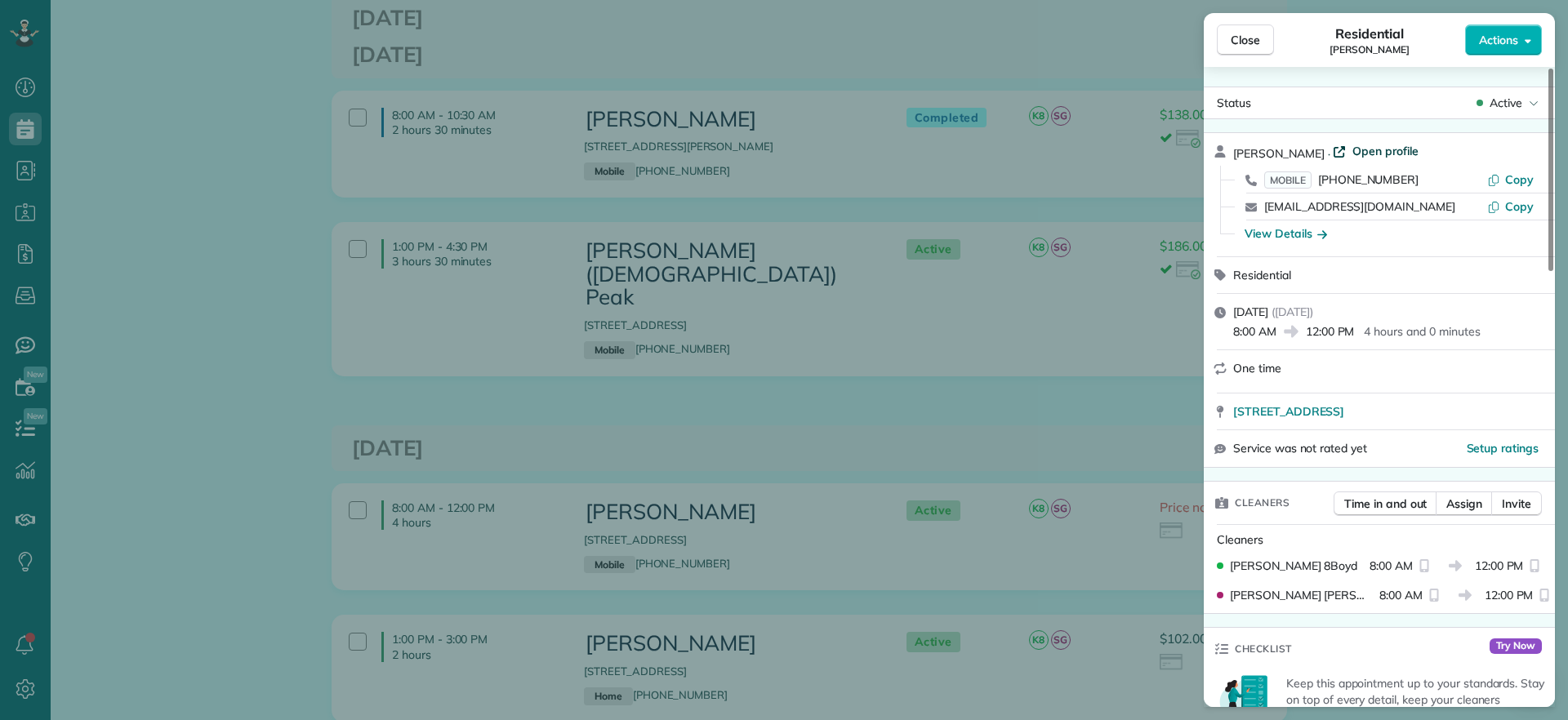
click at [1364, 157] on span "Open profile" at bounding box center [1386, 151] width 66 height 16
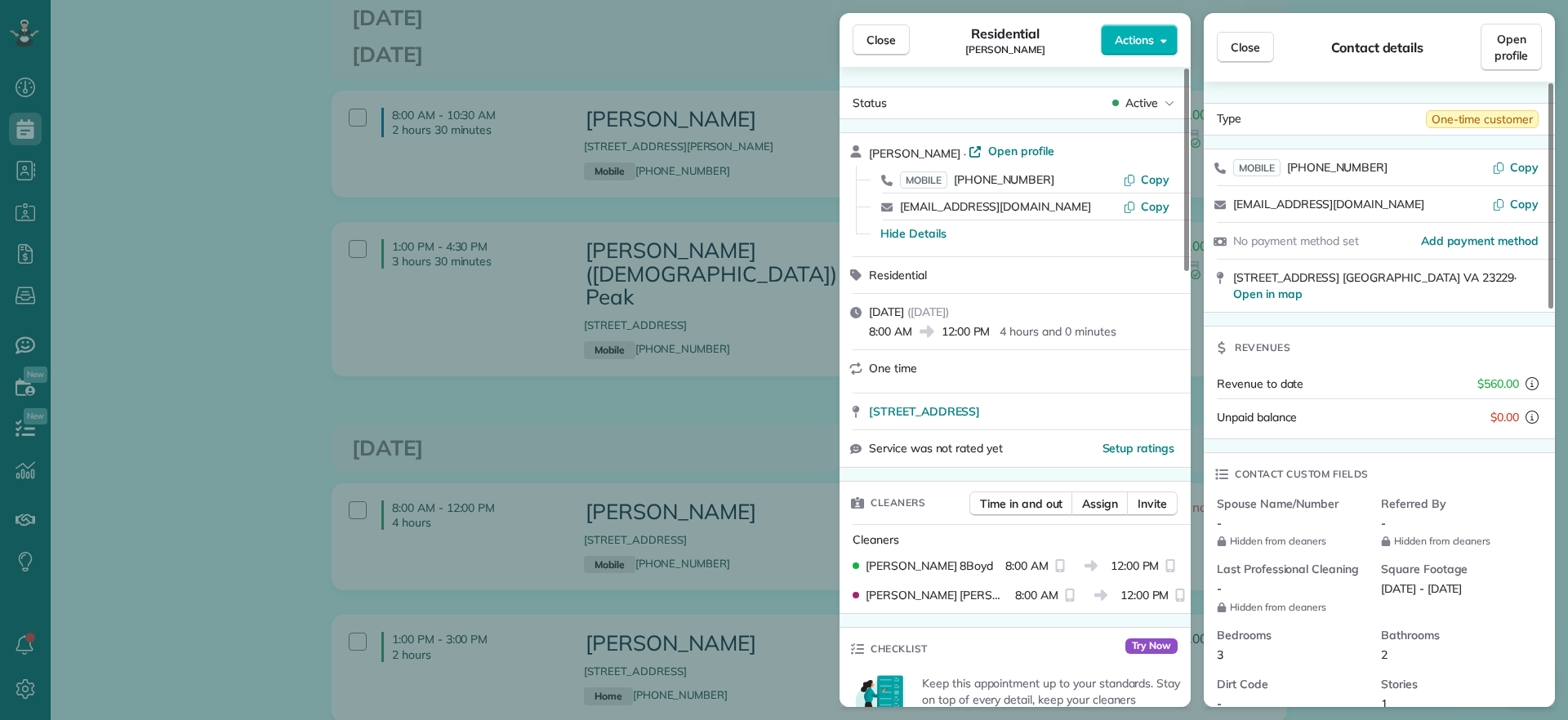
click at [270, 137] on div "Close Residential John Miller Actions Status Active John Miller · Open profile …" at bounding box center [784, 360] width 1568 height 720
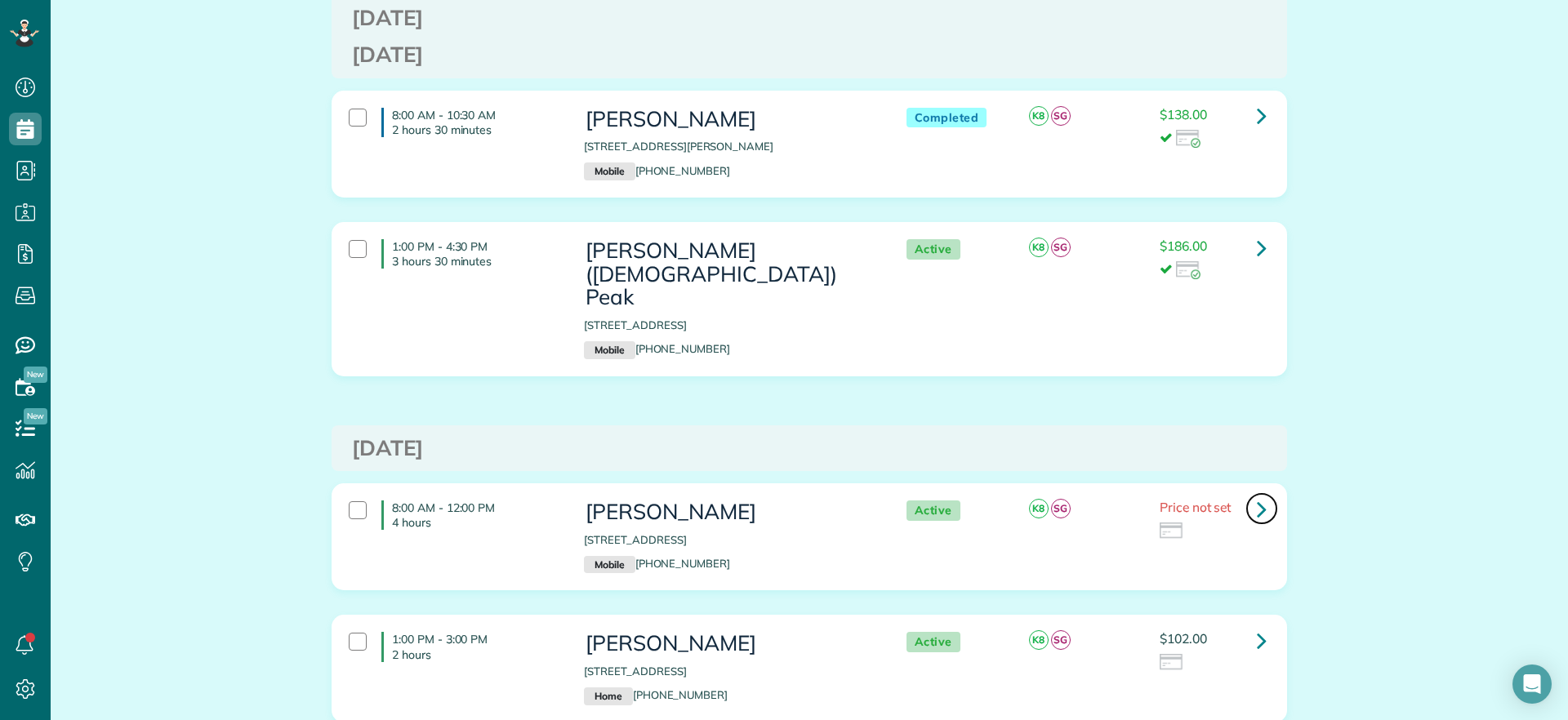
click at [1246, 493] on link at bounding box center [1262, 509] width 33 height 33
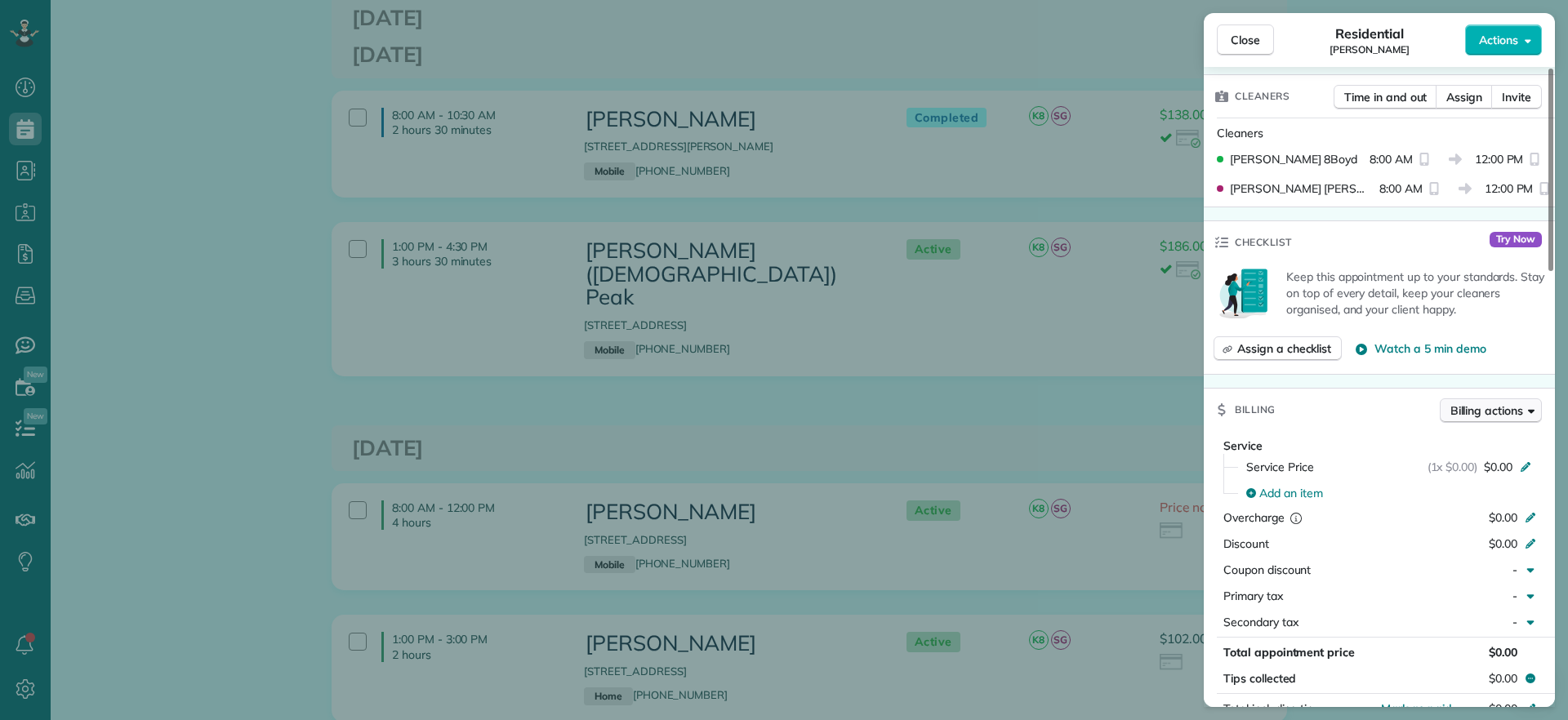
scroll to position [409, 0]
click at [1523, 466] on icon at bounding box center [1526, 464] width 13 height 13
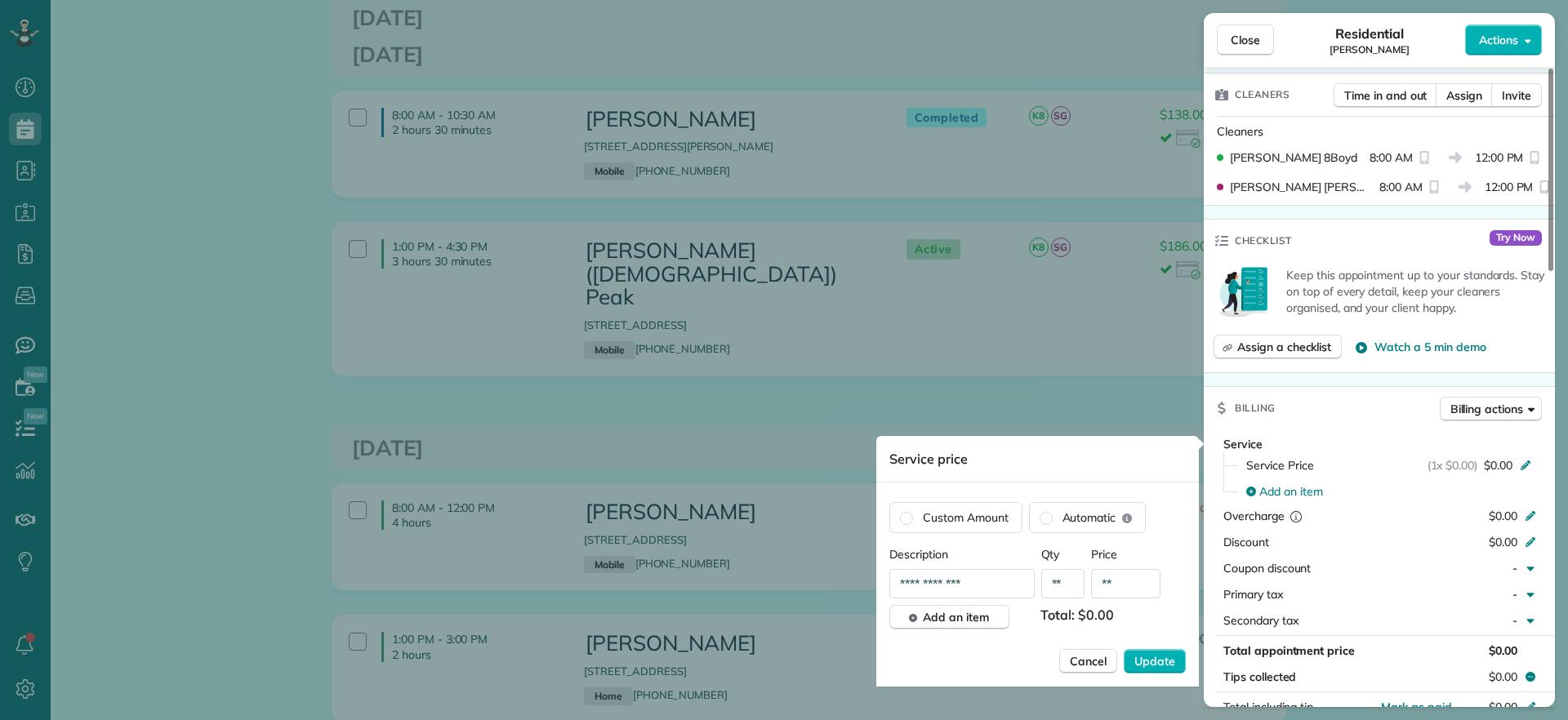
click at [957, 572] on input "**********" at bounding box center [962, 584] width 145 height 30
click at [1144, 591] on input "**" at bounding box center [1126, 584] width 69 height 30
type input "****"
click at [1154, 651] on button "Update" at bounding box center [1154, 662] width 62 height 25
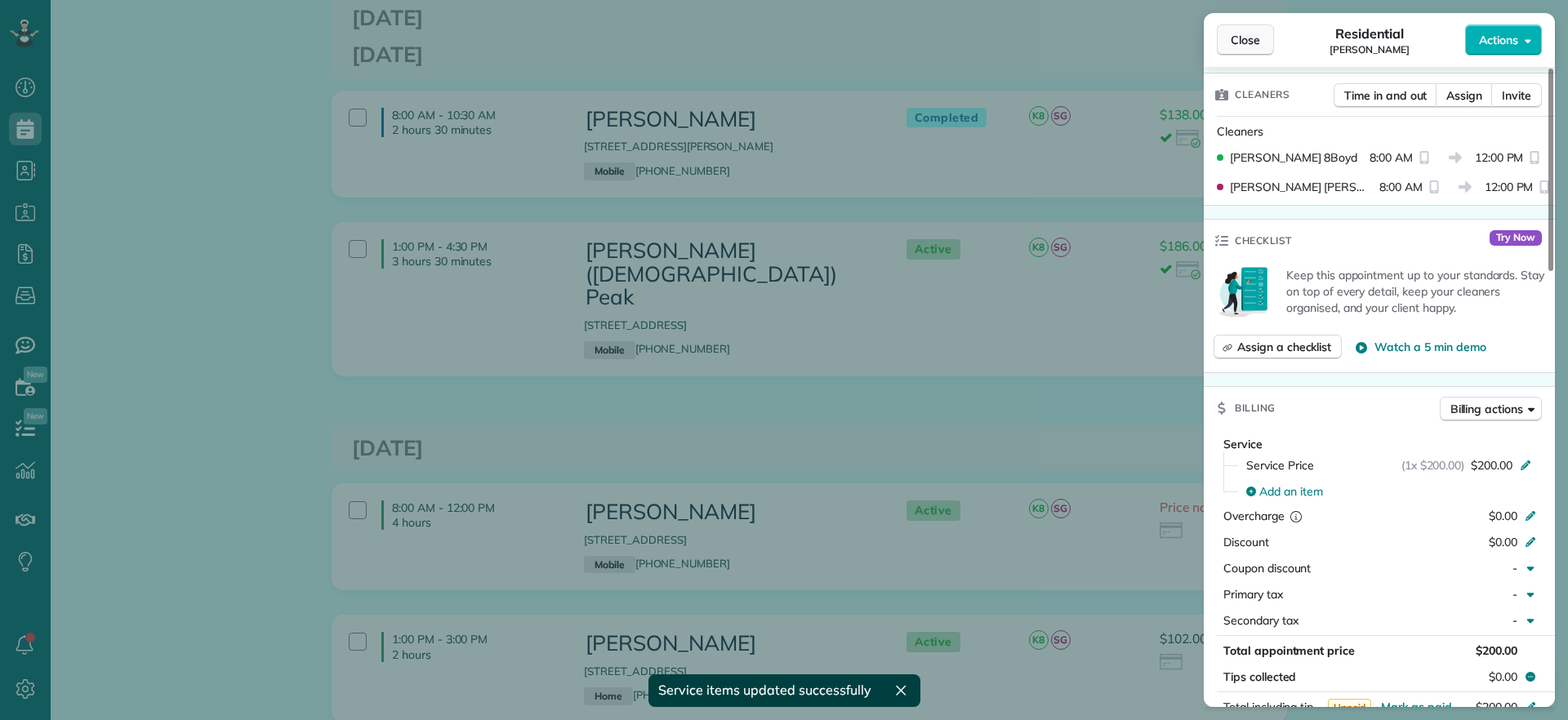
click at [1237, 35] on span "Close" at bounding box center [1246, 40] width 30 height 16
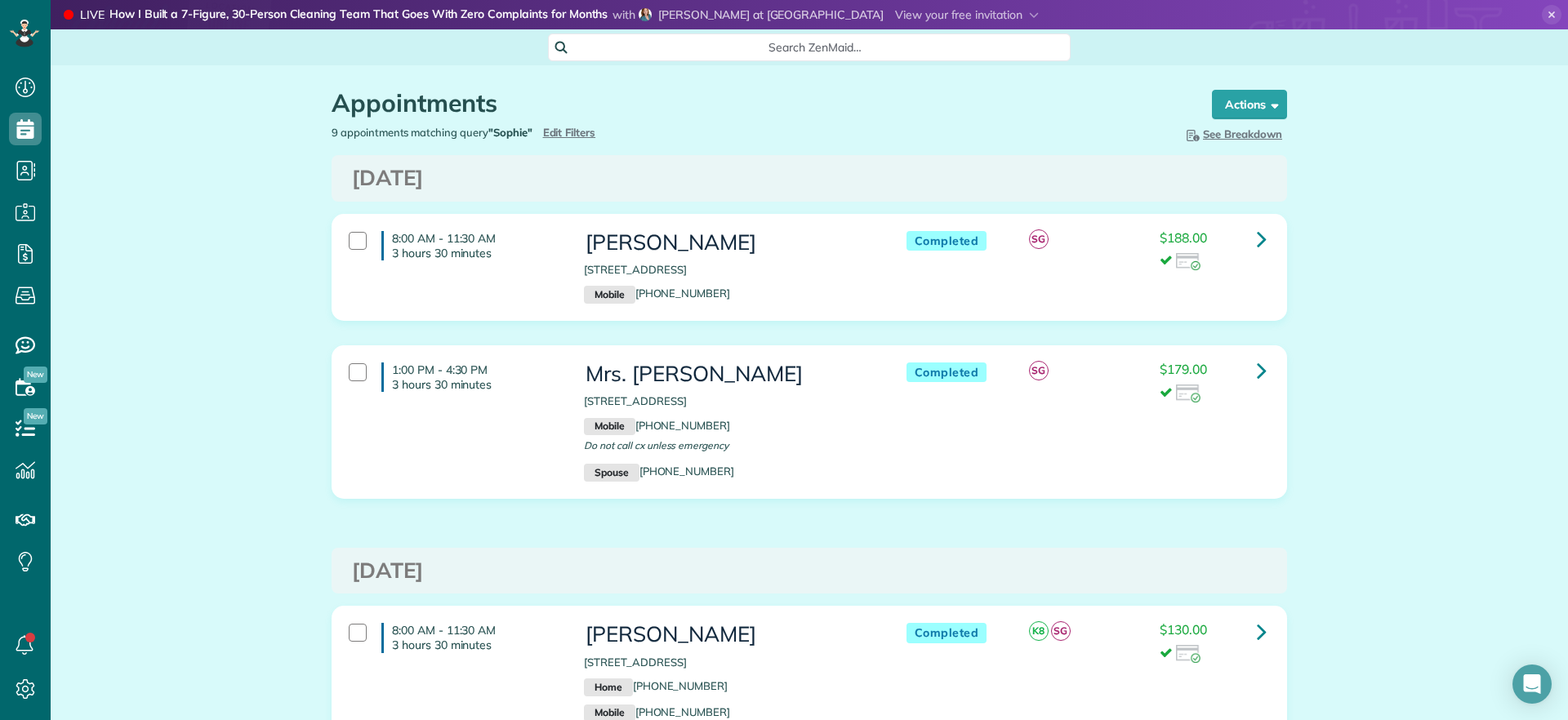
click at [590, 130] on div "9 appointments matching query "Sophie" Hide Filters Edit Filters" at bounding box center [564, 133] width 490 height 16
click at [574, 130] on span "Edit Filters" at bounding box center [569, 133] width 53 height 13
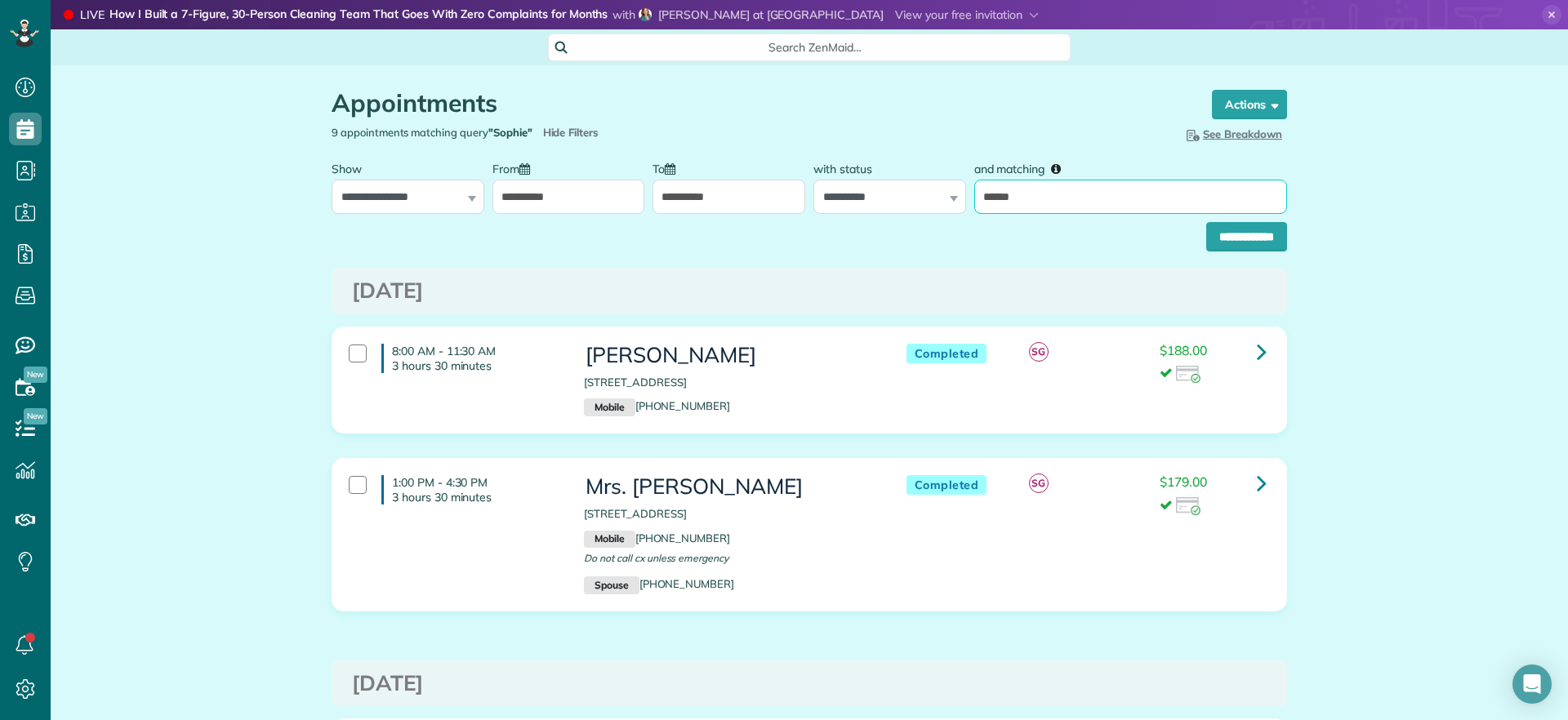
click at [988, 198] on input "******" at bounding box center [1131, 197] width 313 height 35
type input "*****"
click at [1251, 243] on input "**********" at bounding box center [1247, 237] width 81 height 30
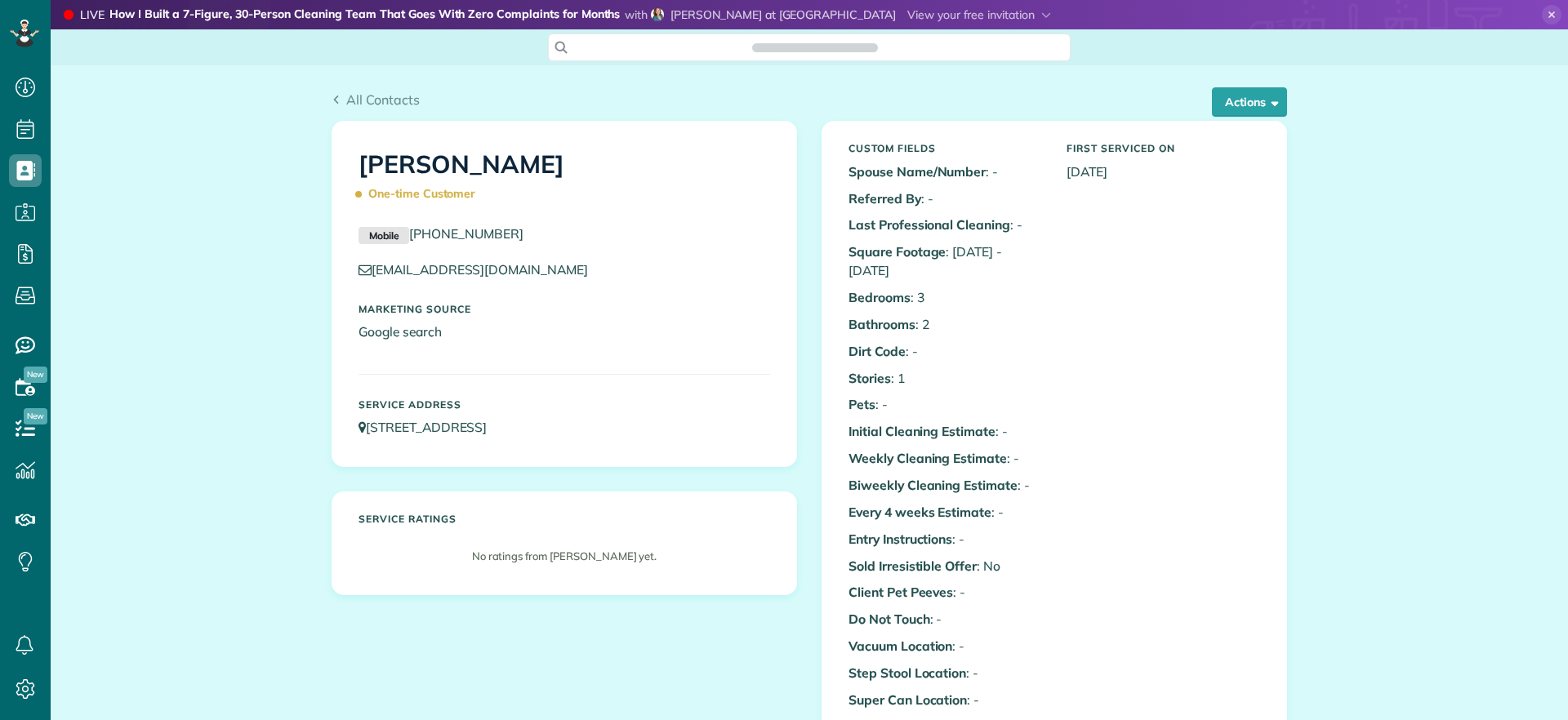
scroll to position [7, 7]
click at [1271, 115] on button "Actions" at bounding box center [1249, 102] width 75 height 30
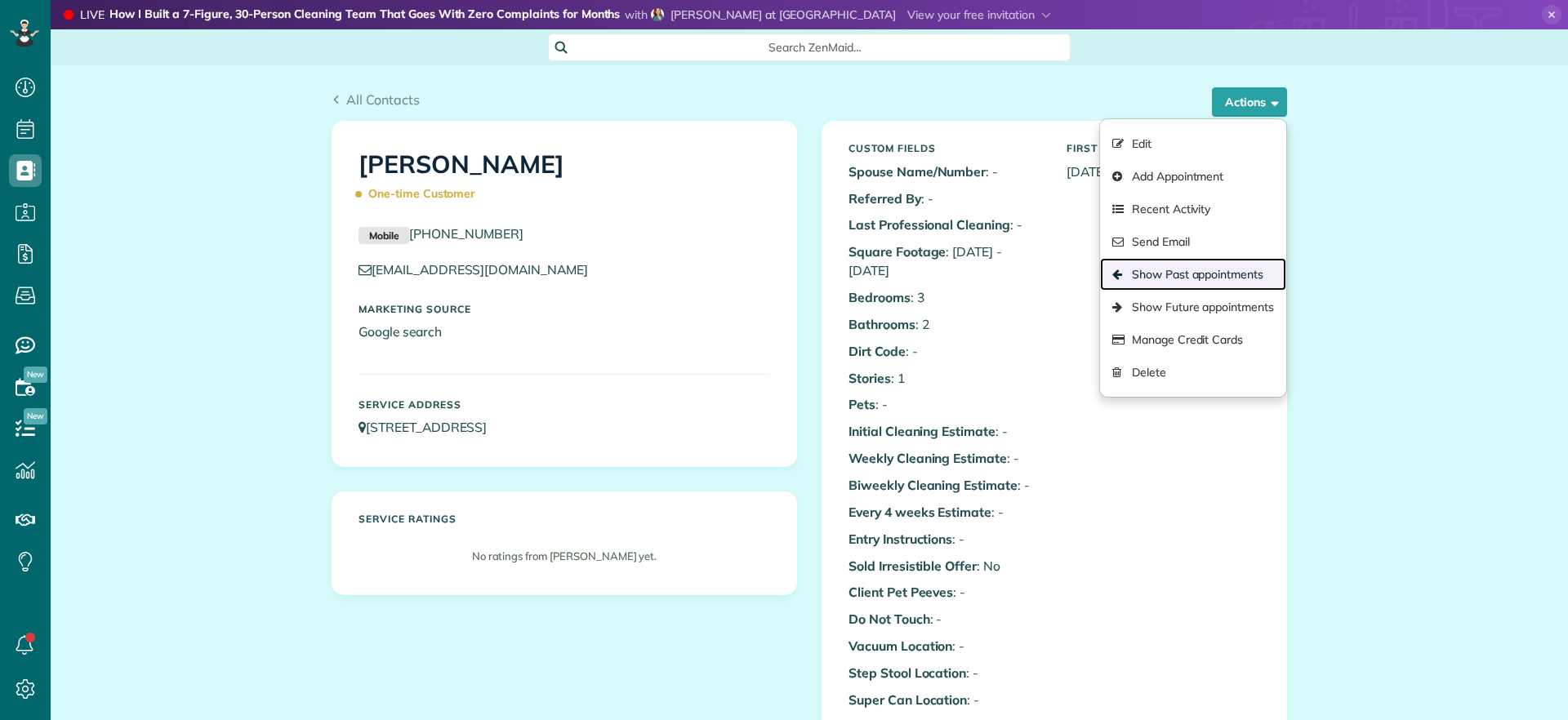
click at [1216, 273] on link "Show Past appointments" at bounding box center [1193, 274] width 186 height 33
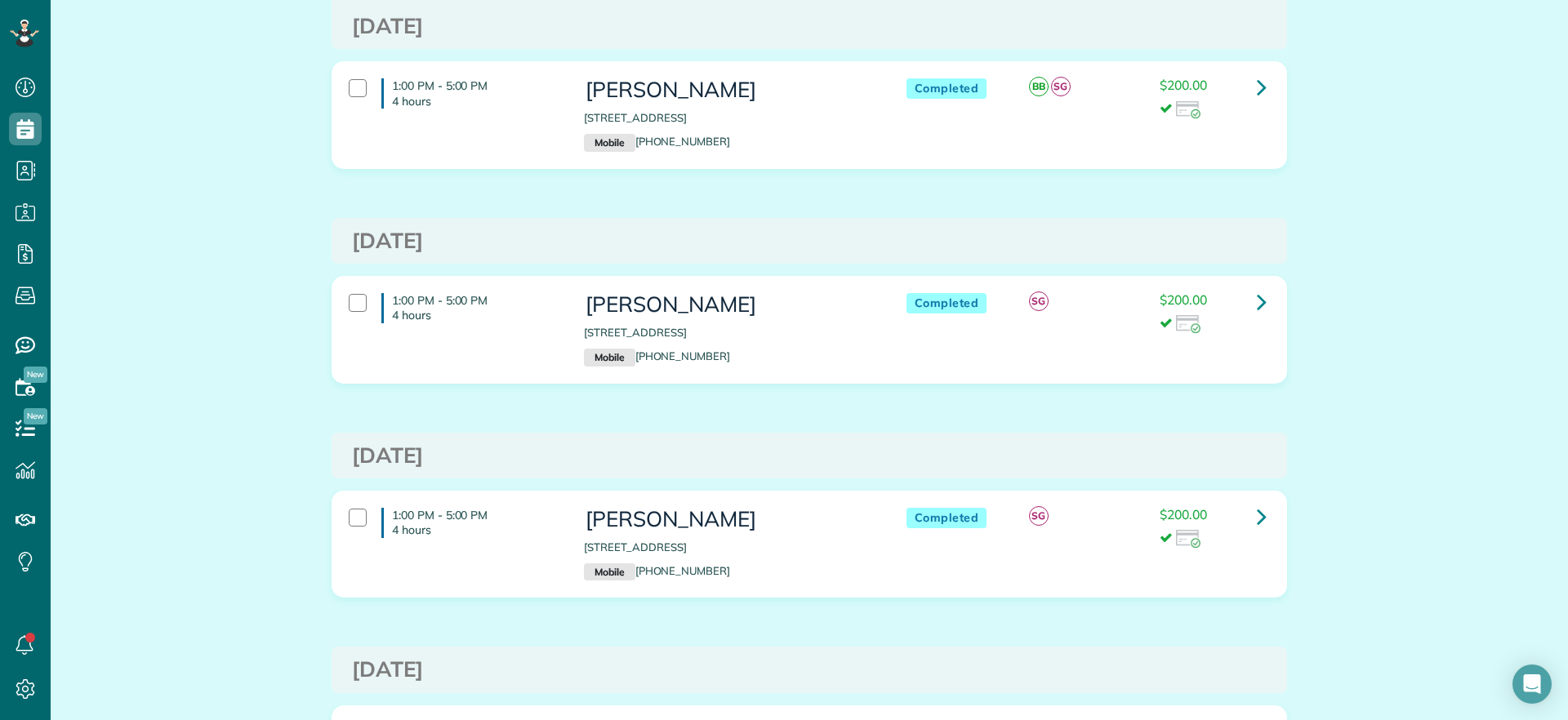
scroll to position [409, 0]
